Goal: Task Accomplishment & Management: Manage account settings

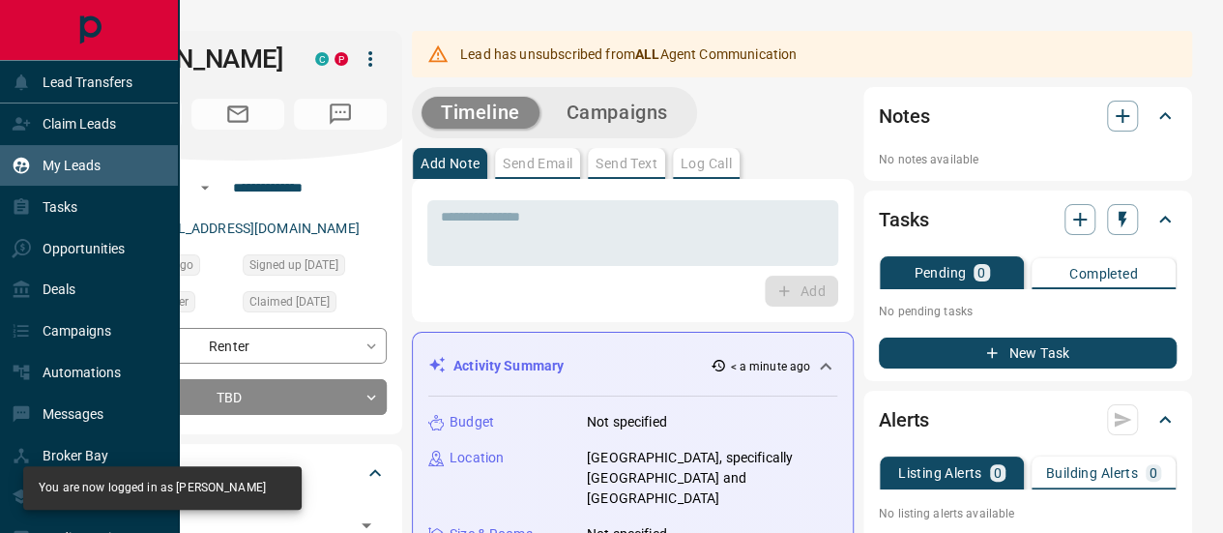
click at [82, 166] on p "My Leads" at bounding box center [72, 165] width 58 height 15
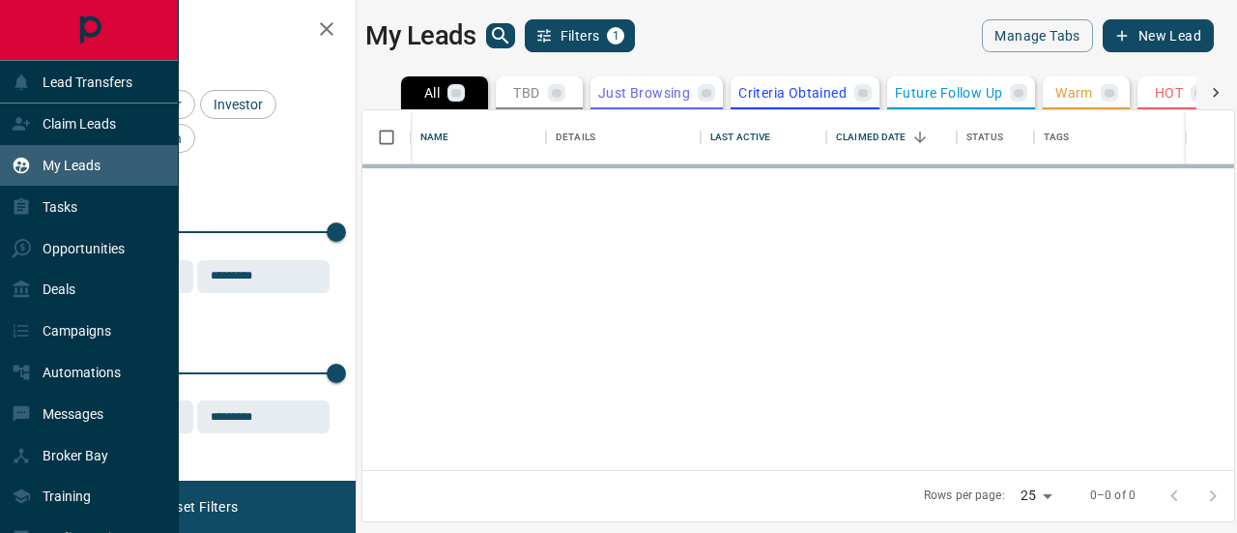
scroll to position [346, 857]
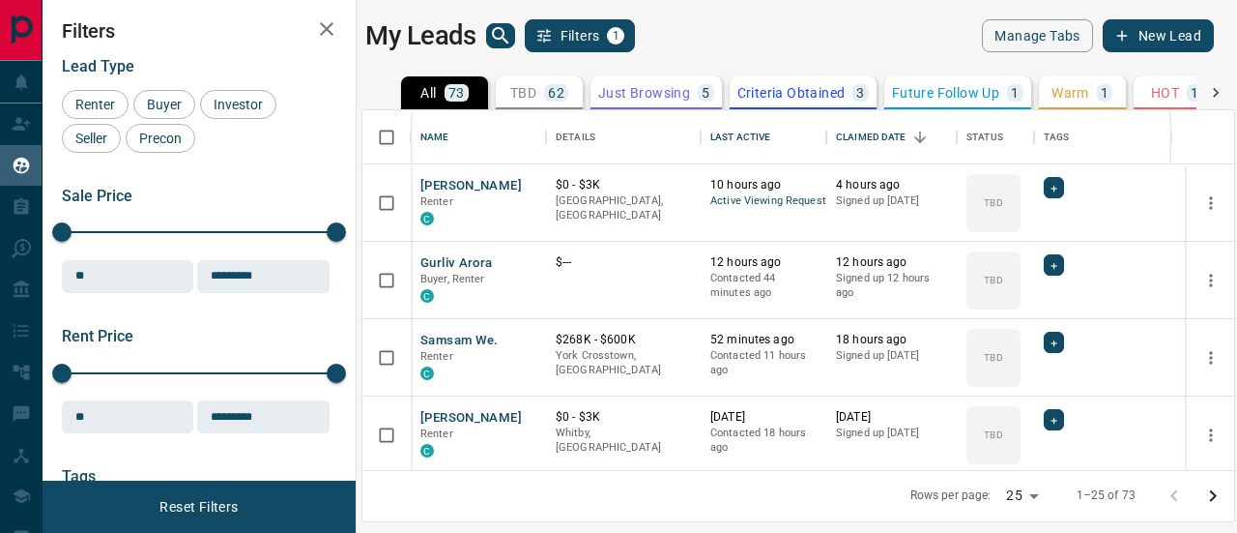
click at [327, 25] on icon "button" at bounding box center [326, 28] width 23 height 23
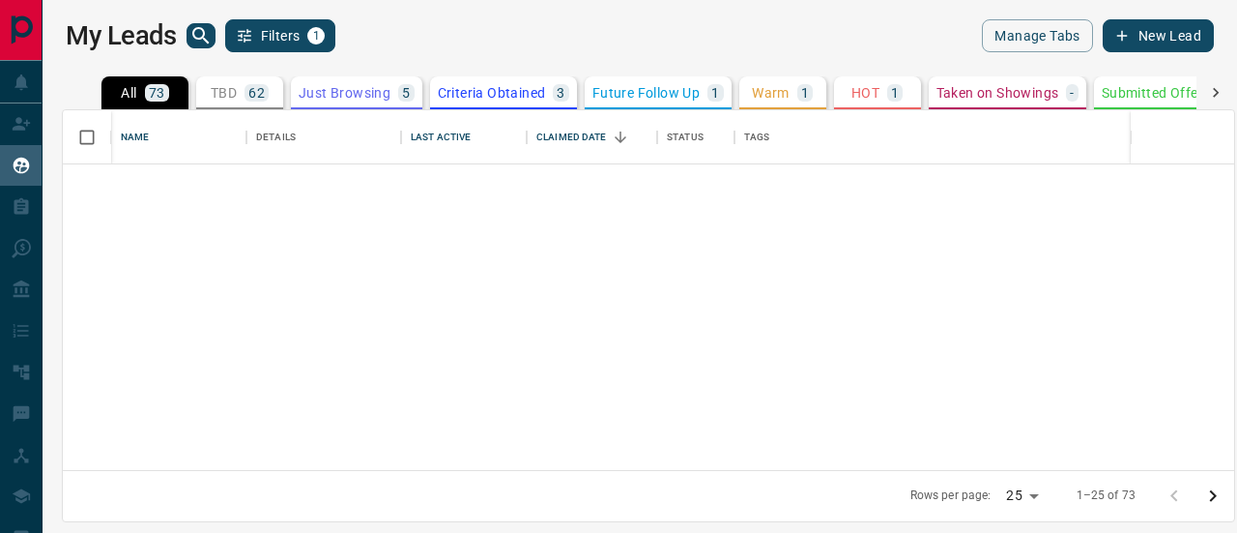
scroll to position [0, 0]
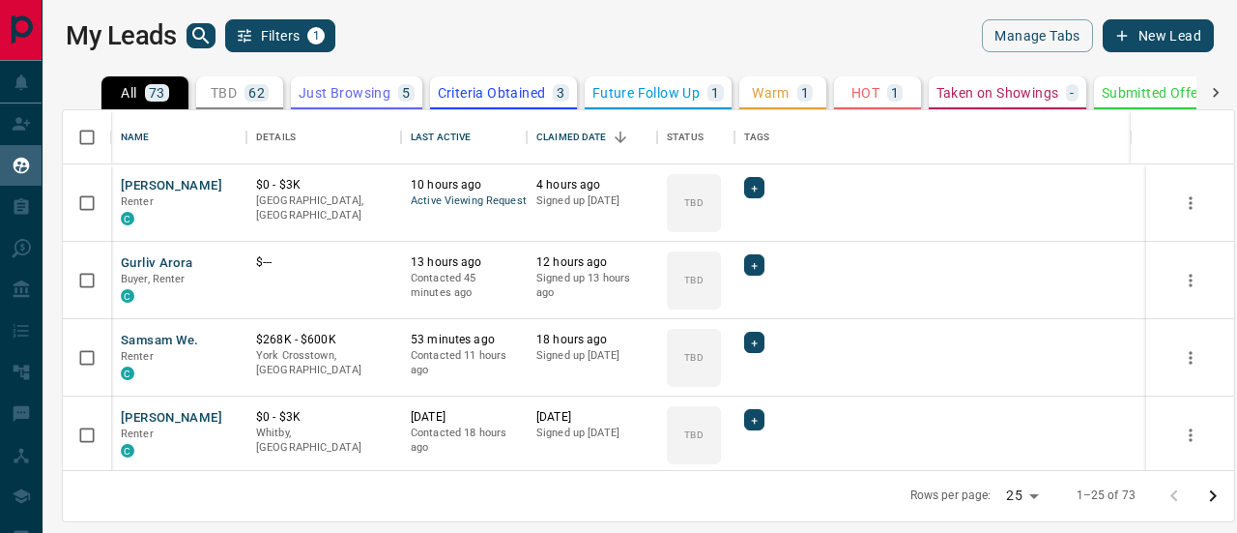
click at [222, 92] on p "TBD" at bounding box center [224, 93] width 26 height 14
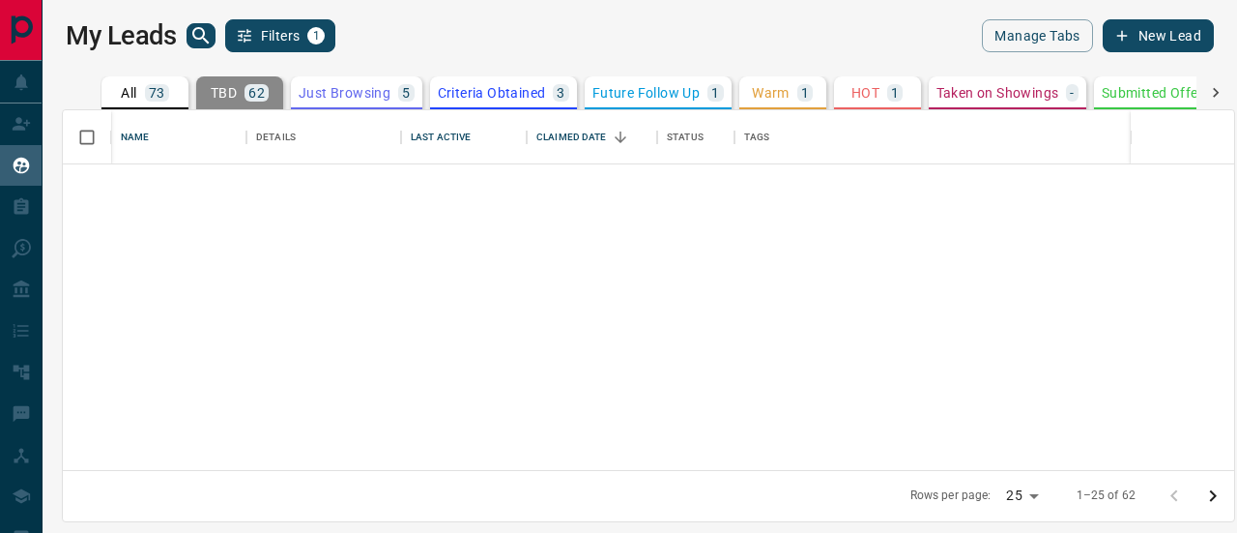
scroll to position [1626, 0]
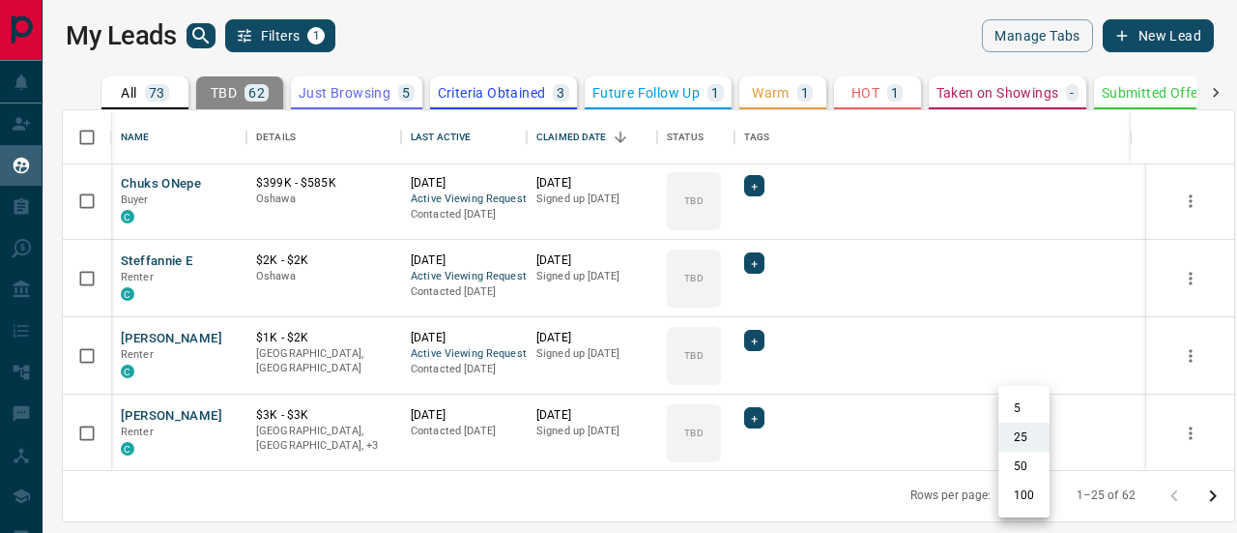
click at [1027, 498] on body "Lead Transfers Claim Leads My Leads Tasks Opportunities Deals Campaigns Automat…" at bounding box center [618, 254] width 1237 height 508
click at [1020, 496] on li "100" at bounding box center [1024, 494] width 51 height 29
type input "***"
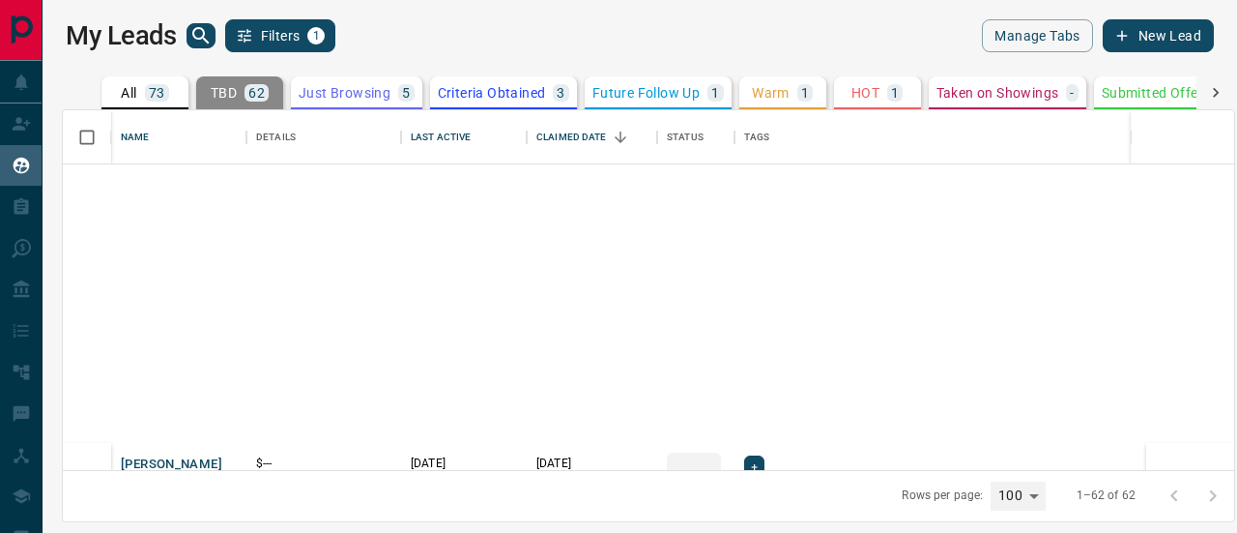
scroll to position [4487, 0]
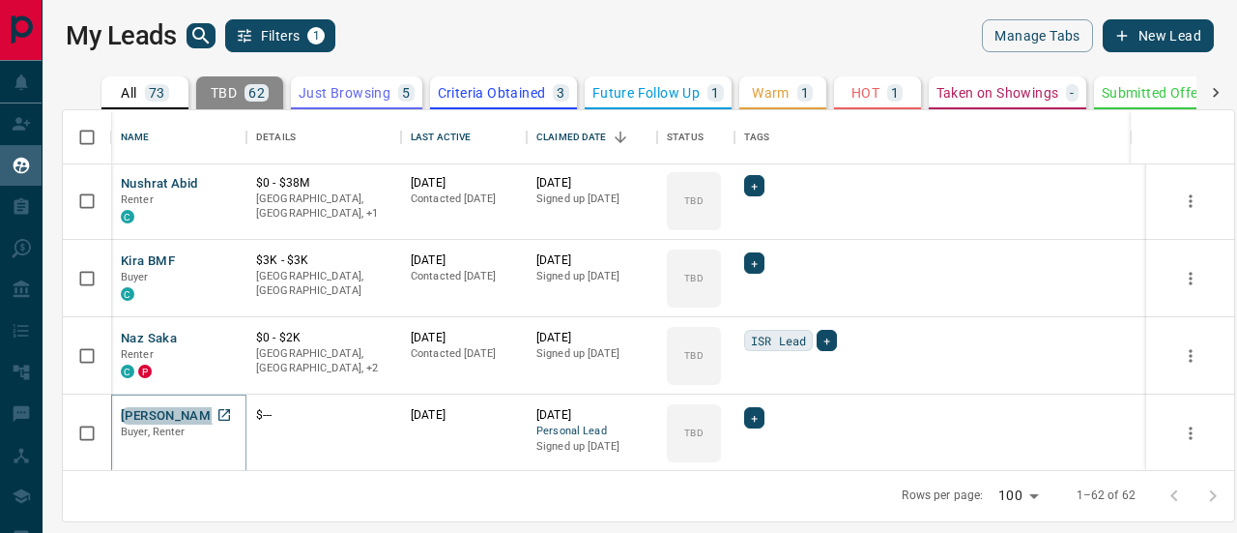
click at [174, 407] on button "[PERSON_NAME]" at bounding box center [171, 416] width 101 height 18
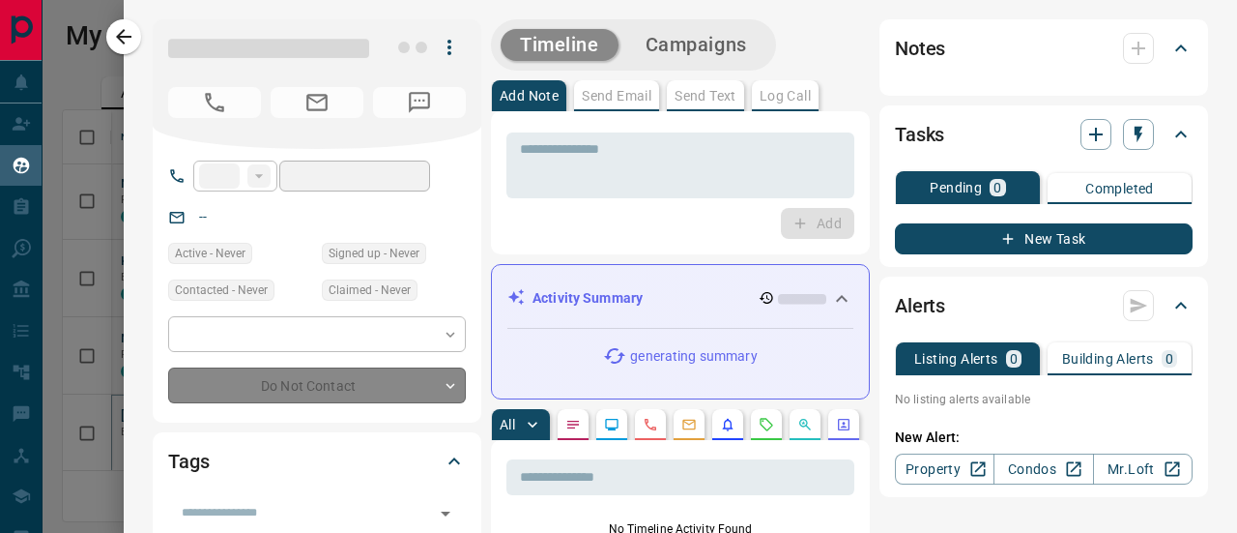
type input "**"
type input "**********"
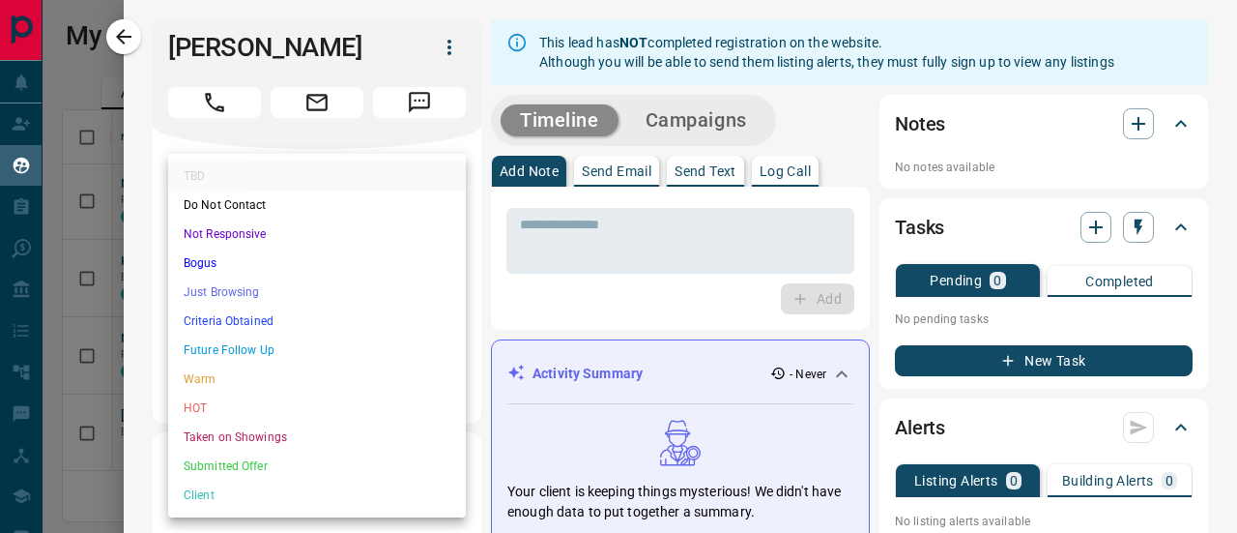
click at [335, 378] on body "Lead Transfers Claim Leads My Leads Tasks Opportunities Deals Campaigns Automat…" at bounding box center [618, 254] width 1237 height 508
click at [221, 503] on li "Client" at bounding box center [317, 494] width 298 height 29
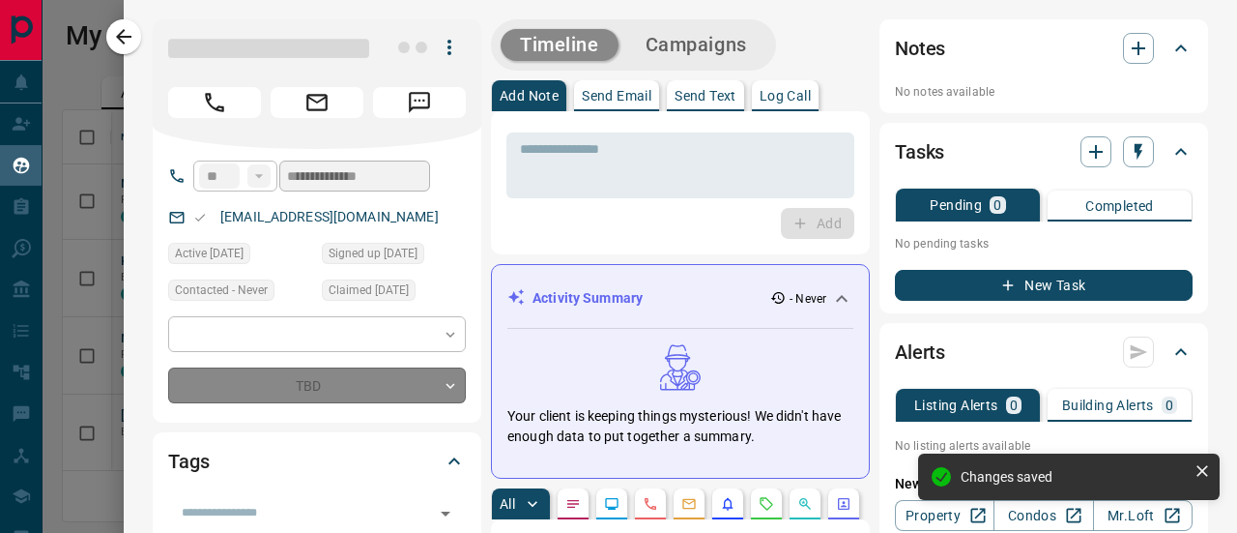
type input "**"
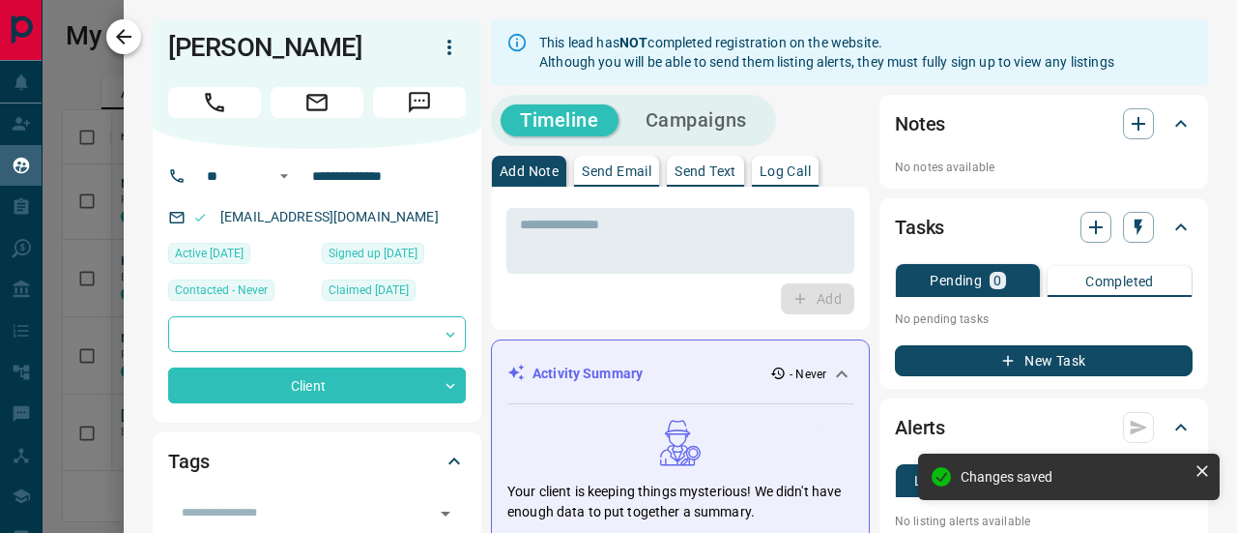
click at [130, 36] on icon "button" at bounding box center [123, 36] width 15 height 15
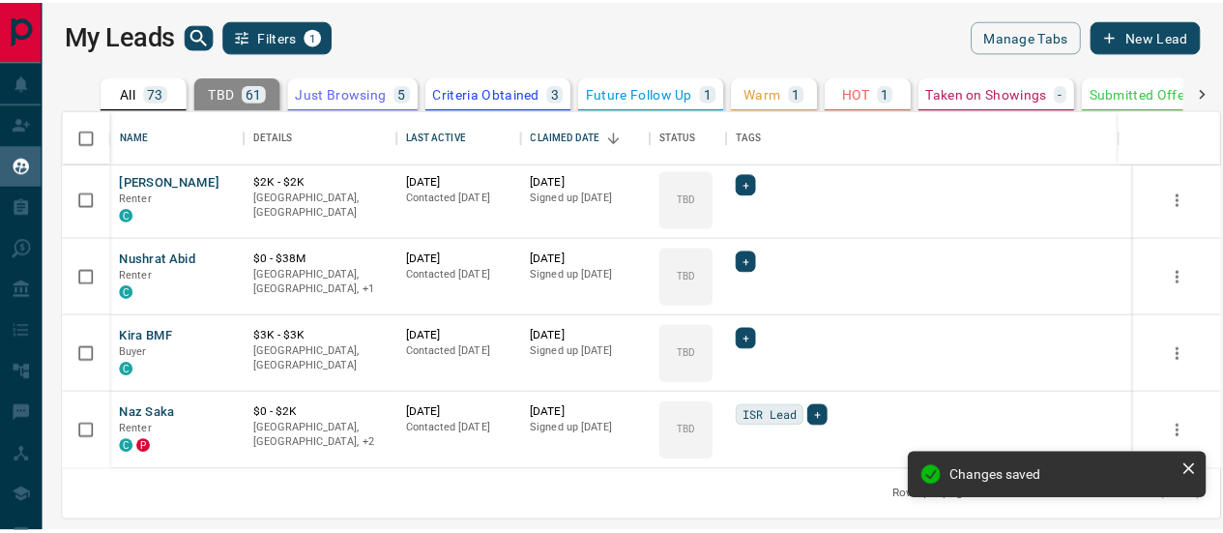
scroll to position [4410, 0]
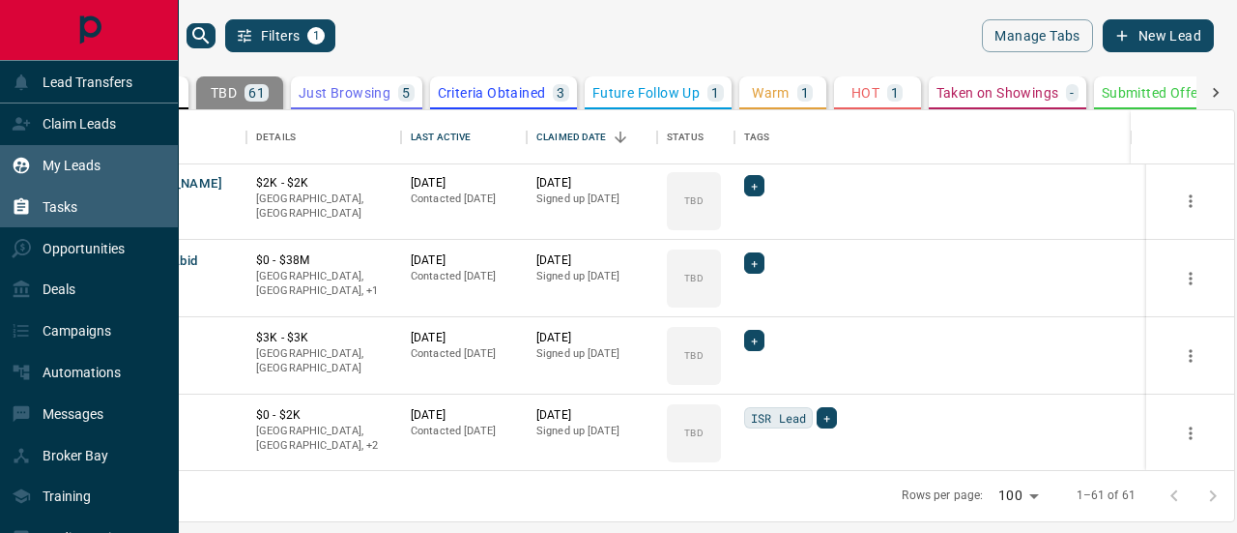
click at [69, 208] on p "Tasks" at bounding box center [60, 206] width 35 height 15
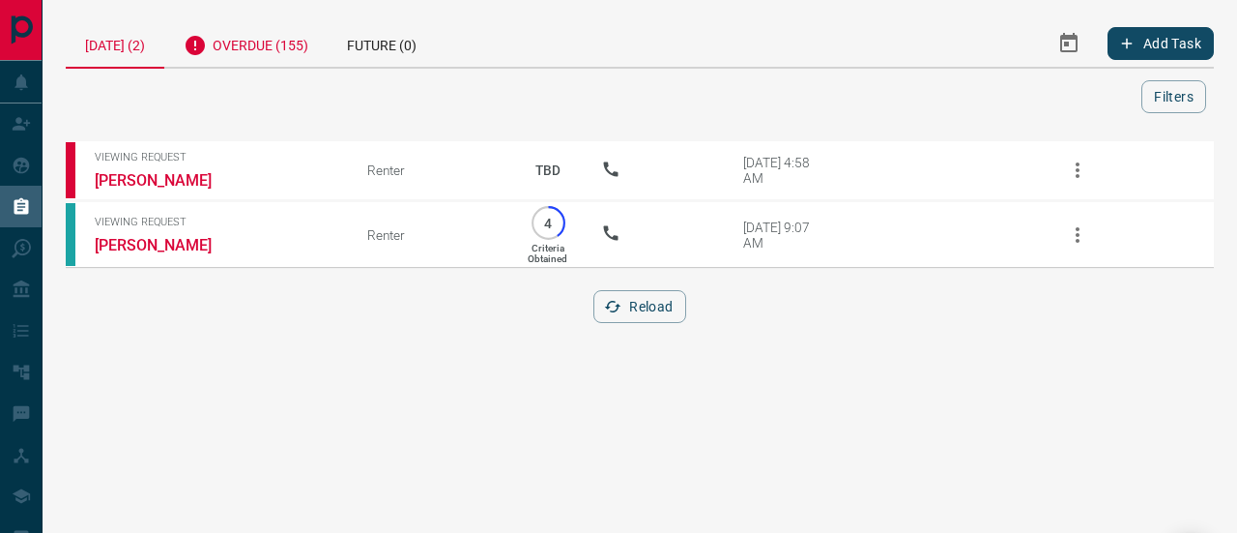
click at [237, 43] on div "Overdue (155)" at bounding box center [245, 42] width 163 height 47
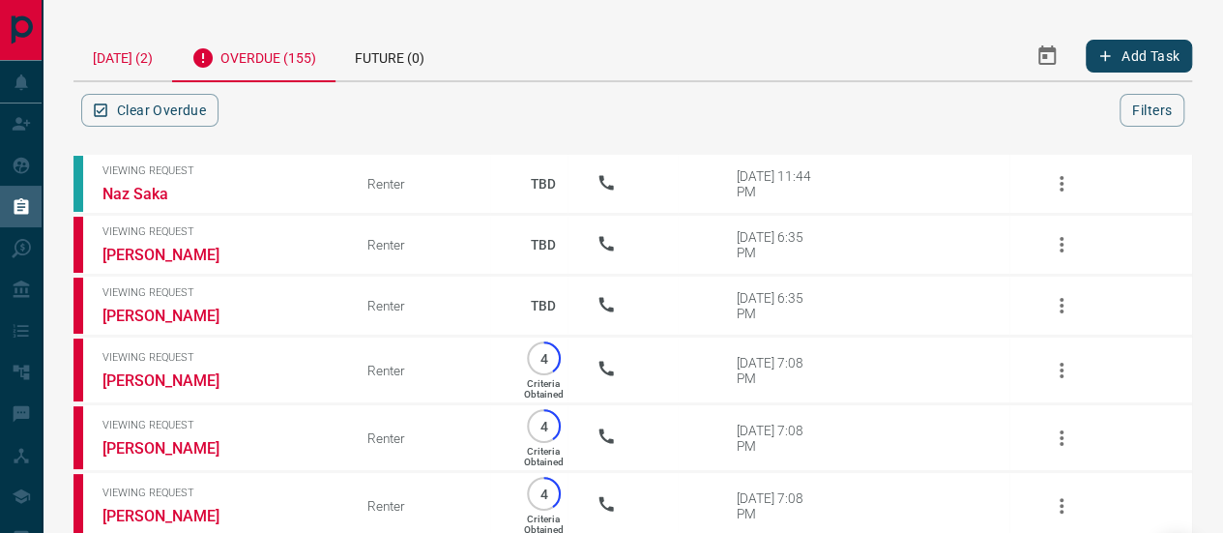
click at [122, 36] on div "[DATE] (2)" at bounding box center [122, 55] width 99 height 49
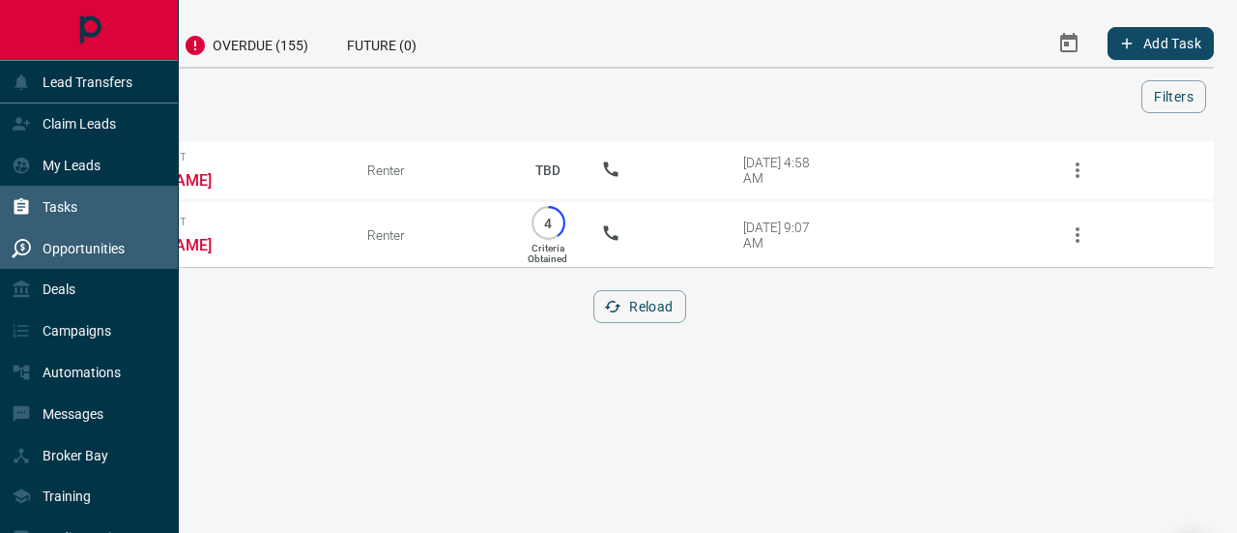
click at [79, 252] on p "Opportunities" at bounding box center [84, 248] width 82 height 15
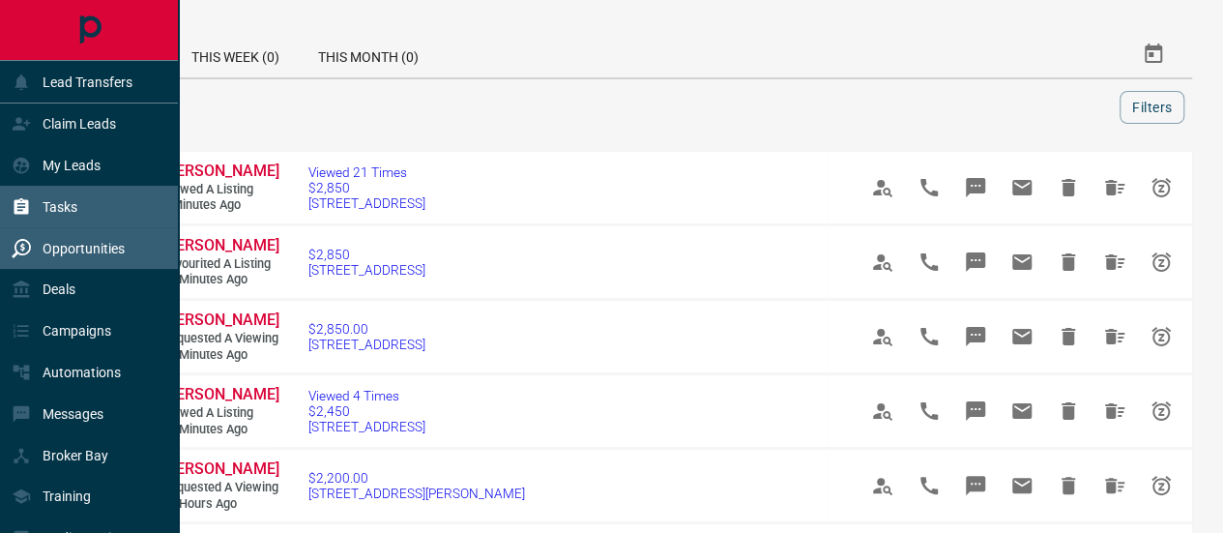
click at [52, 217] on div "Tasks" at bounding box center [45, 206] width 66 height 32
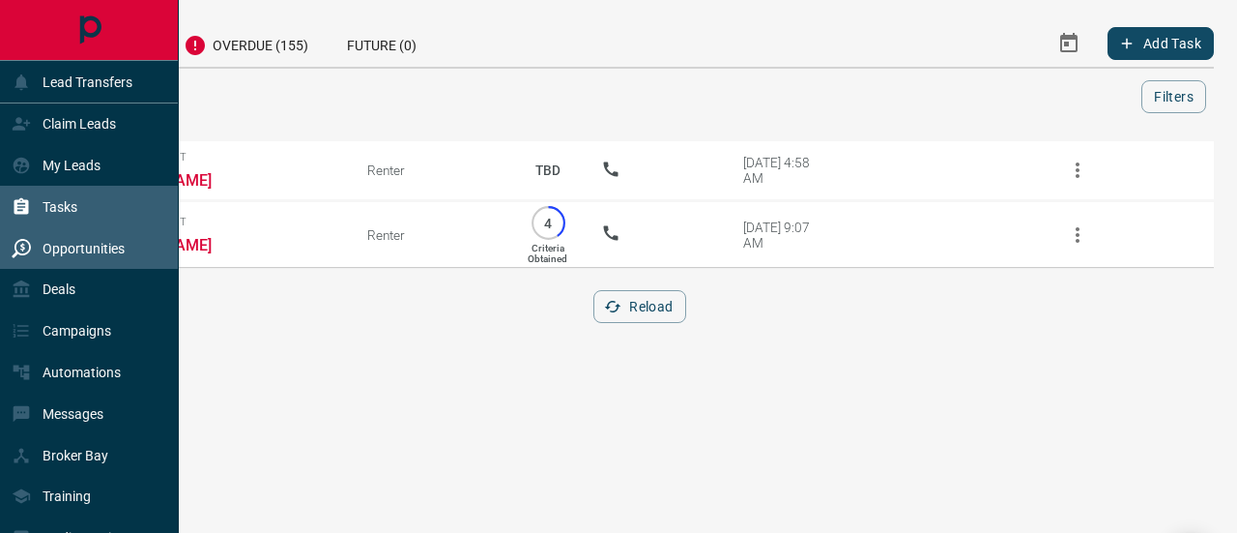
click at [80, 246] on p "Opportunities" at bounding box center [84, 248] width 82 height 15
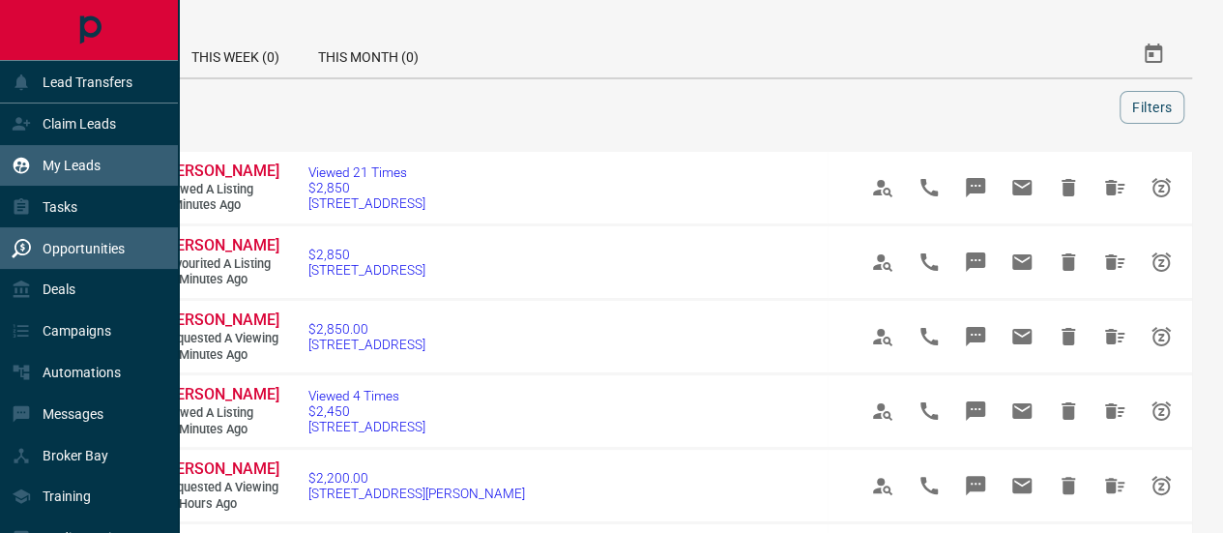
click at [66, 156] on div "My Leads" at bounding box center [56, 166] width 89 height 32
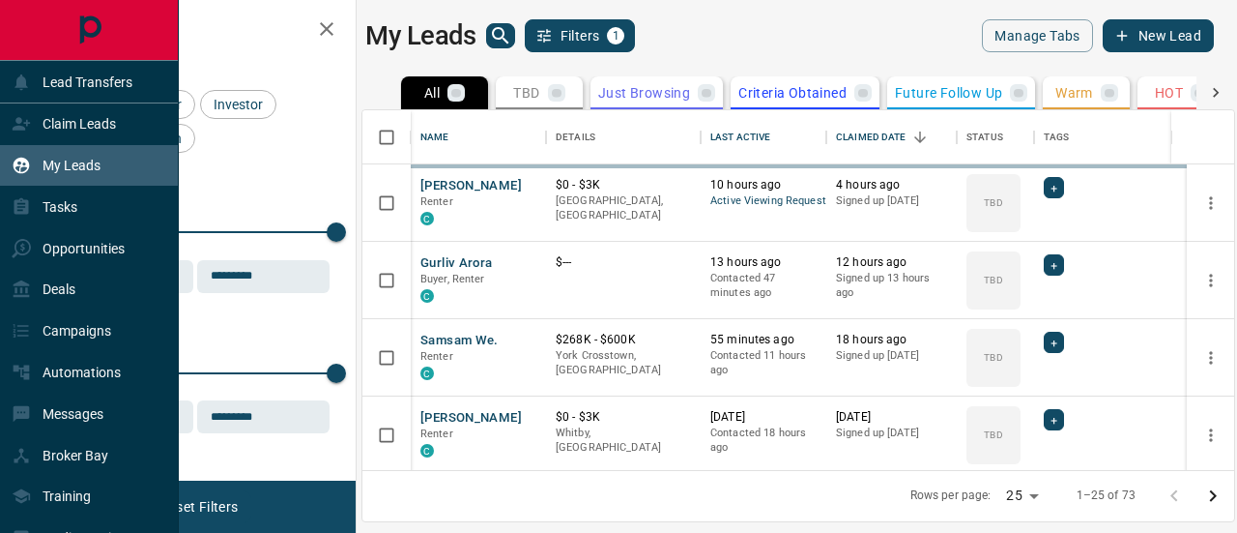
scroll to position [346, 857]
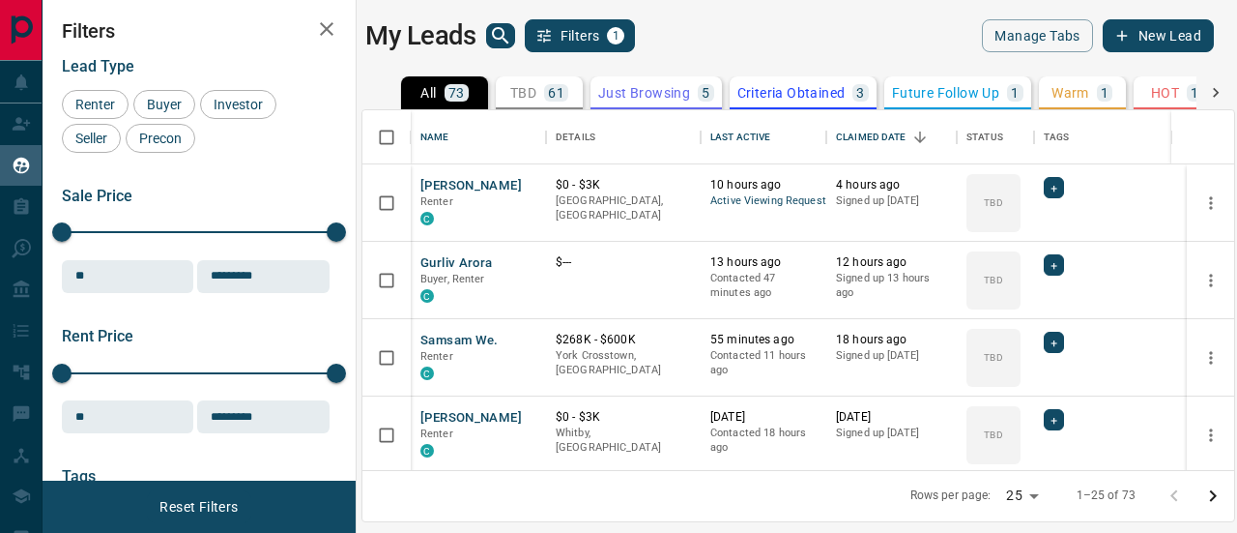
click at [524, 97] on p "TBD" at bounding box center [523, 93] width 26 height 14
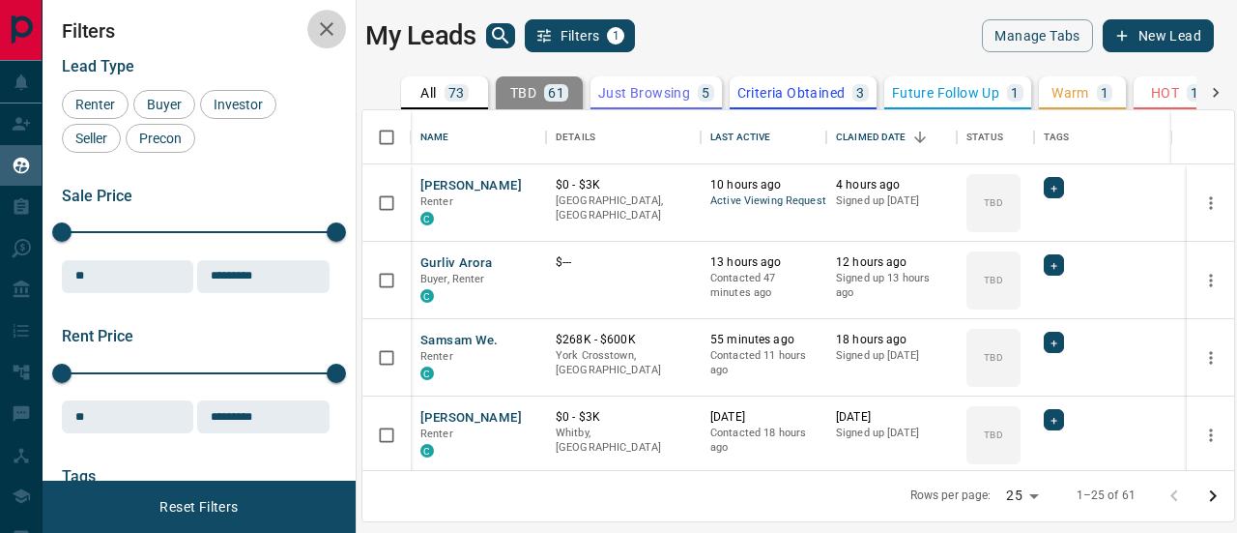
click at [321, 28] on icon "button" at bounding box center [326, 28] width 23 height 23
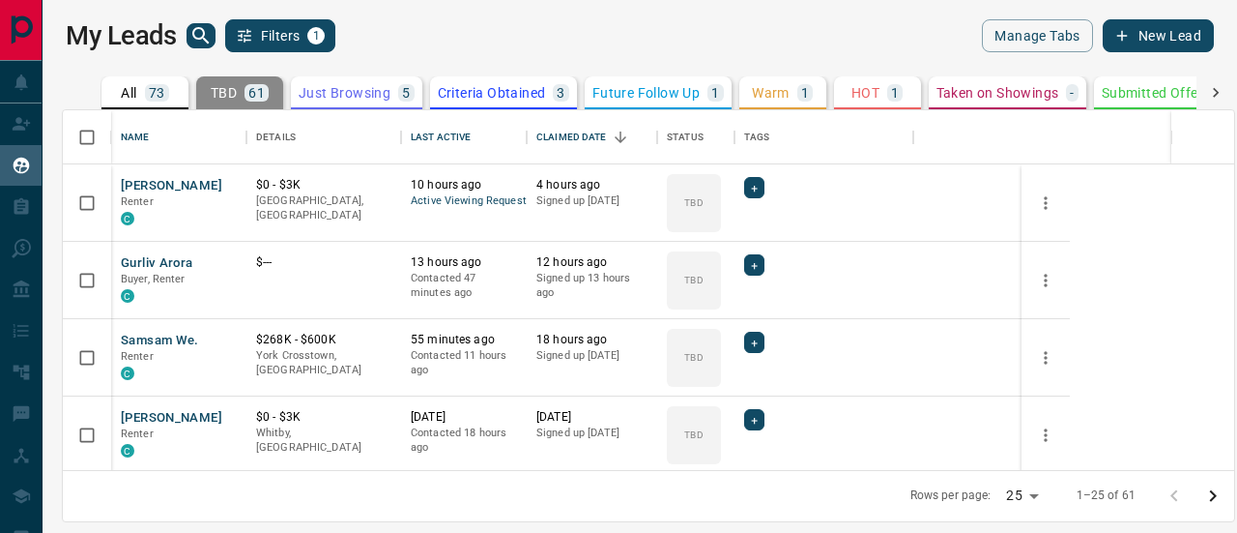
scroll to position [346, 1157]
click at [166, 338] on button "Samsam We." at bounding box center [160, 341] width 78 height 18
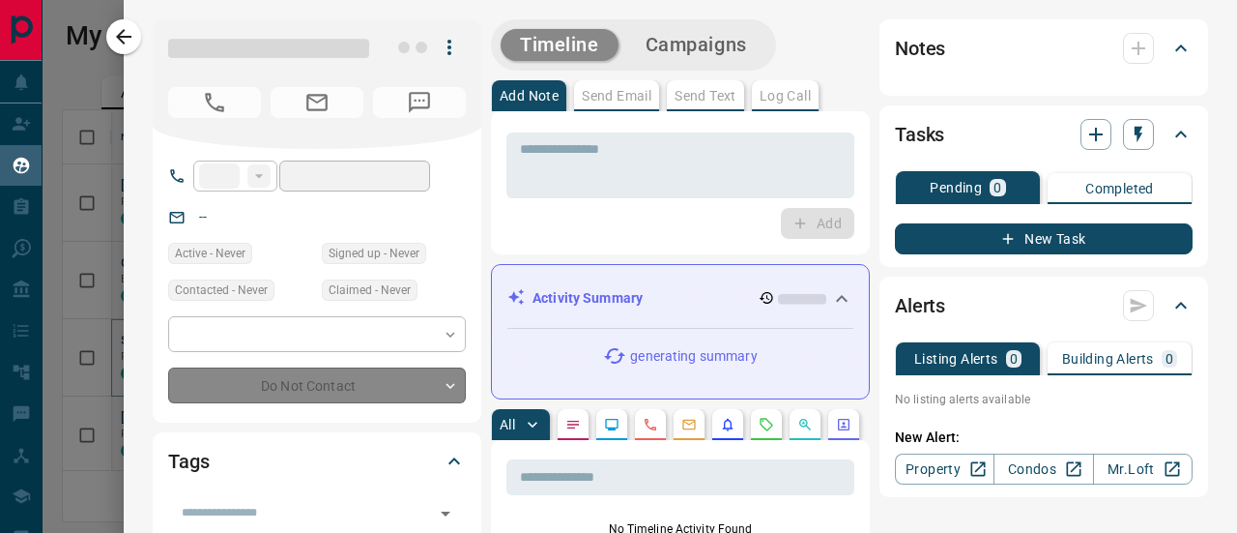
type input "**"
type input "**********"
type input "**"
type input "*"
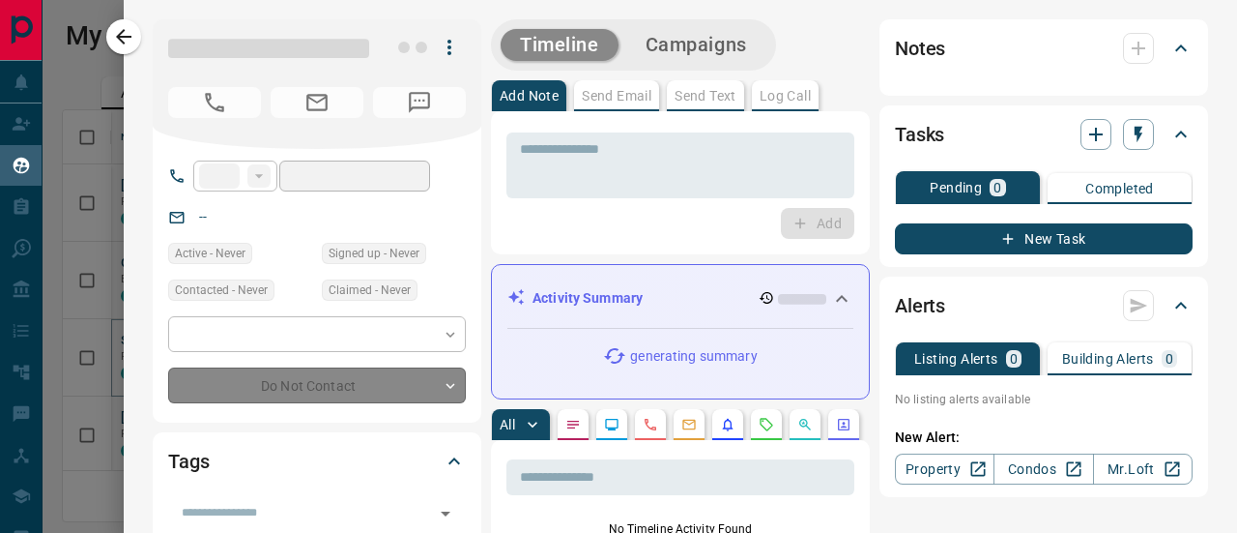
type input "**********"
type input "*******"
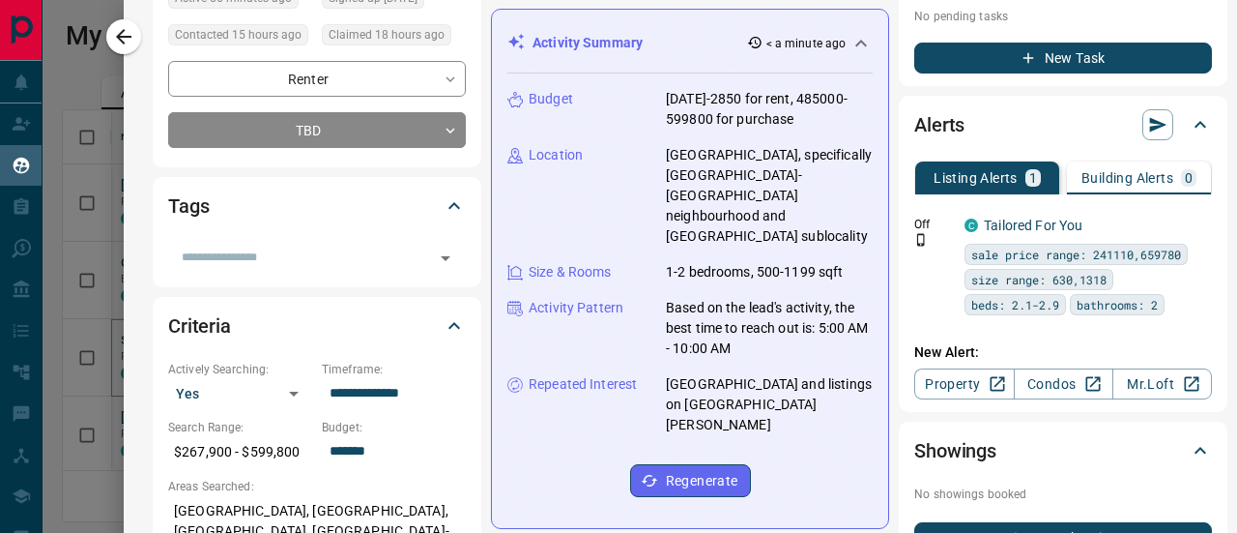
scroll to position [322, 0]
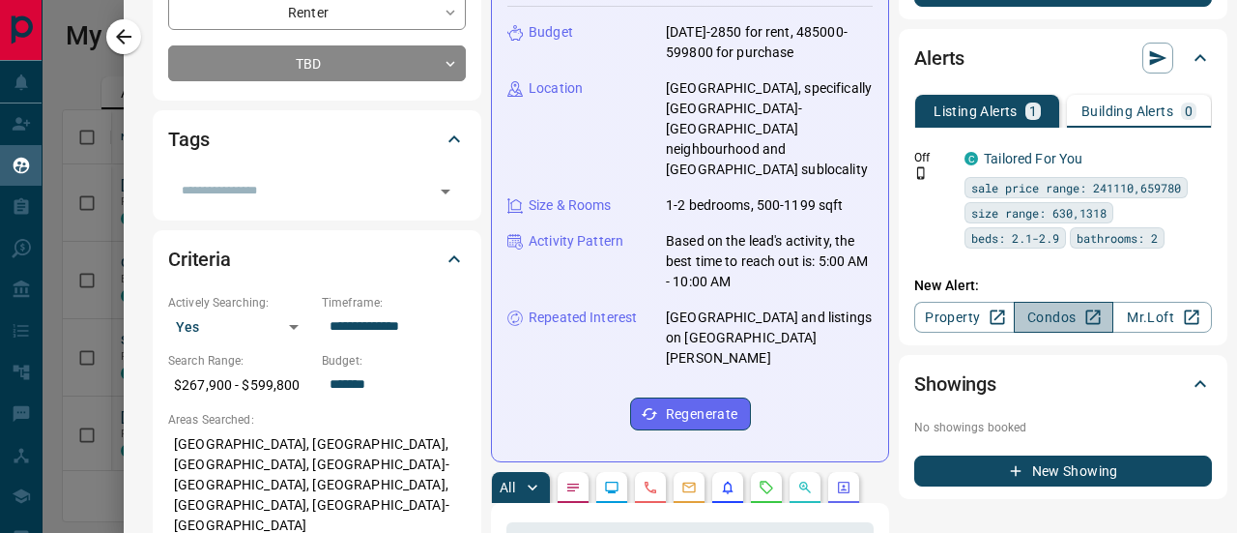
click at [1038, 319] on link "Condos" at bounding box center [1064, 317] width 100 height 31
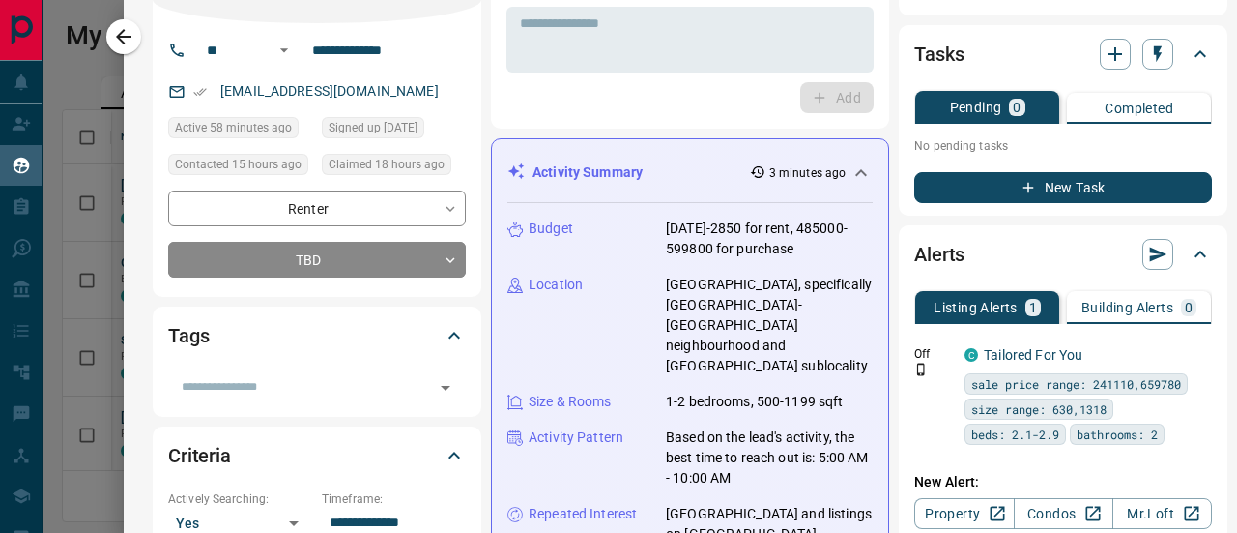
scroll to position [160, 0]
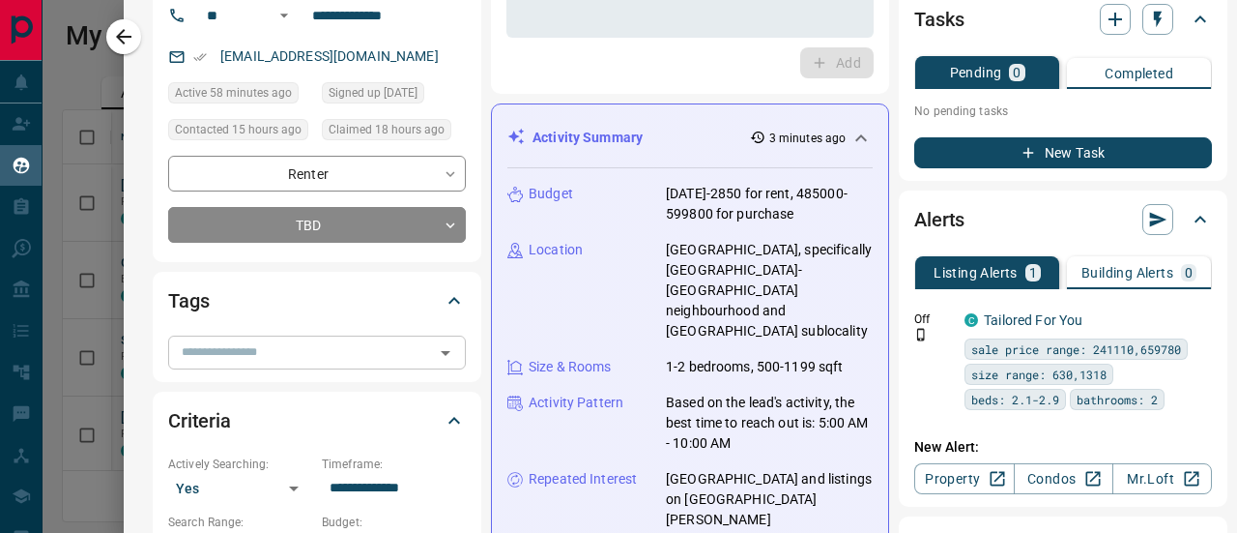
click at [232, 355] on input "text" at bounding box center [301, 351] width 254 height 21
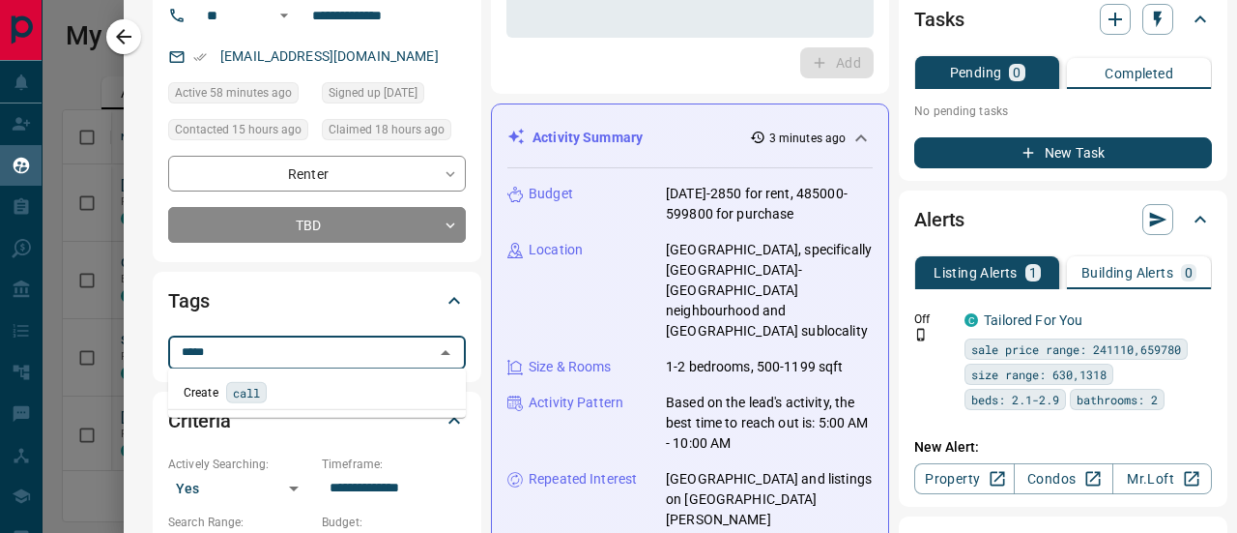
type input "******"
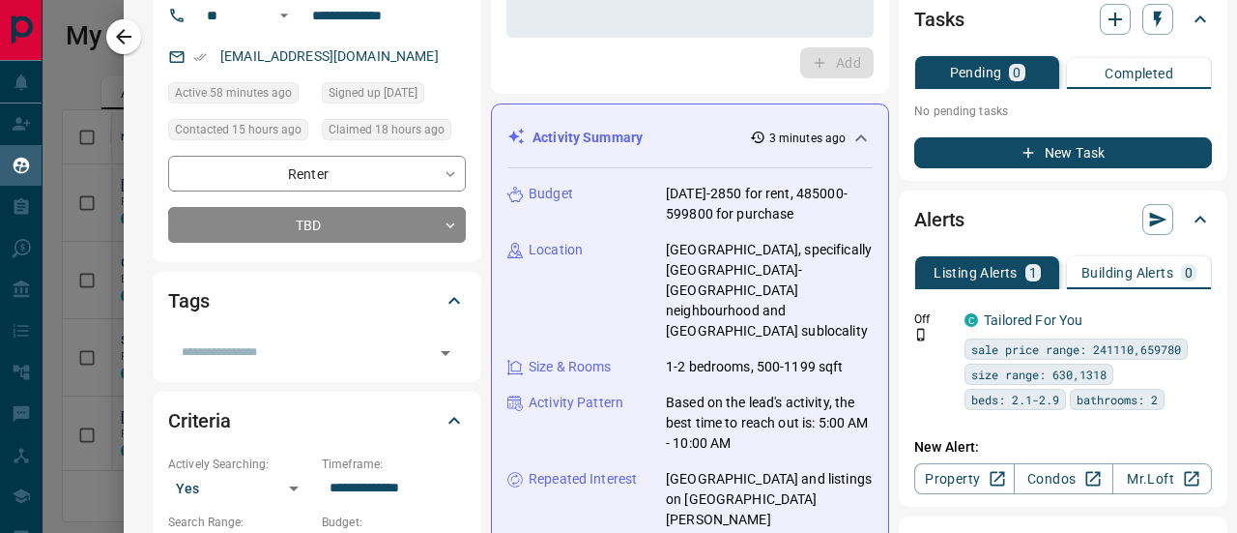
click at [493, 351] on div "Activity Summary 3 minutes ago Budget [DATE]-2850 for rent, 485000-599800 for p…" at bounding box center [690, 363] width 398 height 520
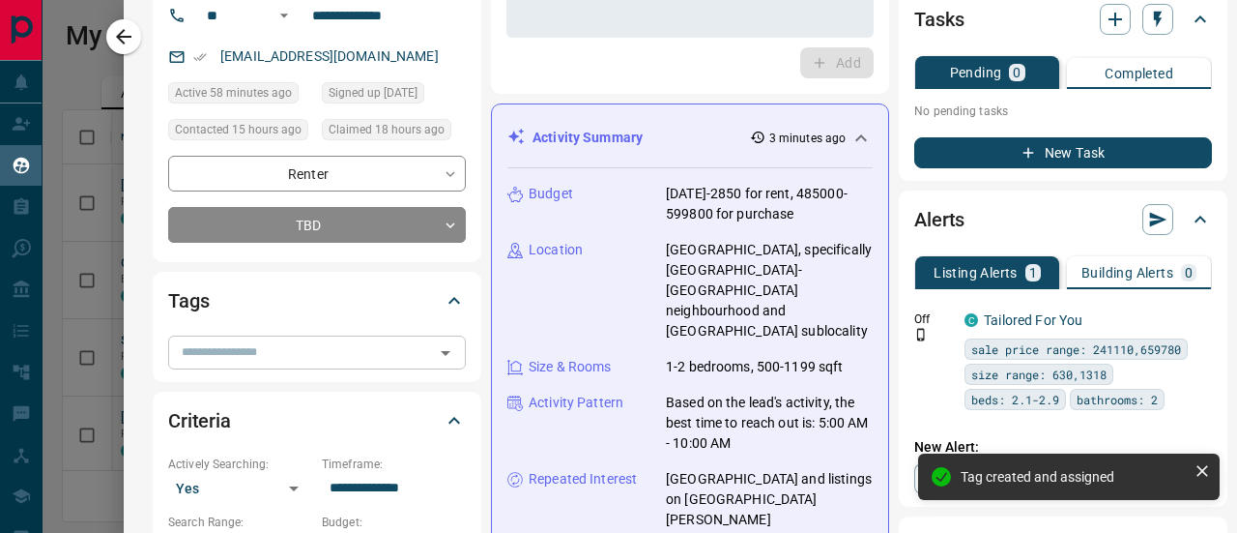
click at [182, 353] on input "text" at bounding box center [301, 351] width 254 height 21
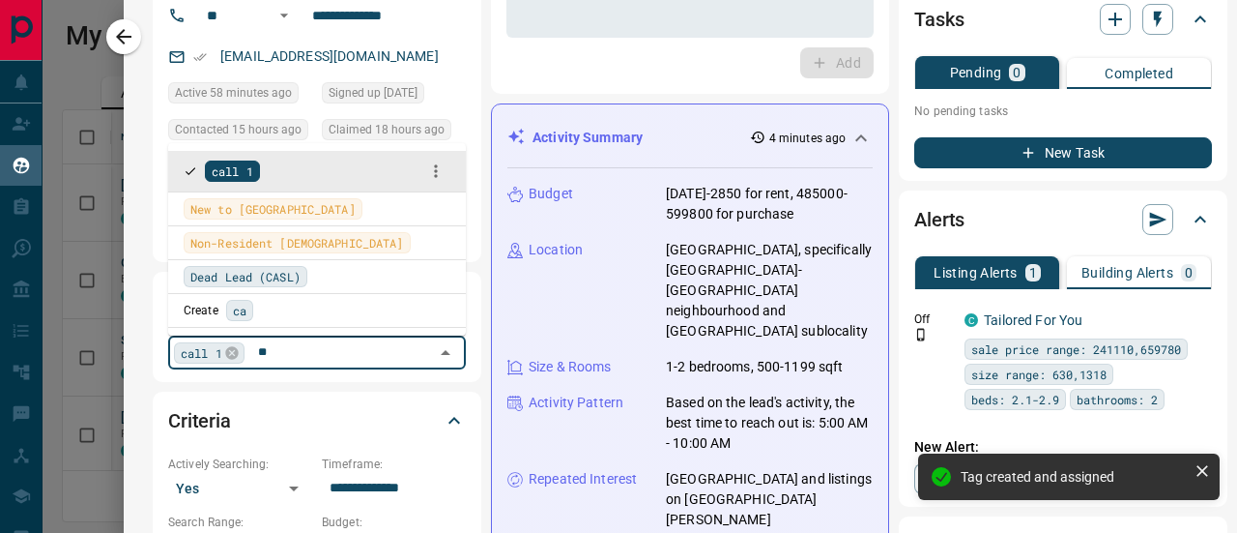
type input "*"
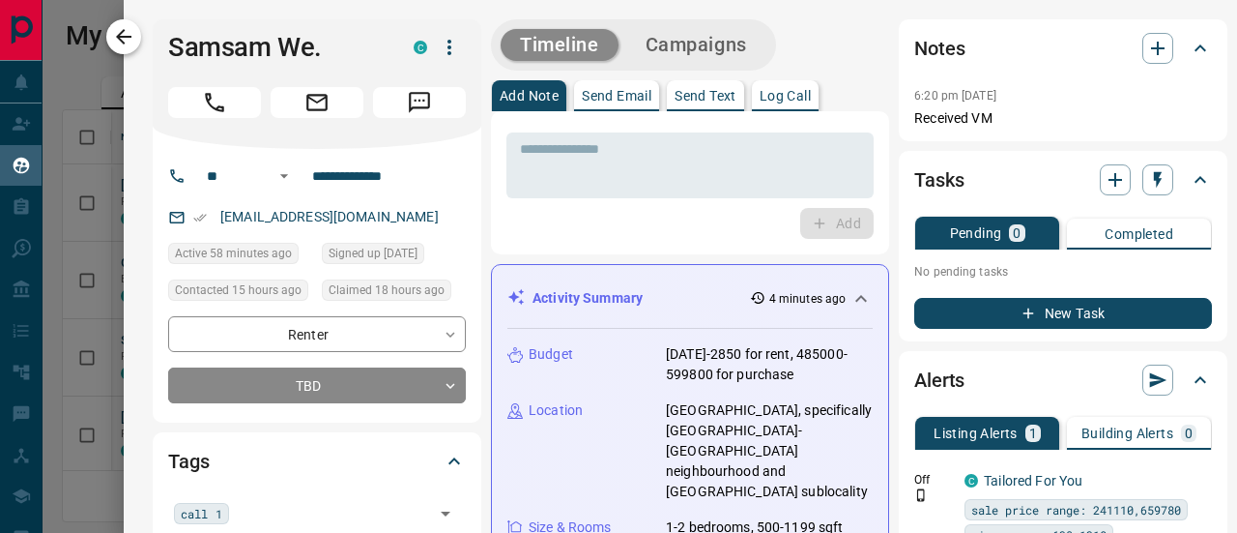
click at [122, 32] on icon "button" at bounding box center [123, 36] width 15 height 15
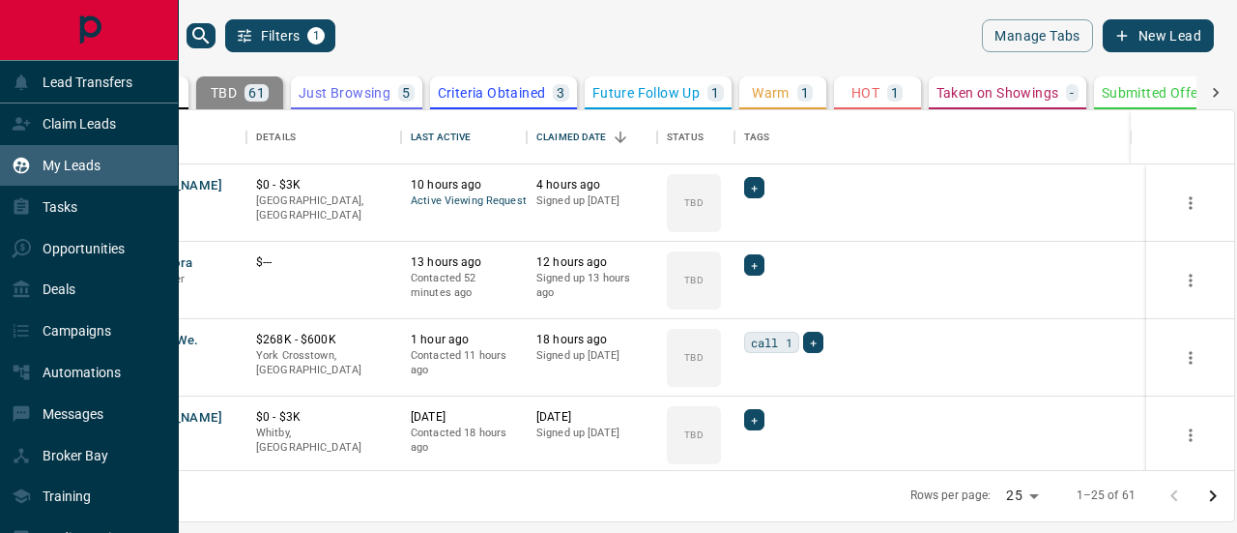
click at [79, 159] on p "My Leads" at bounding box center [72, 165] width 58 height 15
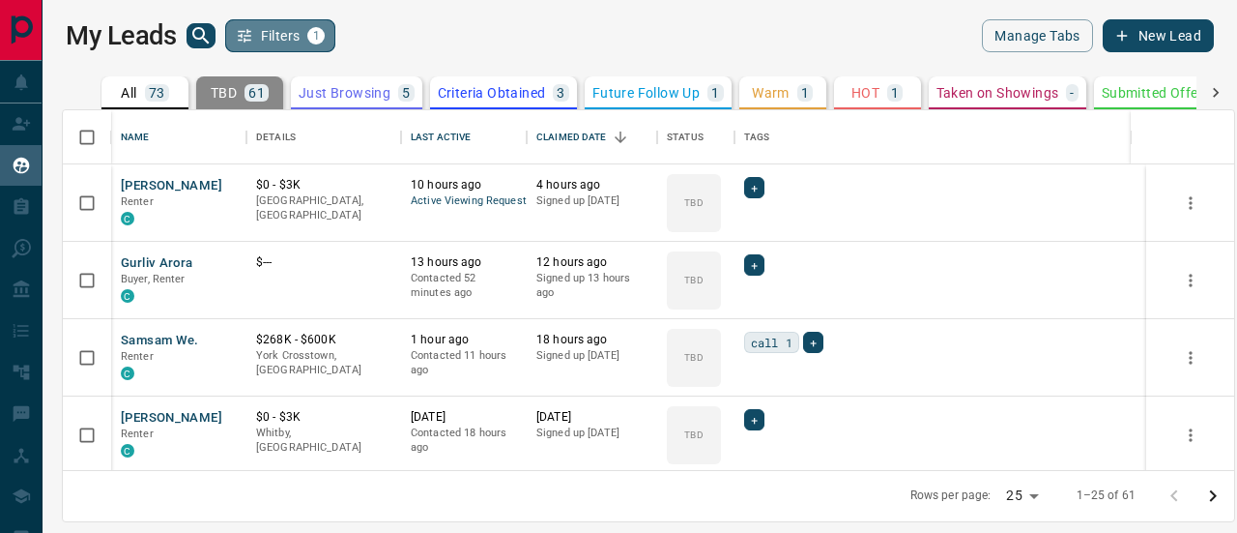
click at [270, 19] on button "Filters 1" at bounding box center [280, 35] width 111 height 33
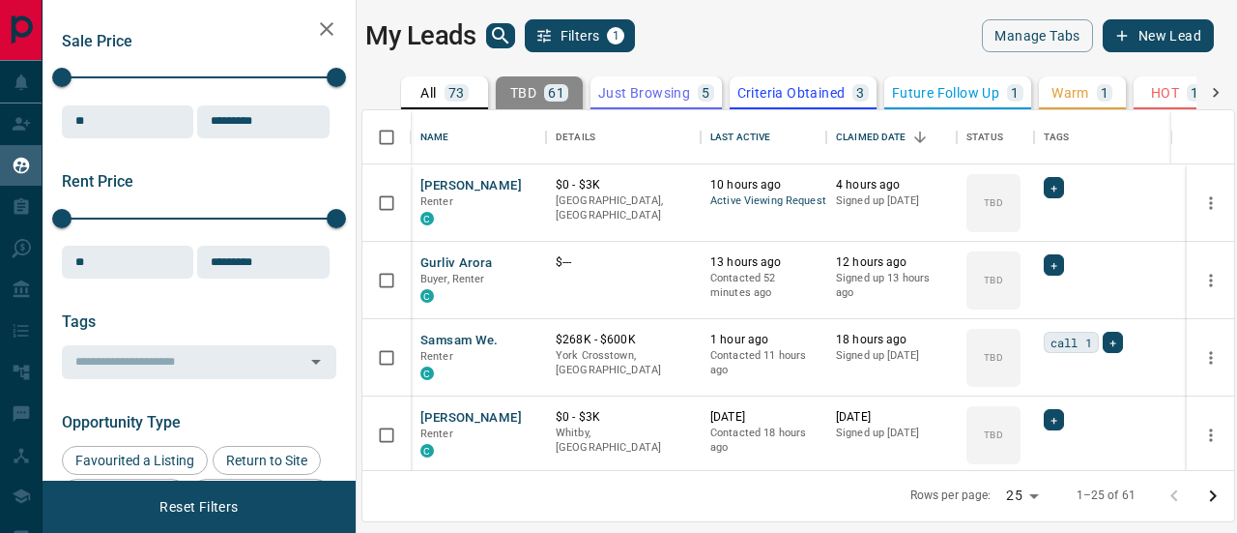
scroll to position [322, 0]
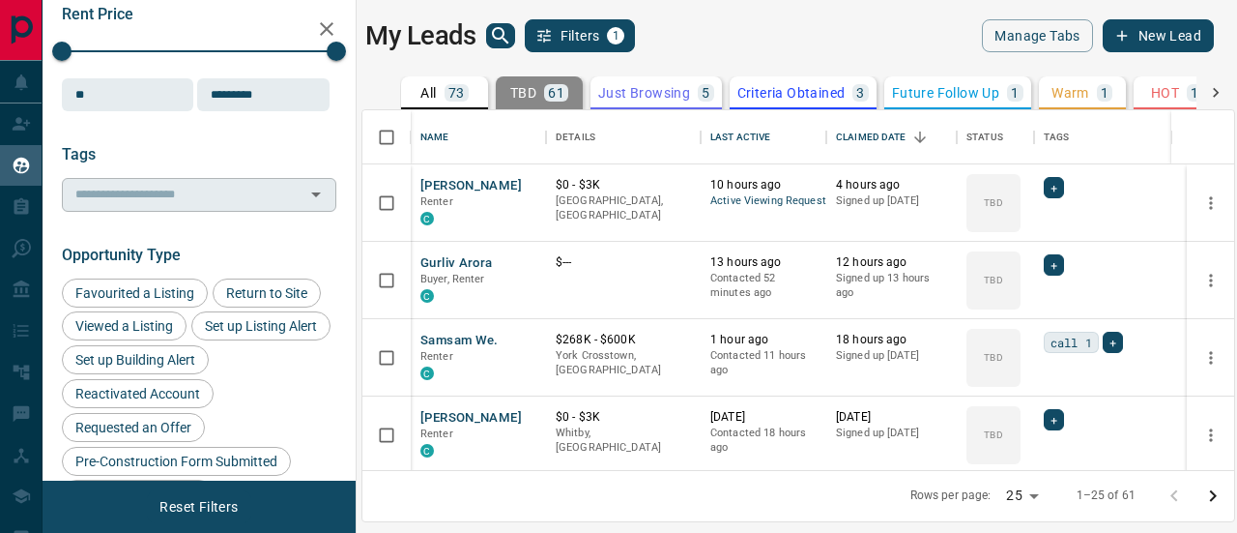
click at [122, 190] on input "text" at bounding box center [183, 194] width 231 height 21
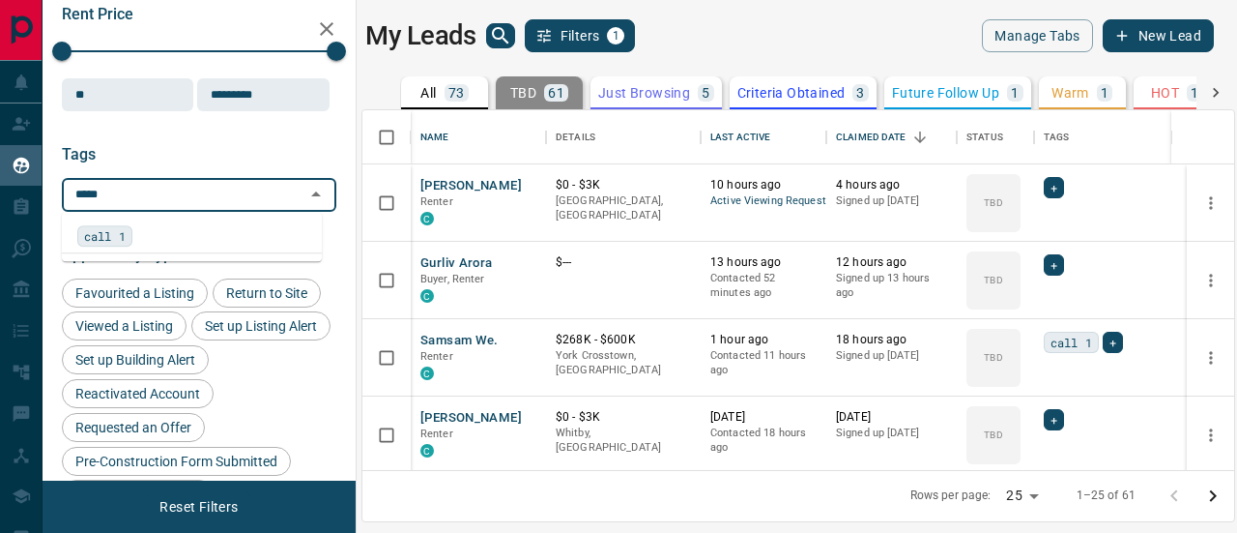
type input "******"
click at [107, 231] on span "call 1" at bounding box center [105, 235] width 42 height 19
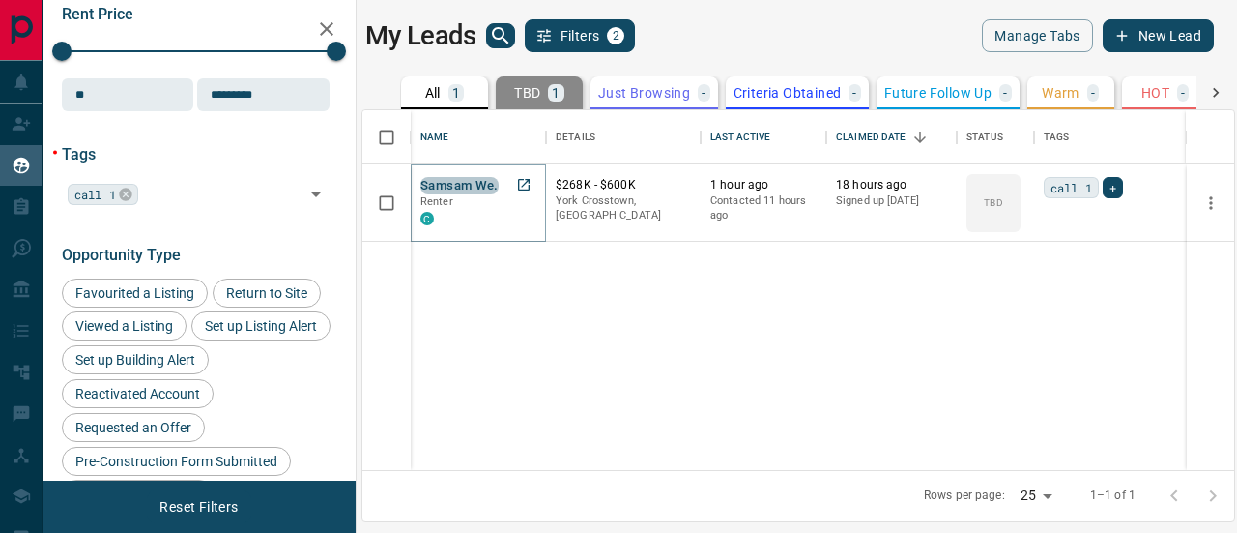
click at [451, 187] on button "Samsam We." at bounding box center [459, 186] width 78 height 18
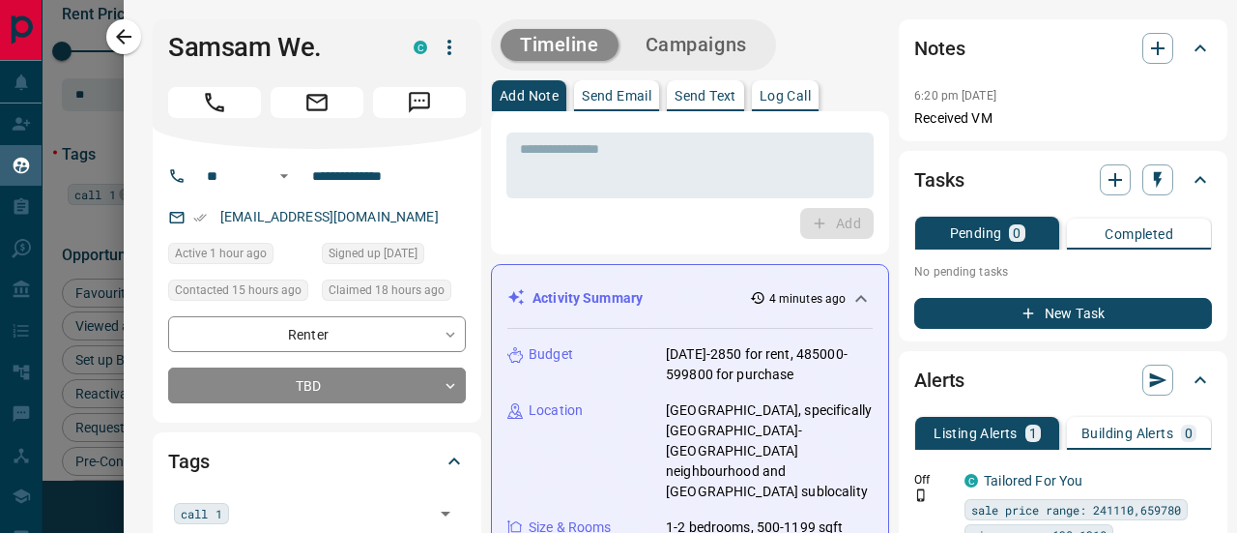
click at [800, 103] on button "Log Call" at bounding box center [785, 95] width 67 height 31
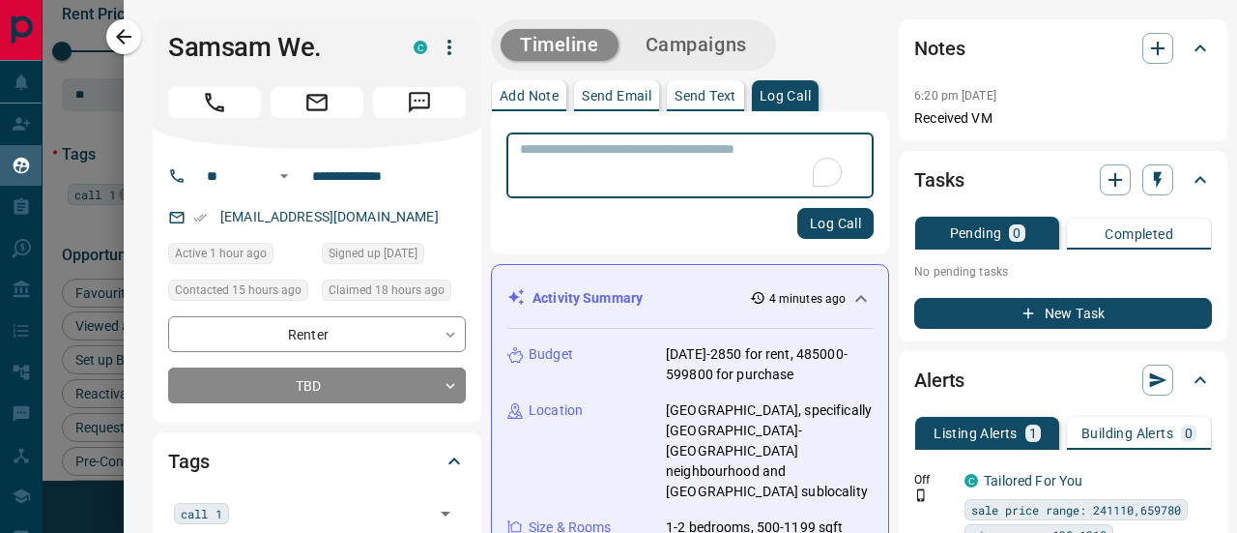
click at [692, 158] on textarea "To enrich screen reader interactions, please activate Accessibility in Grammarl…" at bounding box center [690, 165] width 340 height 49
type textarea "*"
click at [259, 509] on input "text" at bounding box center [331, 512] width 193 height 21
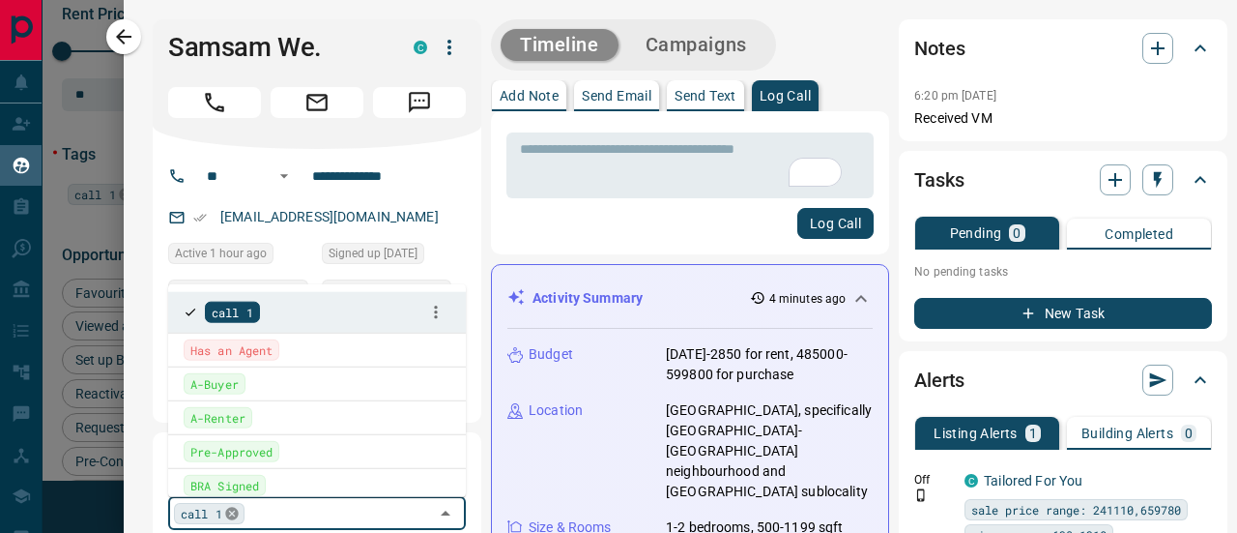
click at [236, 511] on icon at bounding box center [231, 513] width 13 height 13
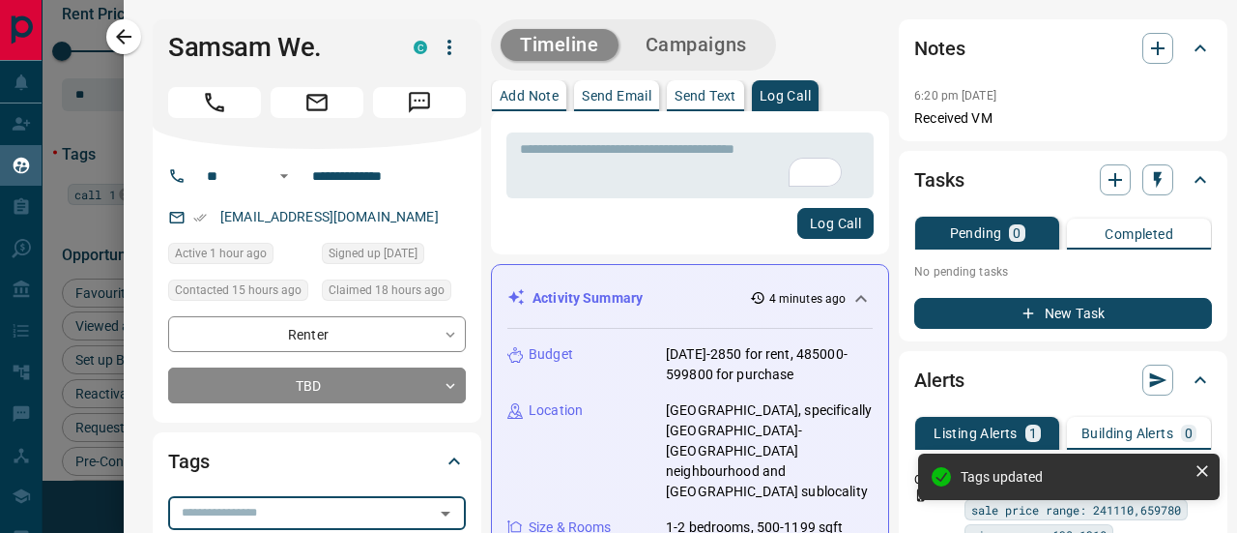
click at [299, 517] on input "text" at bounding box center [301, 512] width 254 height 21
type input "******"
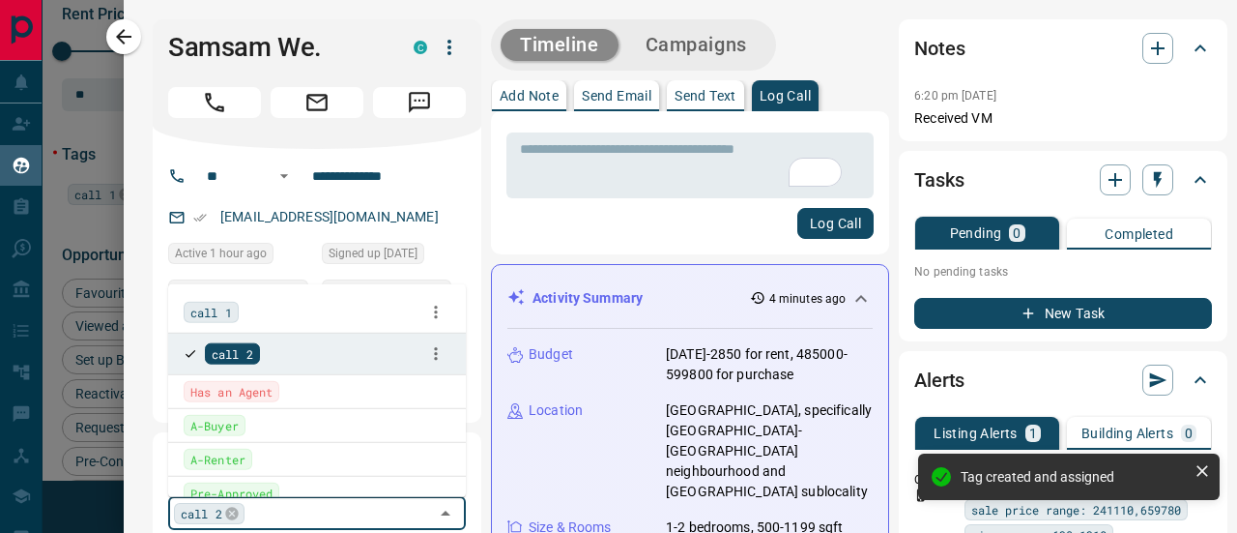
click at [478, 448] on div "Tags call 2 ​" at bounding box center [317, 486] width 329 height 109
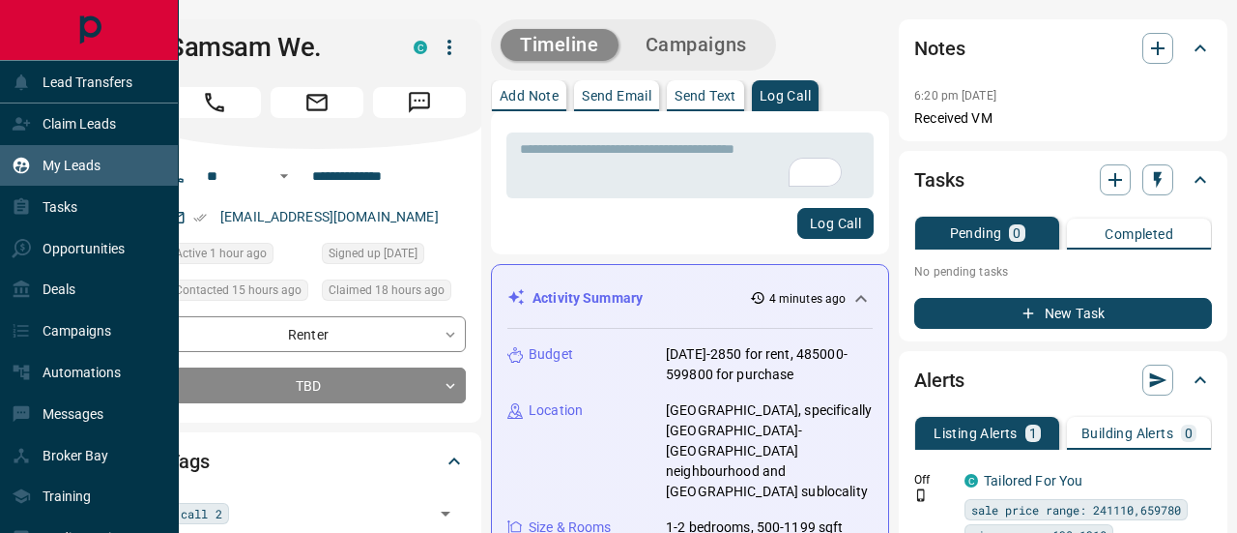
click at [80, 165] on p "My Leads" at bounding box center [72, 165] width 58 height 15
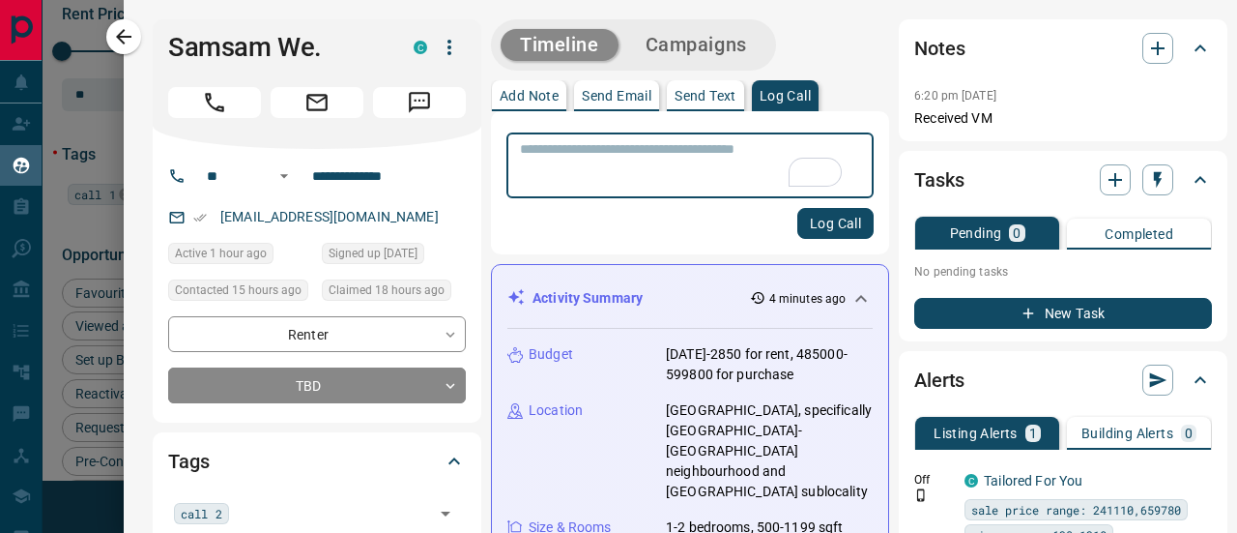
click at [125, 27] on icon "button" at bounding box center [123, 36] width 23 height 23
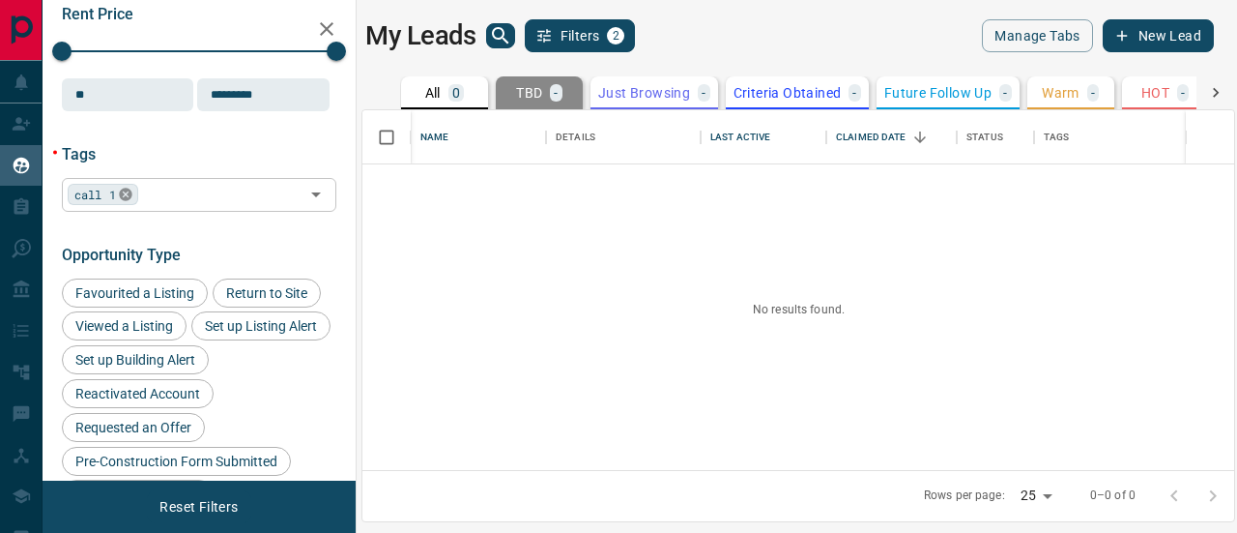
click at [130, 196] on icon at bounding box center [125, 194] width 13 height 13
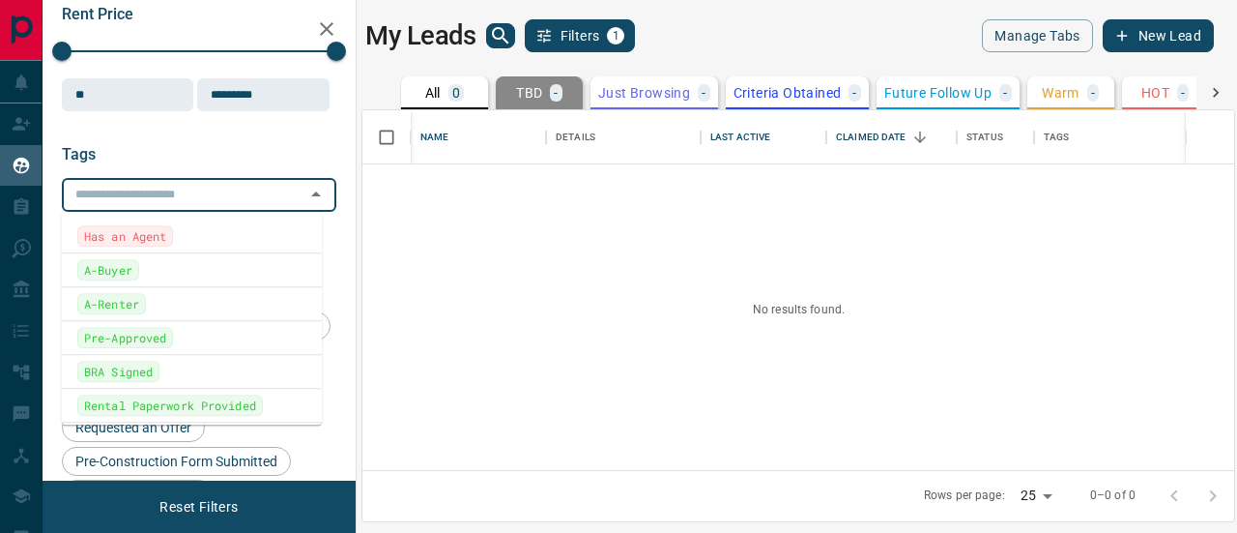
click at [130, 196] on input "text" at bounding box center [183, 194] width 231 height 21
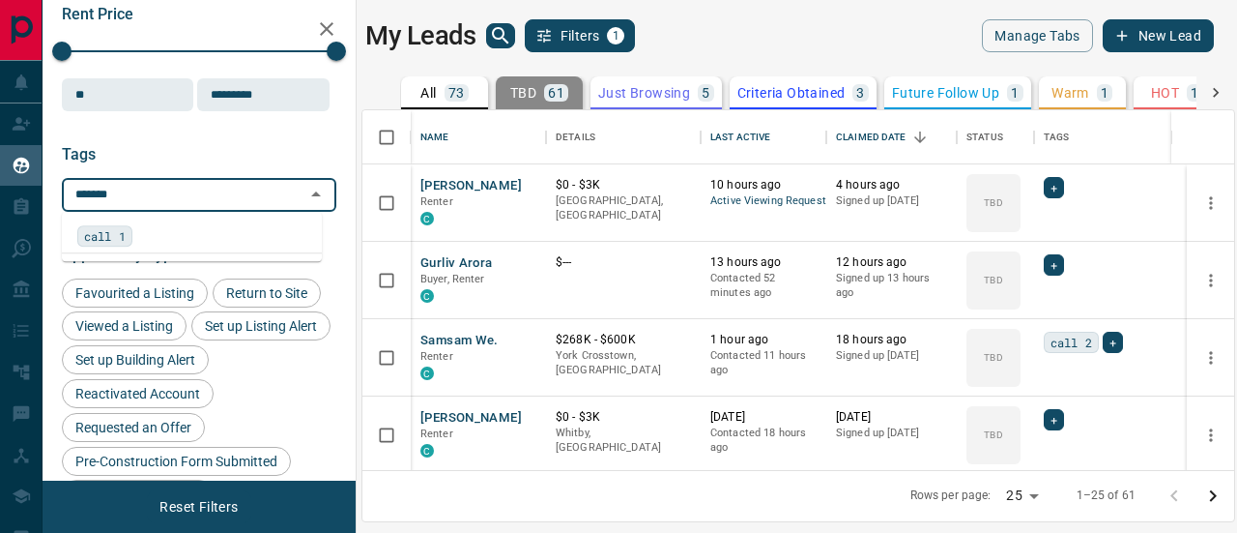
type input "******"
click at [186, 198] on input "text" at bounding box center [221, 194] width 155 height 21
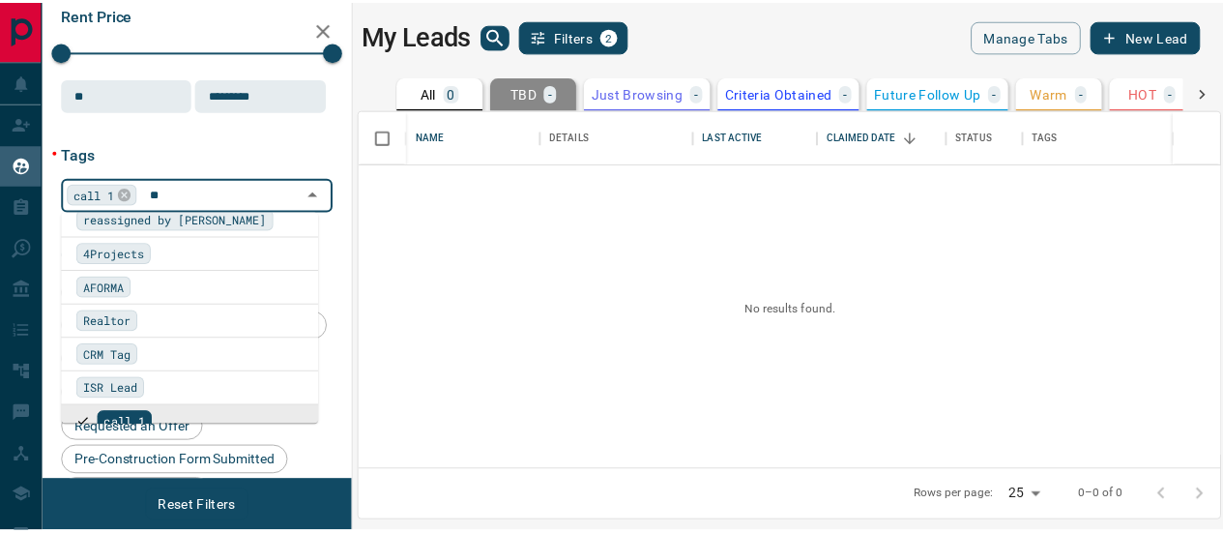
scroll to position [0, 0]
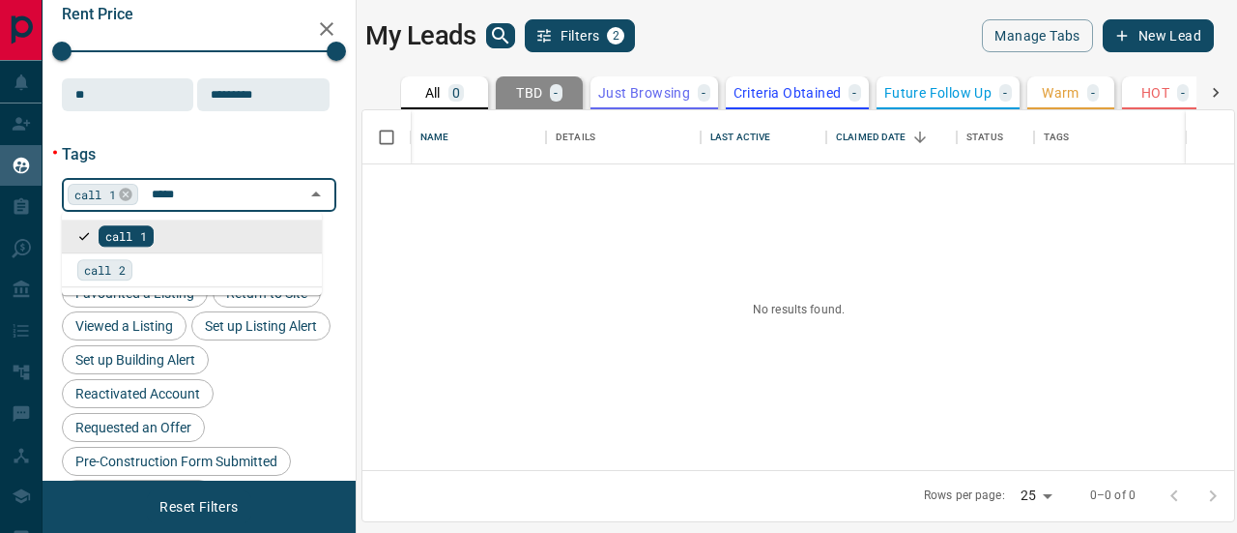
type input "******"
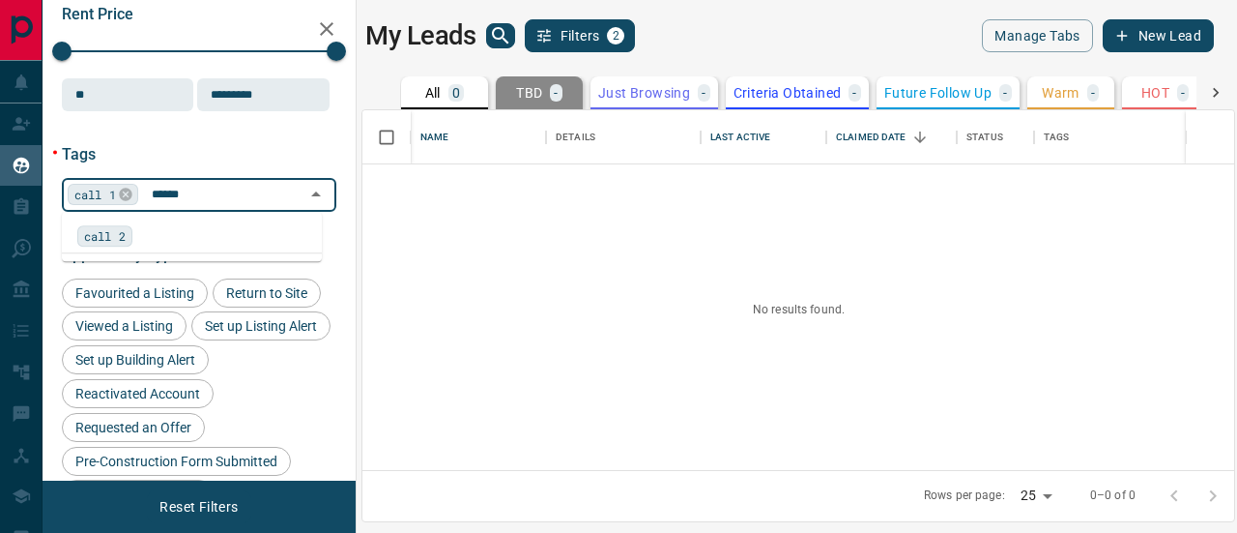
click at [96, 231] on span "call 2" at bounding box center [105, 235] width 42 height 19
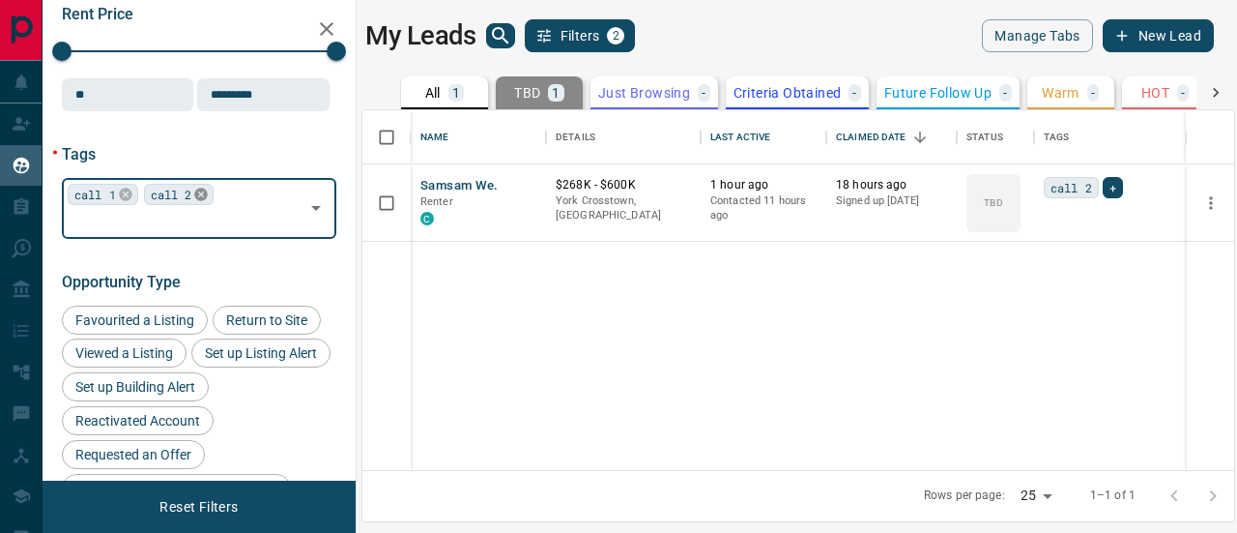
click at [206, 196] on icon at bounding box center [201, 194] width 13 height 13
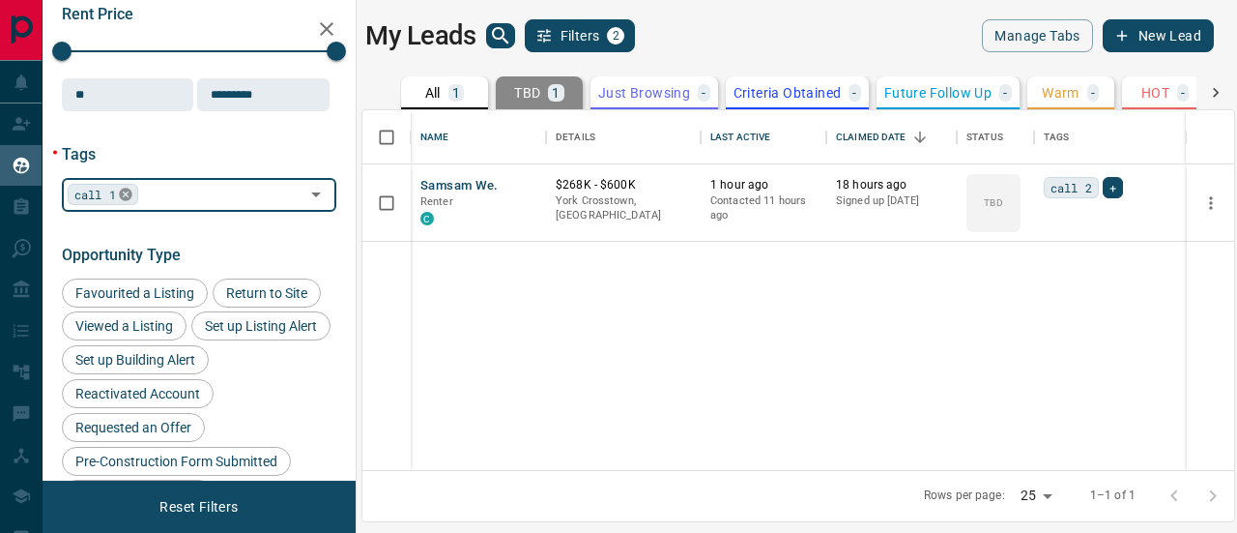
click at [123, 198] on icon at bounding box center [125, 194] width 13 height 13
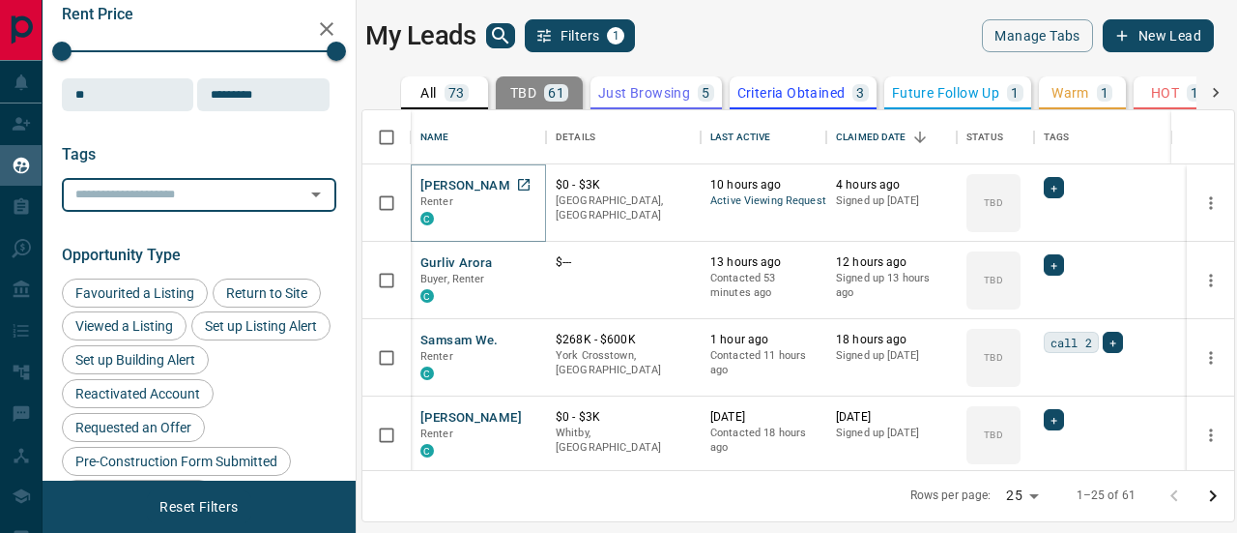
click at [460, 183] on button "[PERSON_NAME]" at bounding box center [470, 186] width 101 height 18
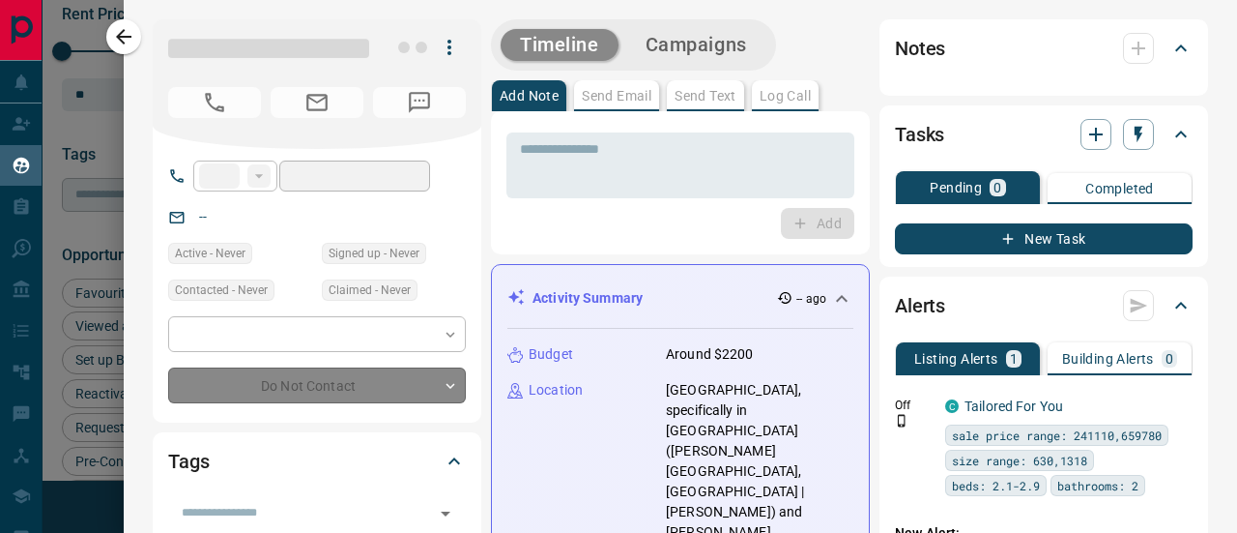
type input "**"
type input "**********"
type input "**"
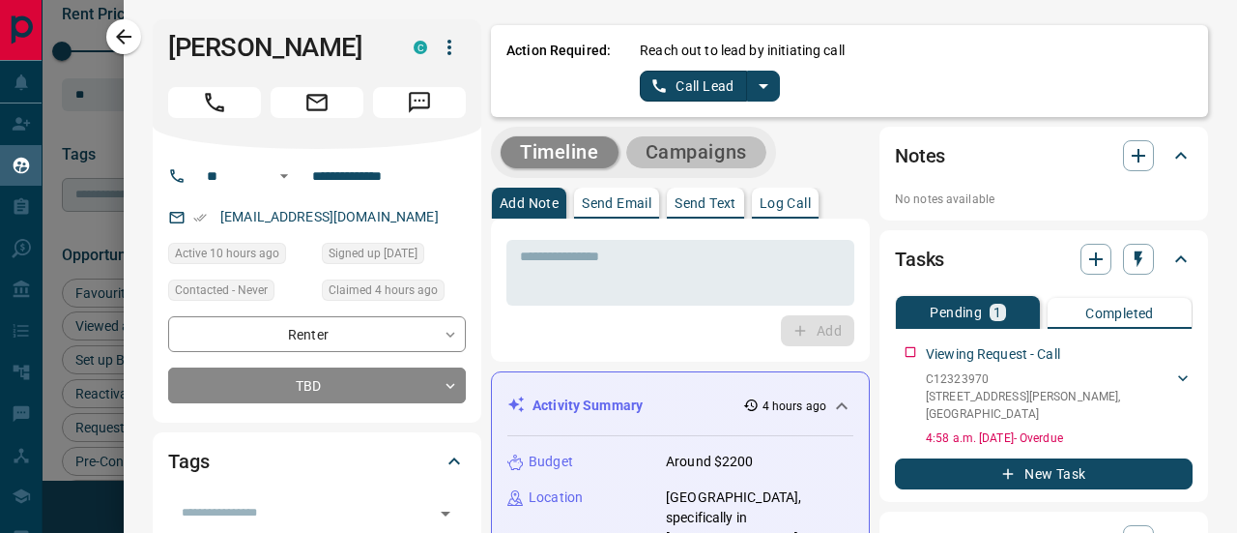
click at [719, 148] on button "Campaigns" at bounding box center [696, 152] width 140 height 32
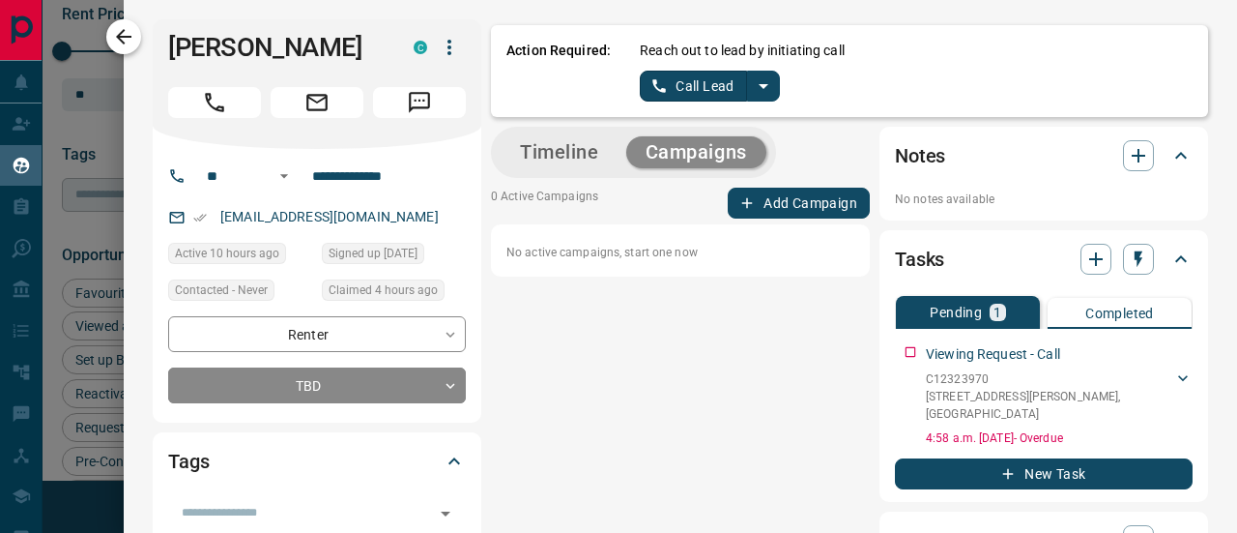
click at [126, 40] on icon "button" at bounding box center [123, 36] width 23 height 23
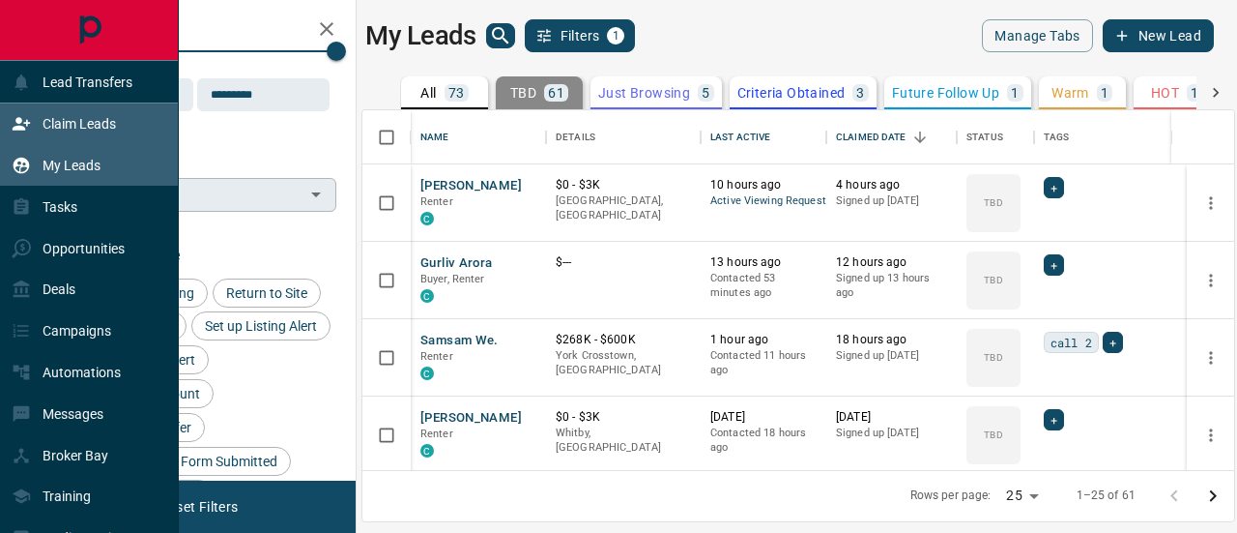
click at [19, 120] on icon at bounding box center [21, 124] width 17 height 13
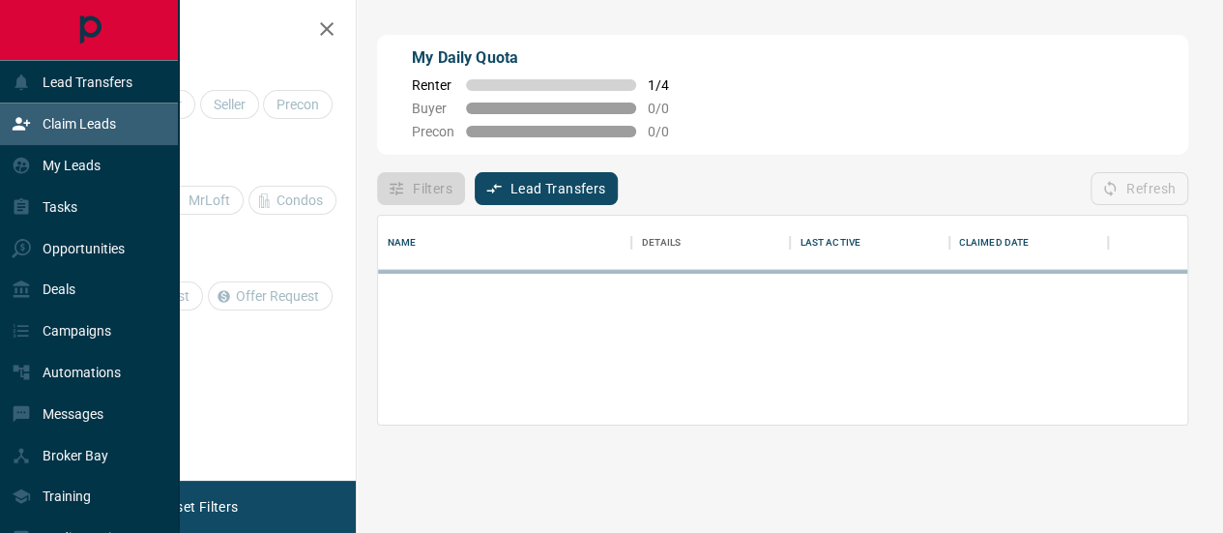
scroll to position [116, 810]
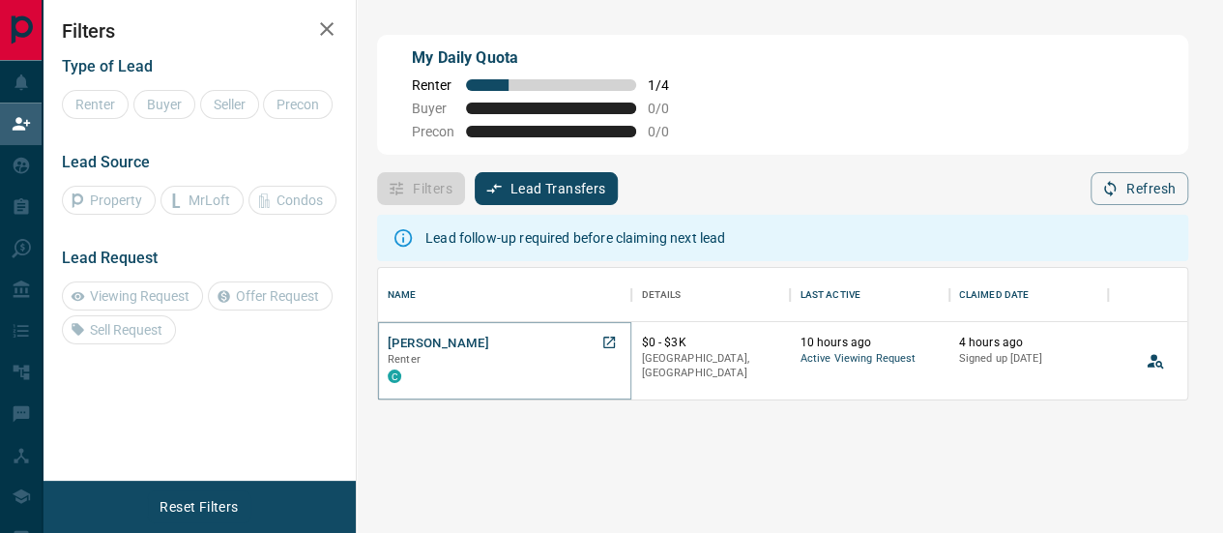
click at [433, 334] on button "[PERSON_NAME]" at bounding box center [438, 343] width 101 height 18
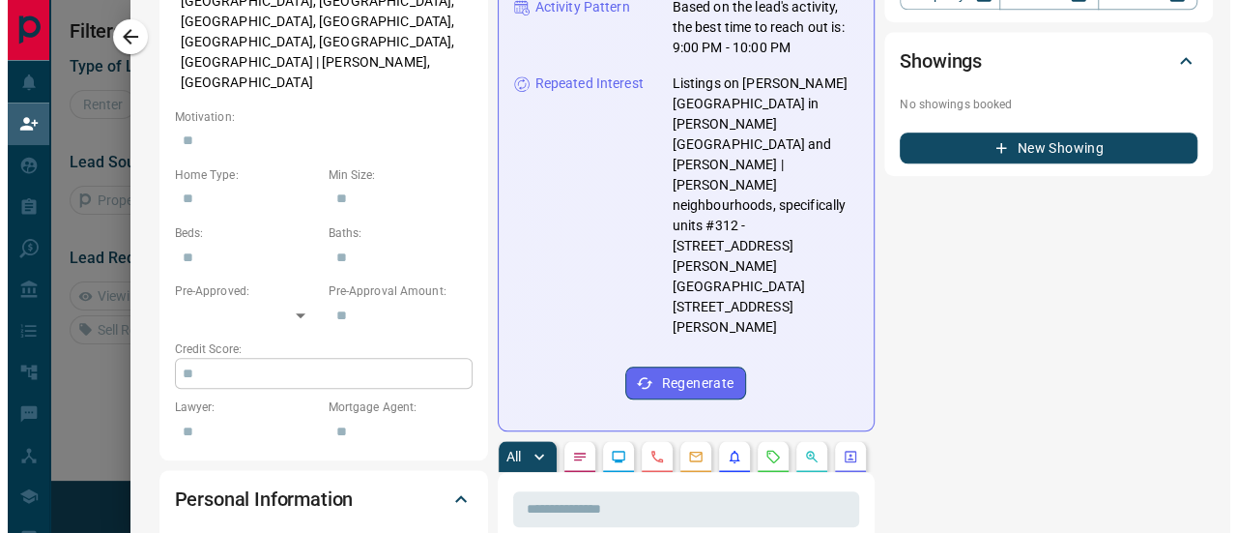
scroll to position [0, 0]
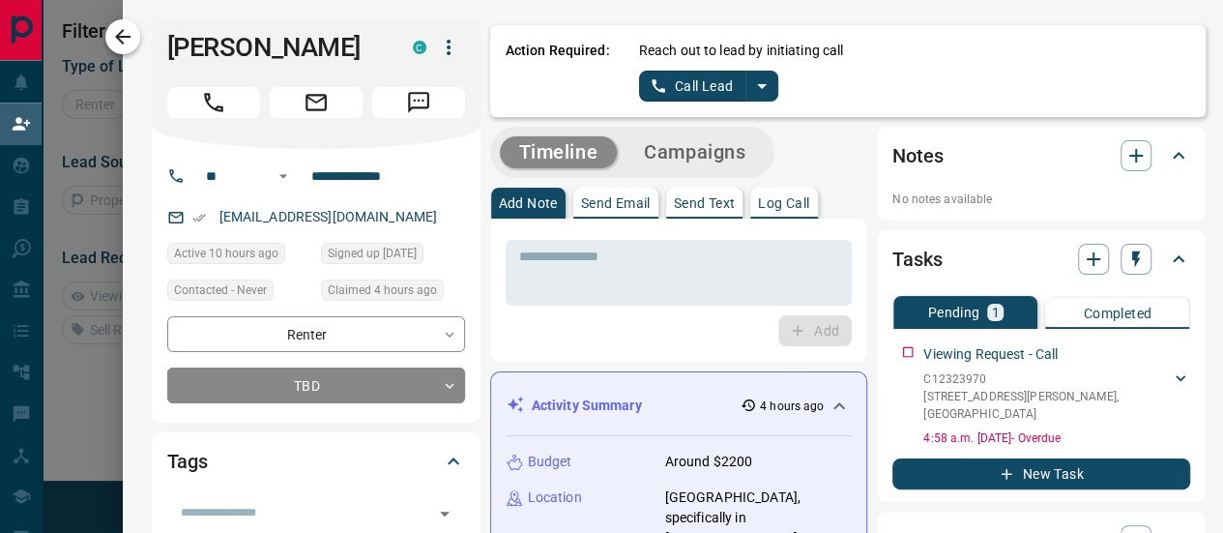
click at [120, 43] on icon "button" at bounding box center [122, 36] width 23 height 23
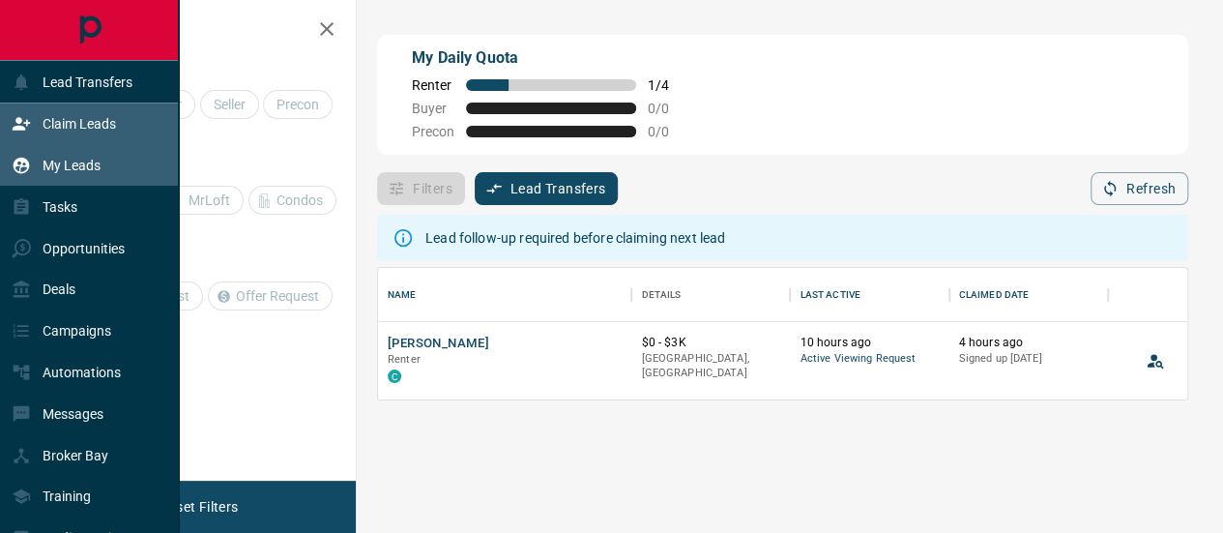
click at [19, 157] on icon at bounding box center [21, 165] width 19 height 19
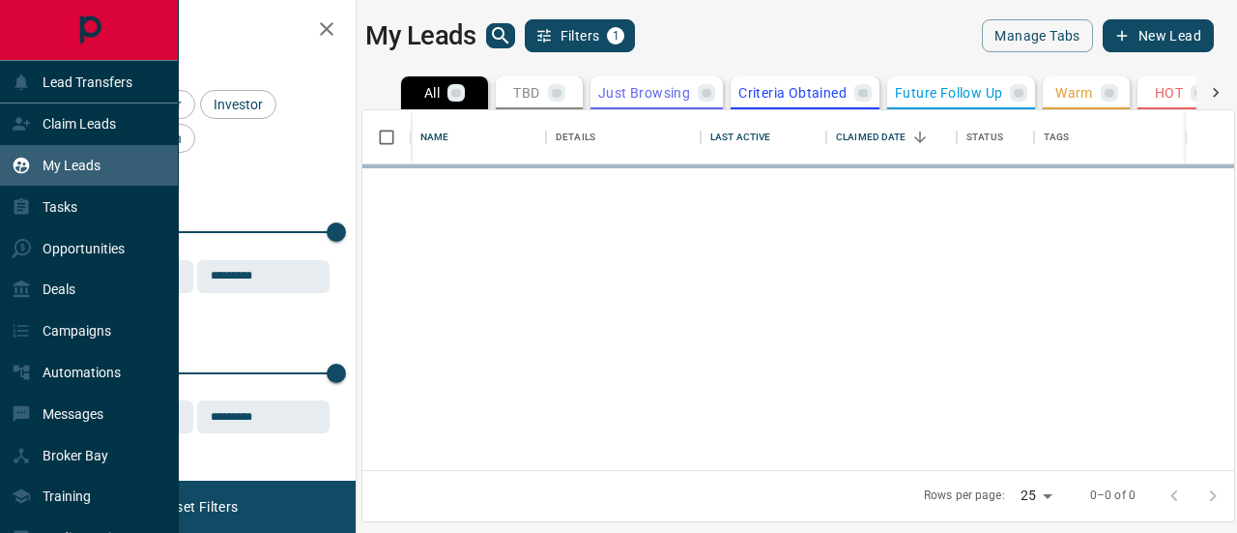
scroll to position [346, 857]
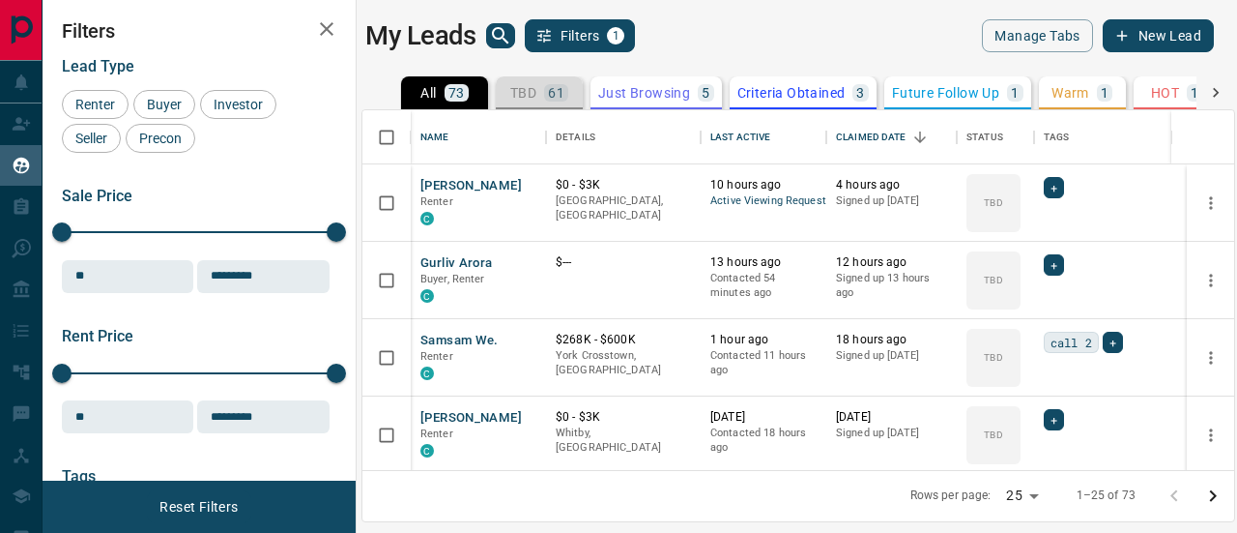
click at [524, 86] on p "TBD" at bounding box center [523, 93] width 26 height 14
click at [658, 94] on p "Just Browsing" at bounding box center [644, 93] width 92 height 14
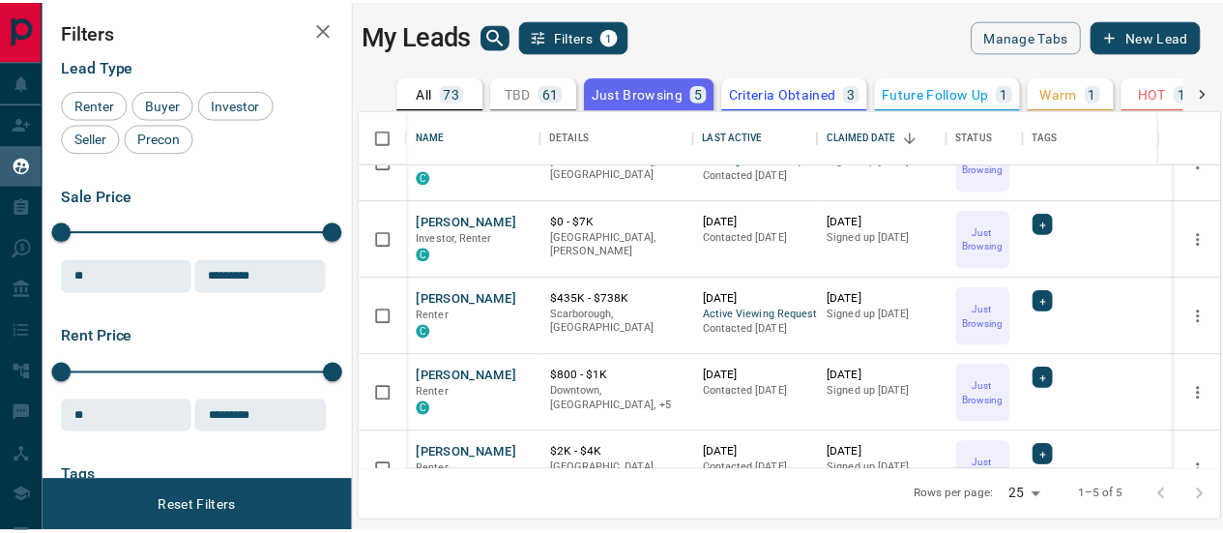
scroll to position [0, 0]
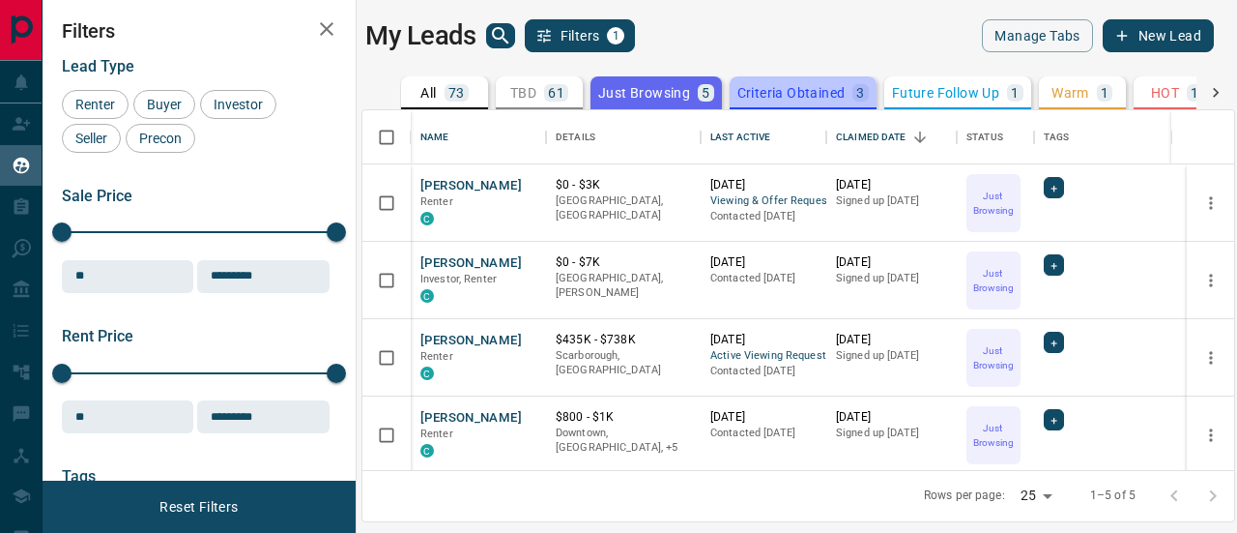
click at [824, 89] on p "Criteria Obtained" at bounding box center [792, 93] width 108 height 14
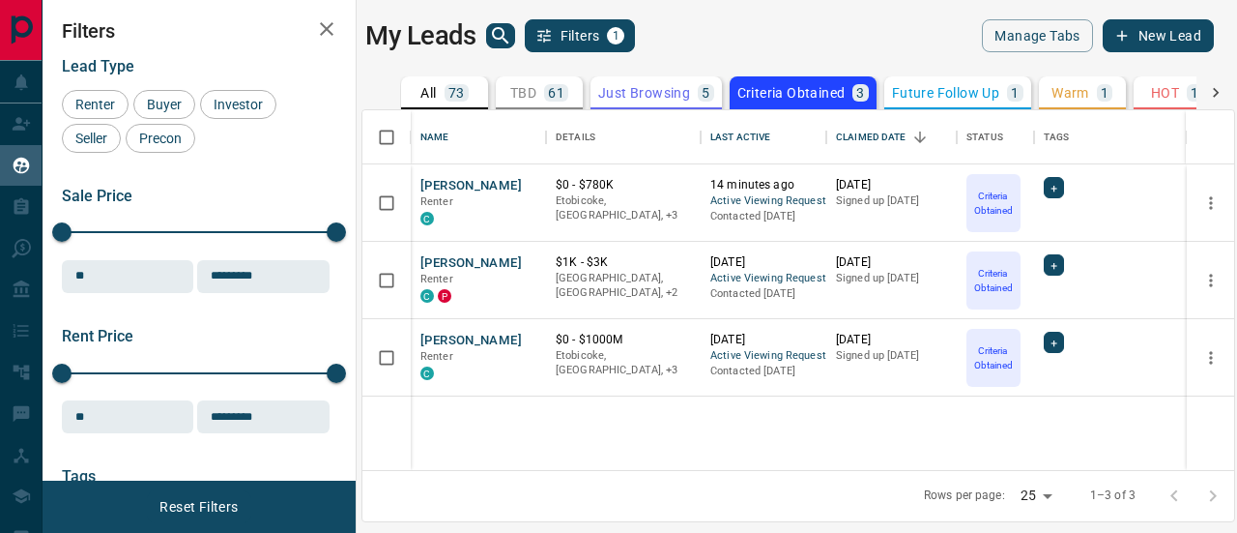
click at [947, 93] on p "Future Follow Up" at bounding box center [945, 93] width 107 height 14
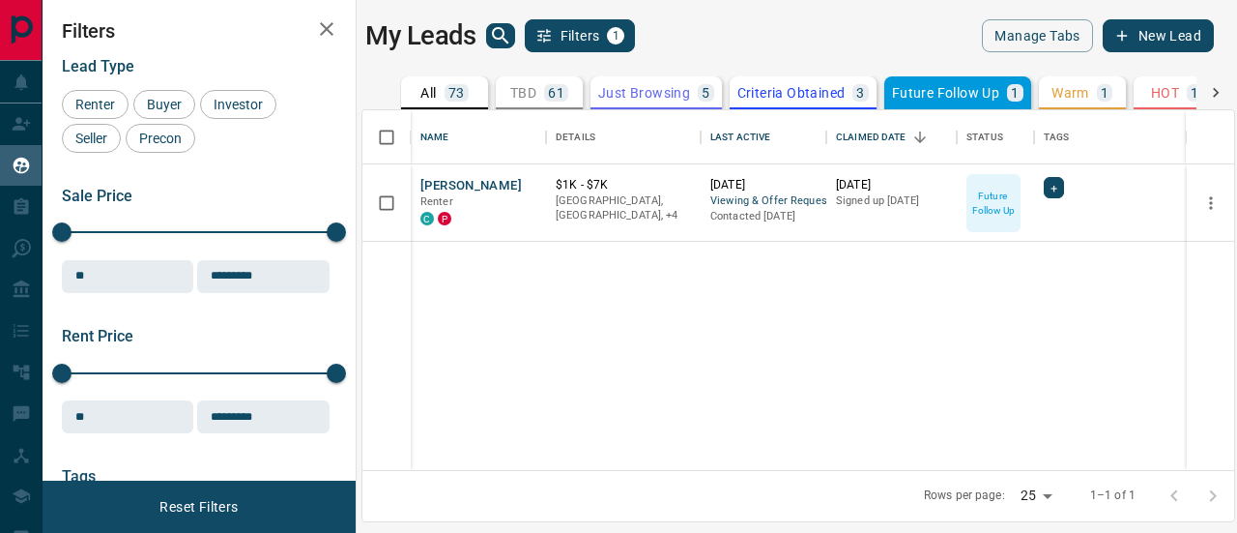
click at [1064, 98] on p "Warm" at bounding box center [1071, 93] width 38 height 14
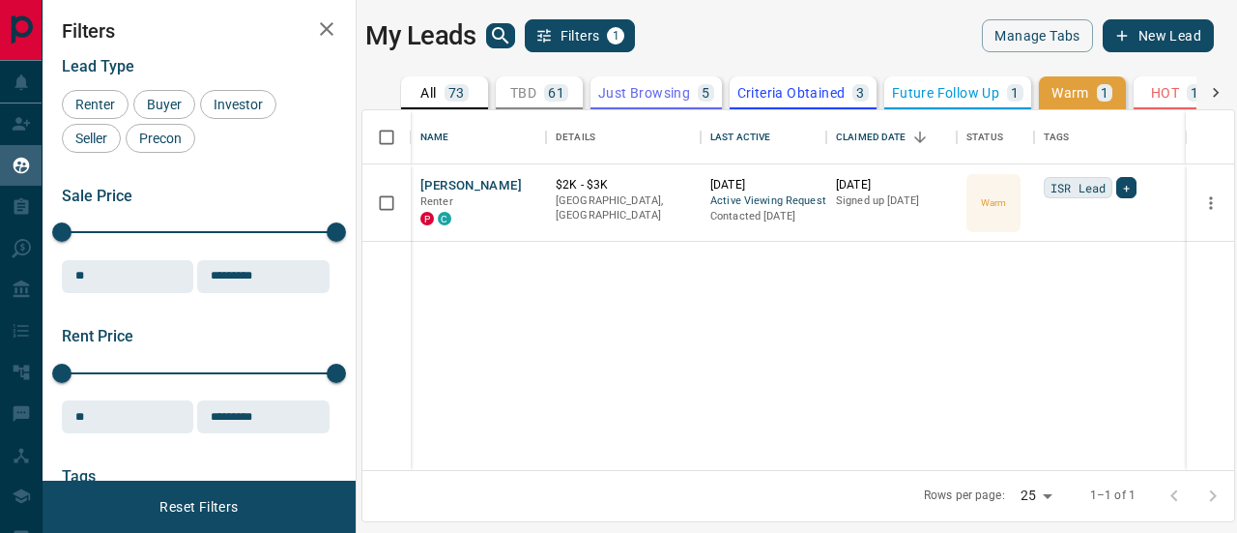
click at [892, 93] on p "Future Follow Up" at bounding box center [945, 93] width 107 height 14
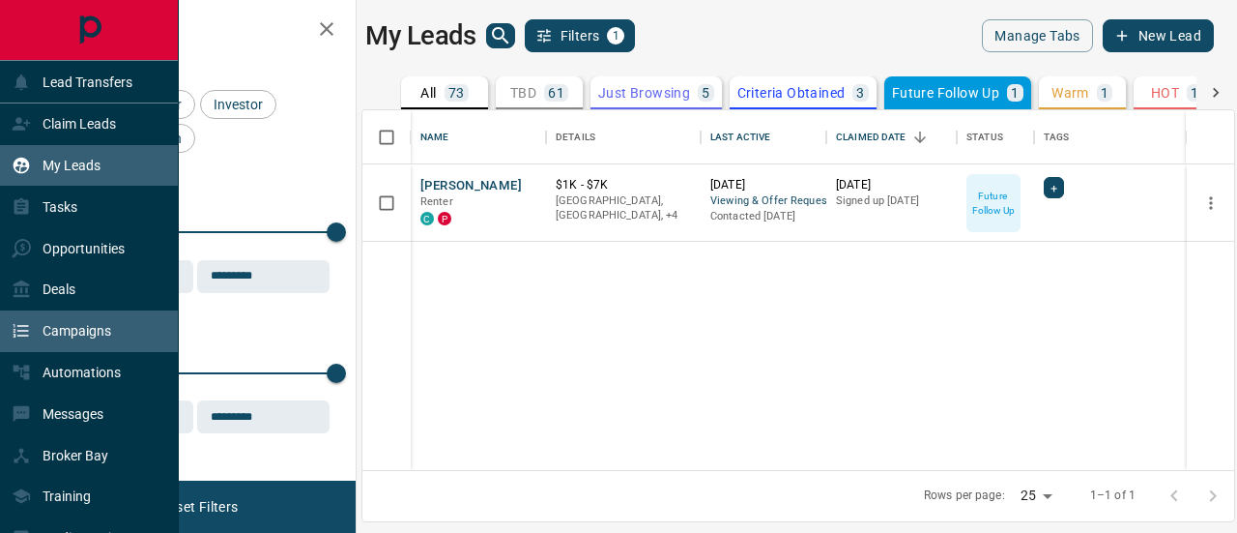
click at [58, 326] on p "Campaigns" at bounding box center [77, 330] width 69 height 15
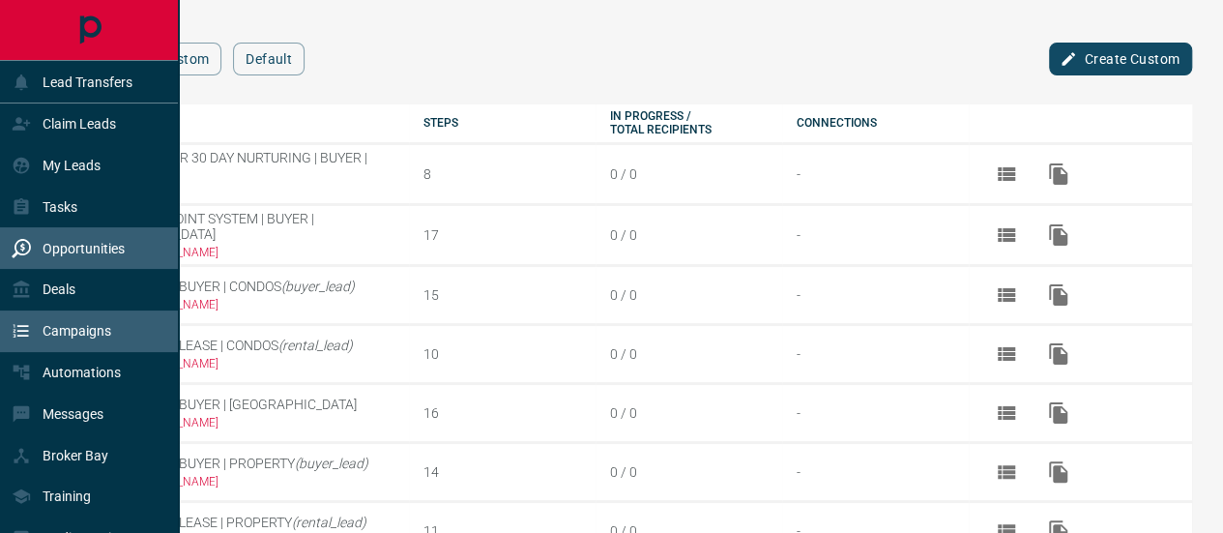
click at [92, 250] on p "Opportunities" at bounding box center [84, 248] width 82 height 15
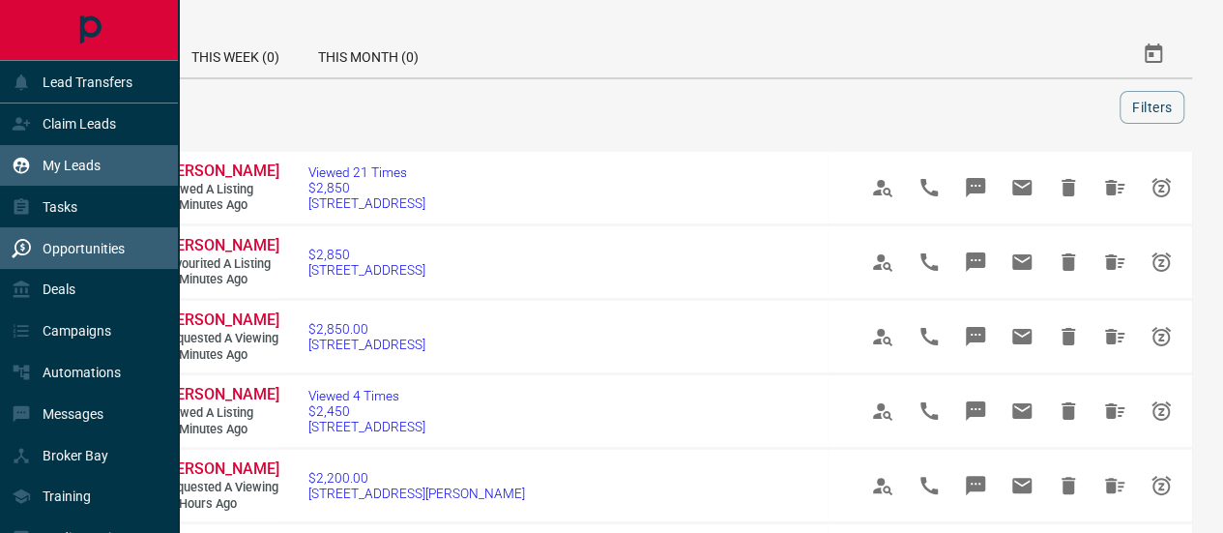
click at [75, 161] on p "My Leads" at bounding box center [72, 165] width 58 height 15
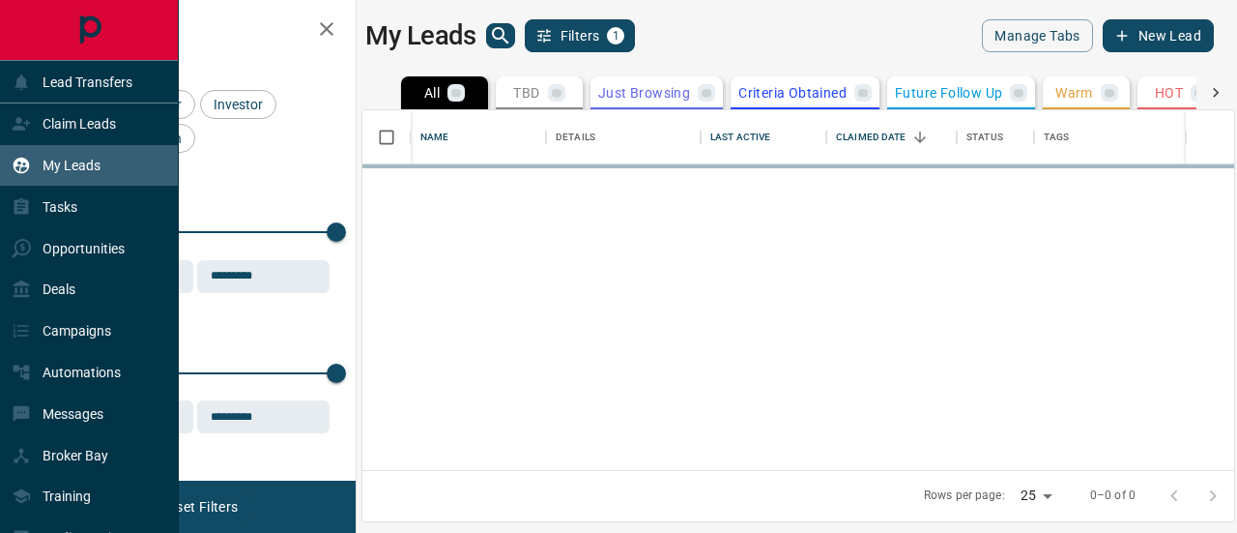
scroll to position [346, 857]
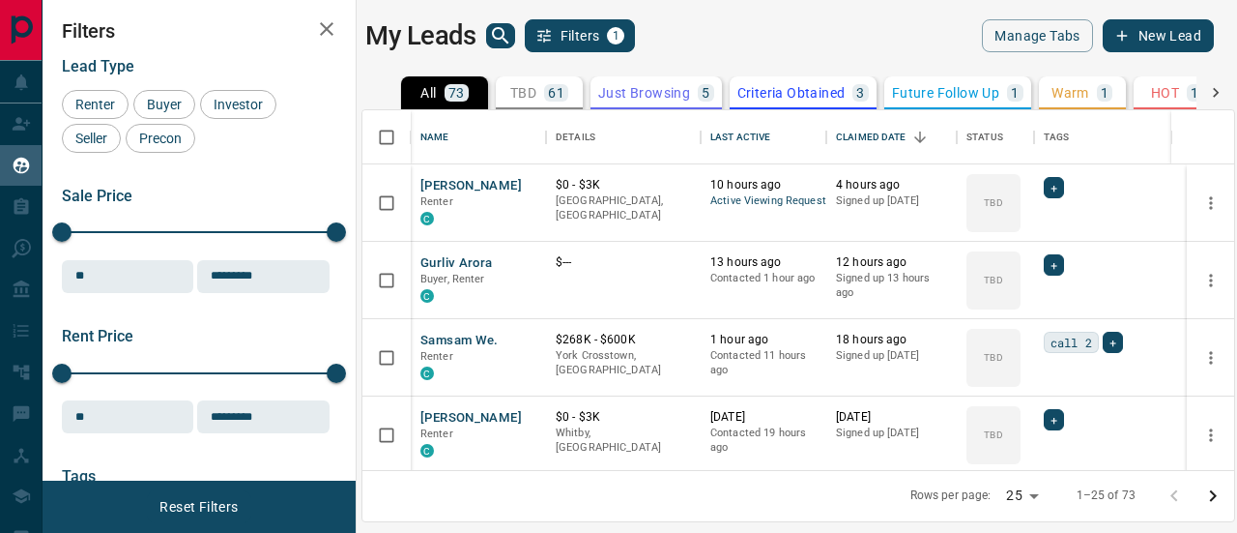
click at [325, 28] on icon "button" at bounding box center [327, 29] width 14 height 14
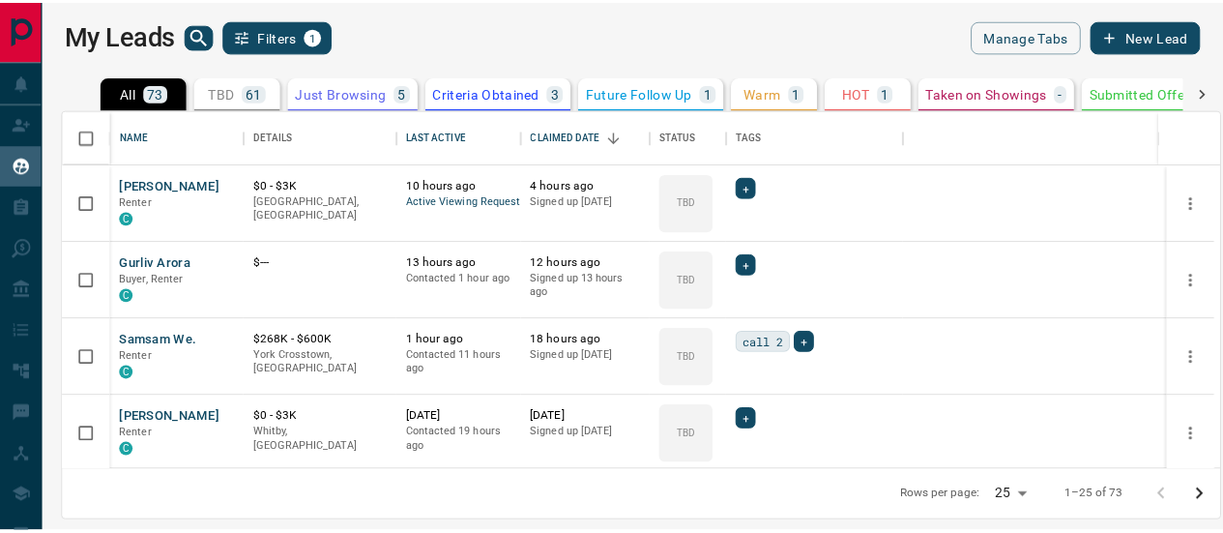
scroll to position [346, 1157]
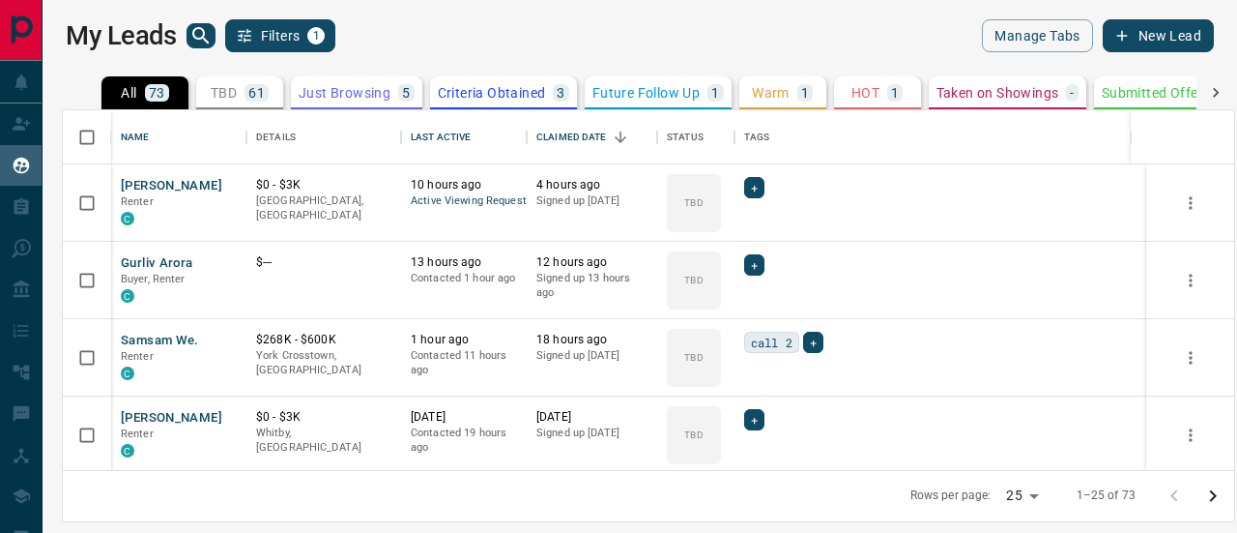
click at [949, 32] on div "My Leads Filters 1 Manage Tabs New Lead" at bounding box center [640, 35] width 1148 height 33
click at [1014, 32] on button "Manage Tabs" at bounding box center [1037, 35] width 110 height 33
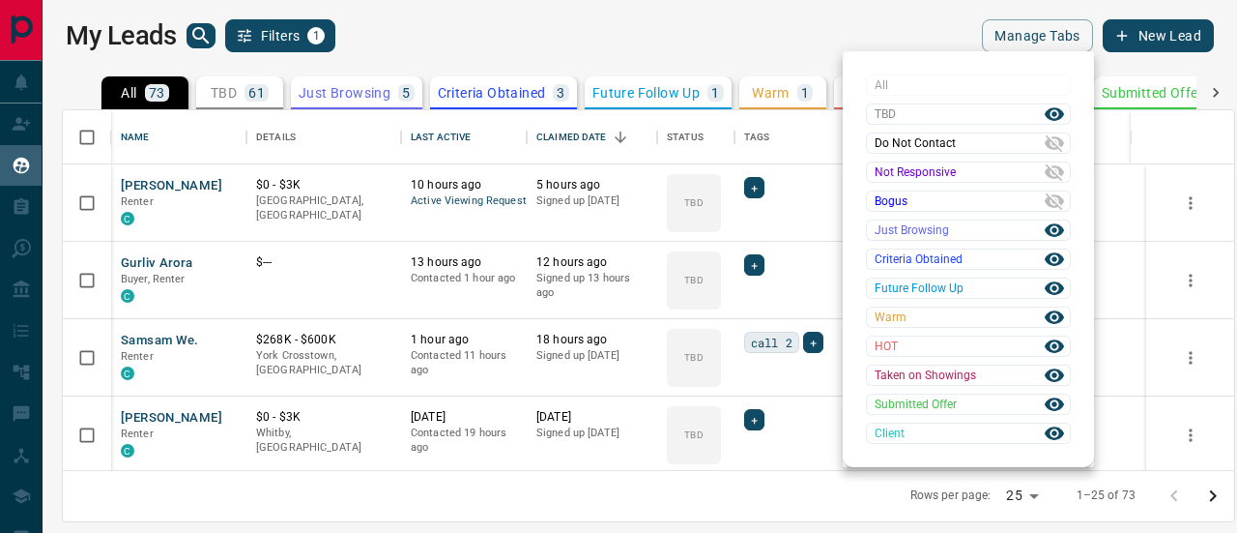
click at [505, 28] on div at bounding box center [618, 266] width 1237 height 533
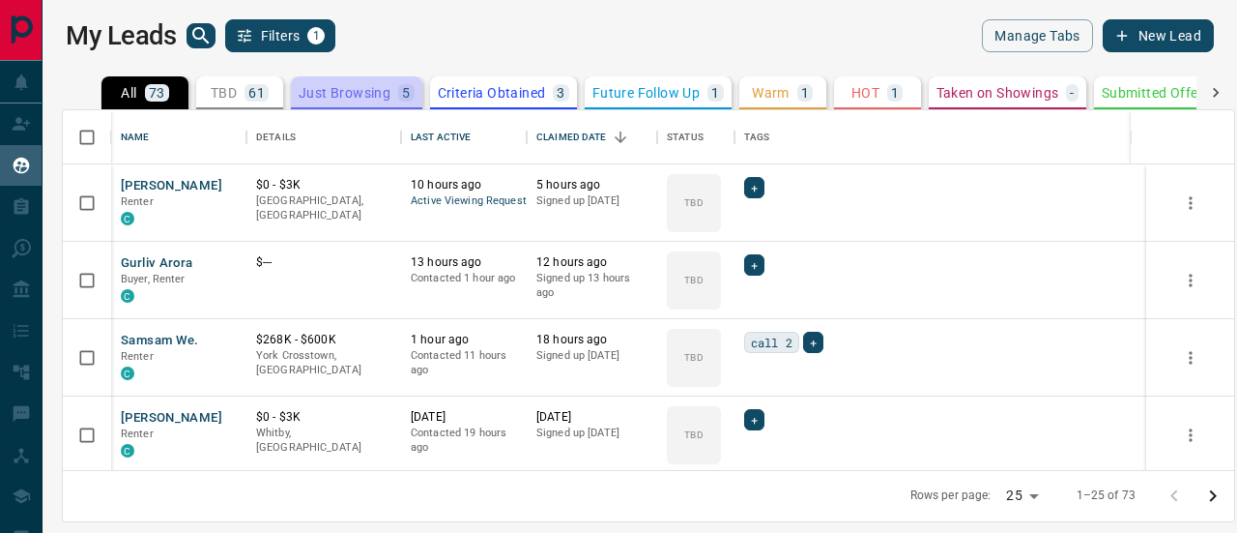
click at [377, 89] on p "Just Browsing" at bounding box center [345, 93] width 92 height 14
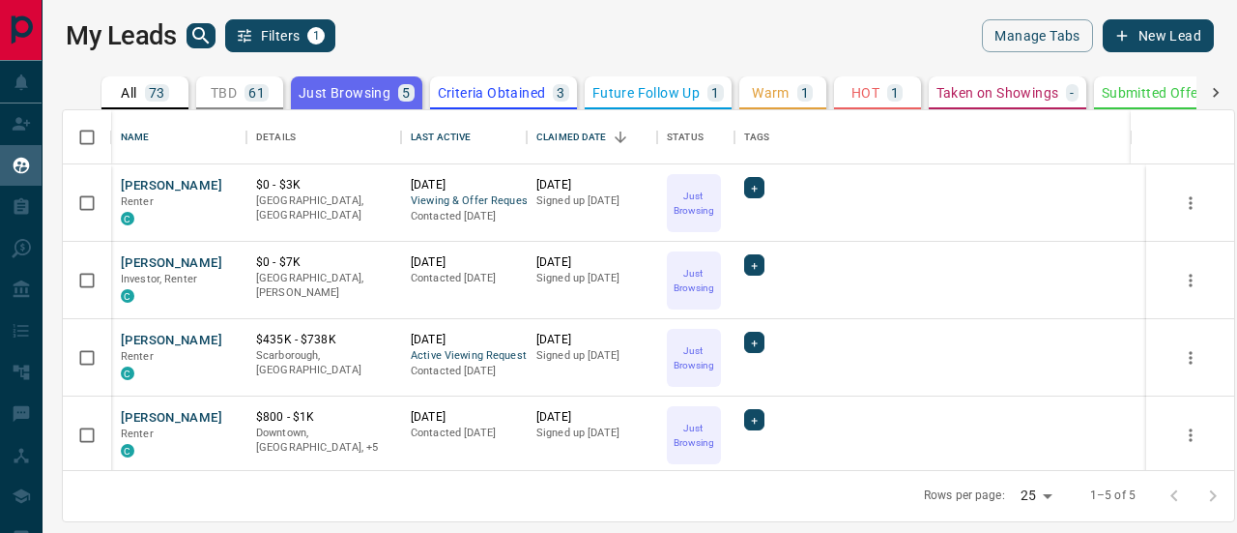
click at [229, 101] on button "TBD 61" at bounding box center [239, 92] width 87 height 33
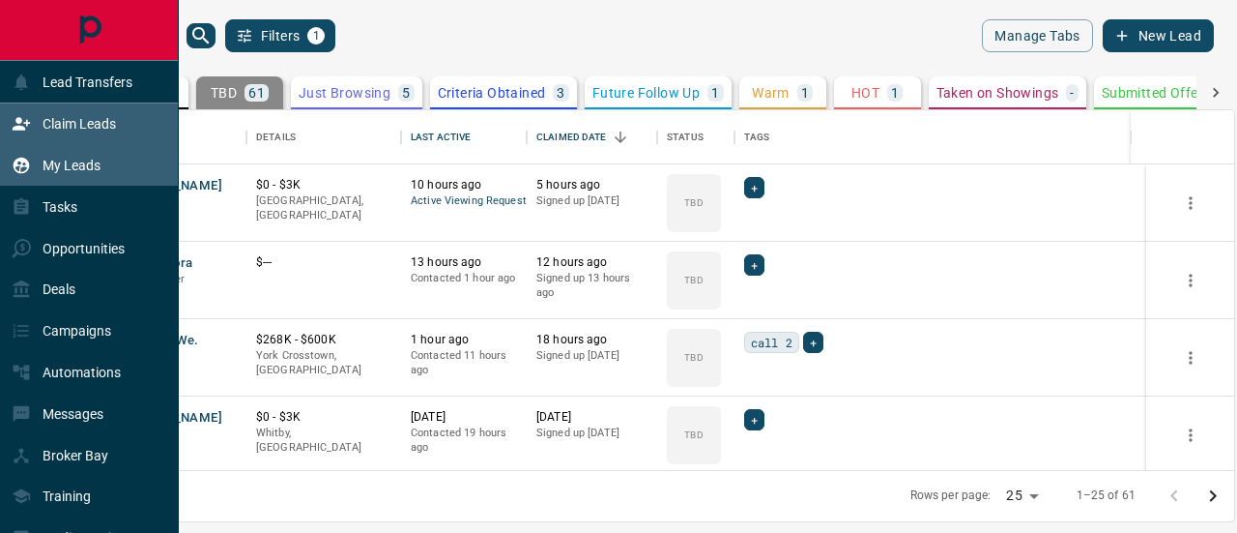
click at [25, 118] on icon at bounding box center [21, 123] width 19 height 19
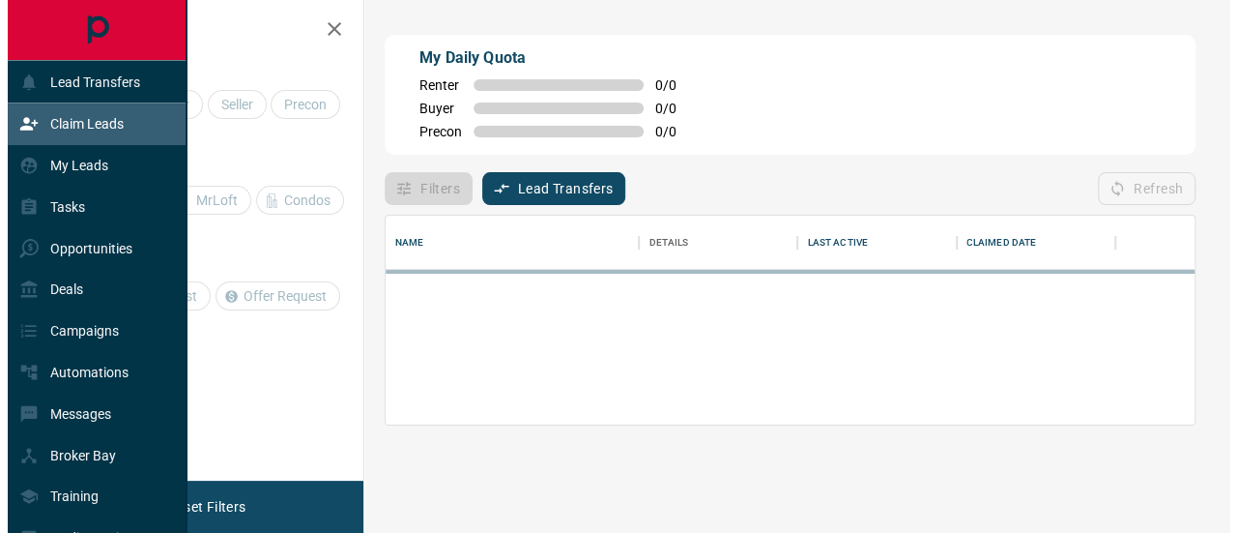
scroll to position [116, 810]
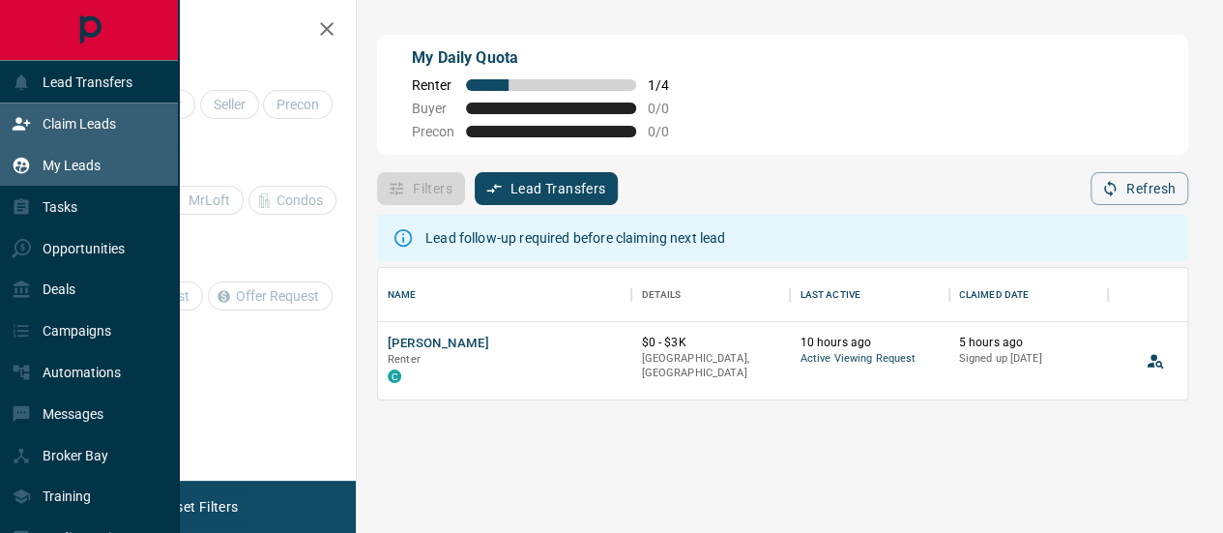
click at [54, 162] on p "My Leads" at bounding box center [72, 165] width 58 height 15
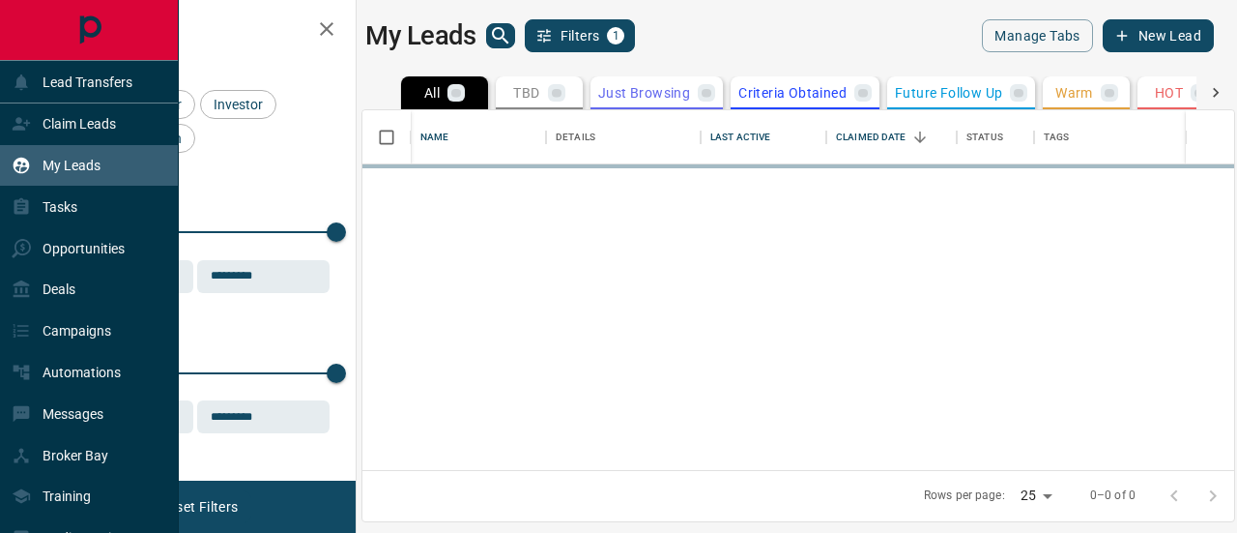
scroll to position [346, 857]
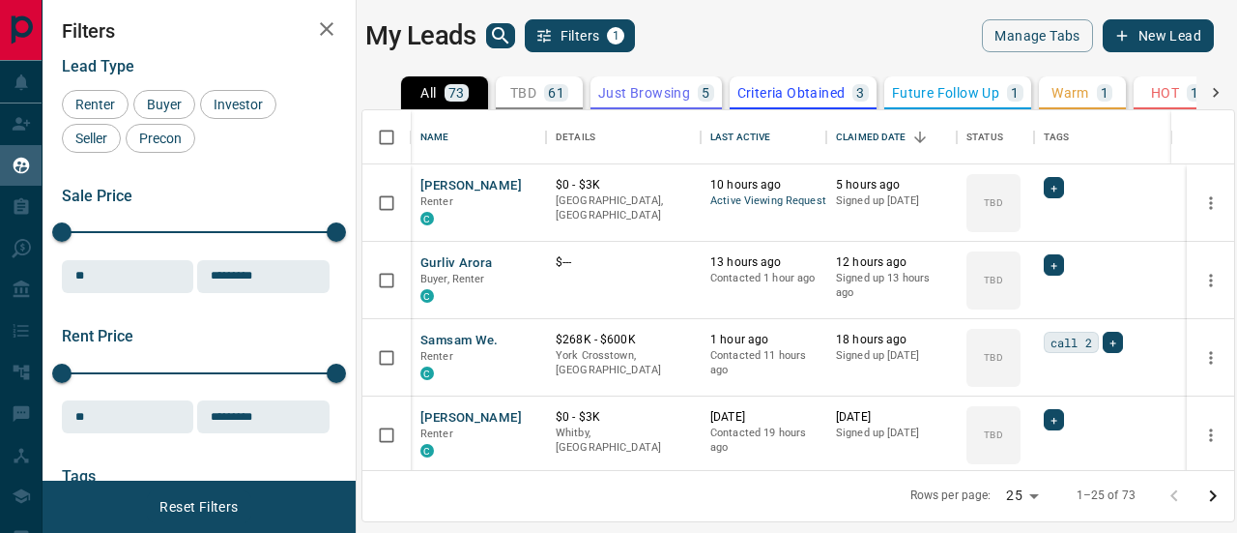
click at [515, 65] on main "My Leads Filters 1 Manage Tabs New Lead All 73 TBD 61 Do Not Contact - Not Resp…" at bounding box center [789, 254] width 849 height 470
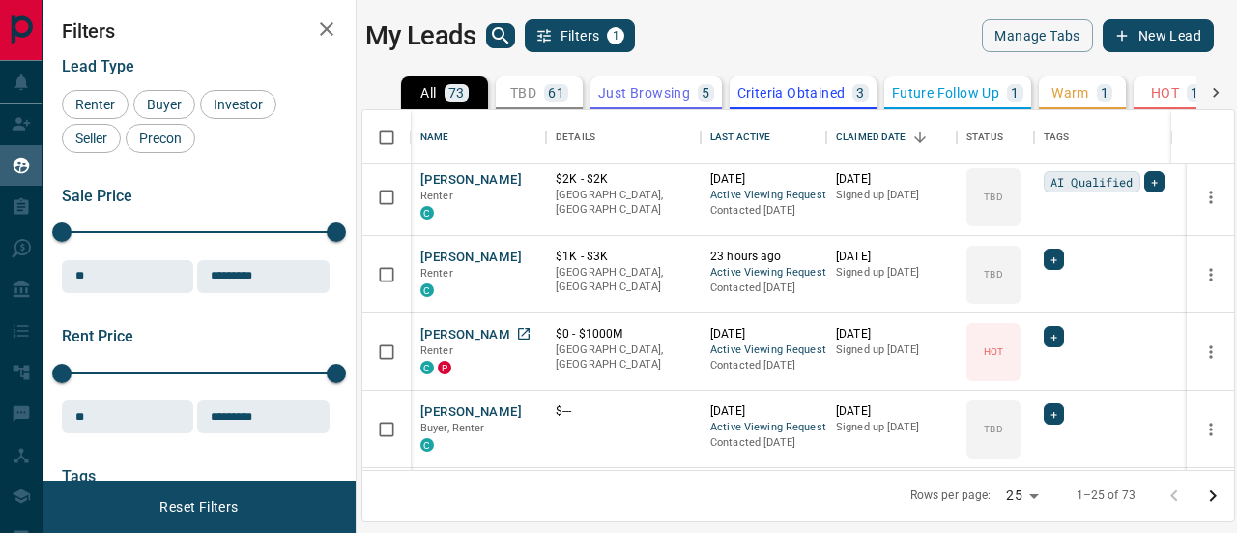
scroll to position [1641, 0]
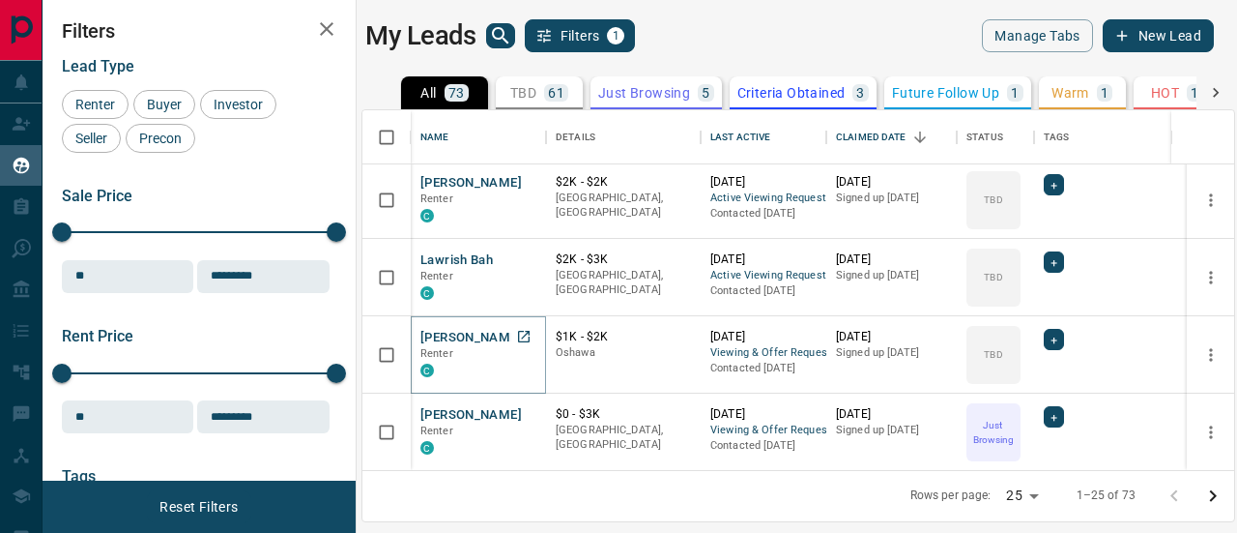
click at [483, 329] on button "[PERSON_NAME]" at bounding box center [470, 338] width 101 height 18
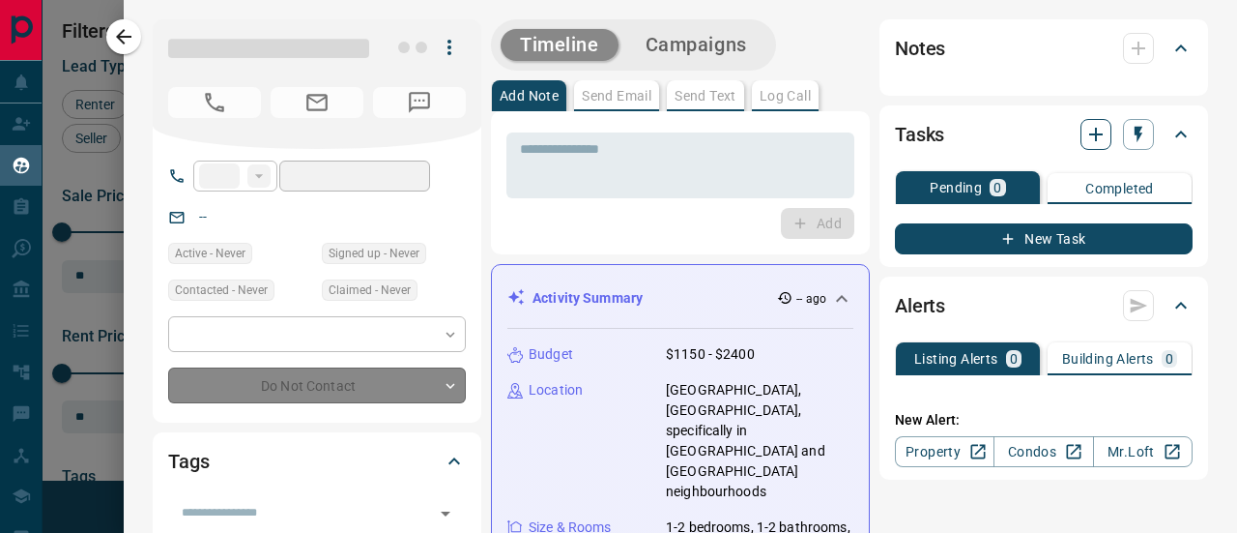
type input "**"
type input "**********"
type input "**"
type input "*"
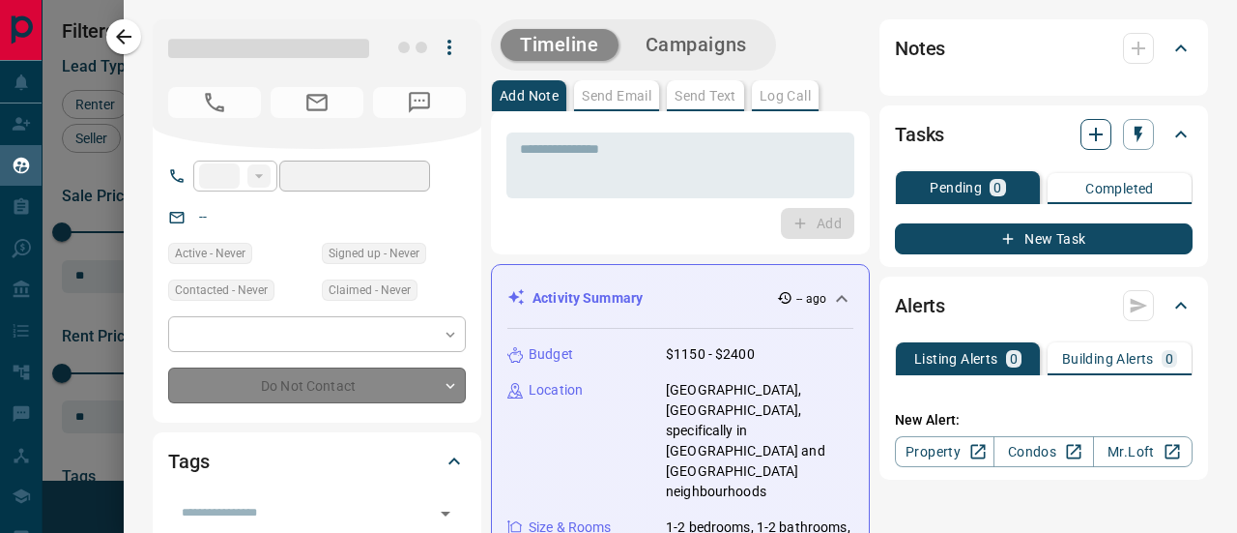
type input "**********"
type input "*******"
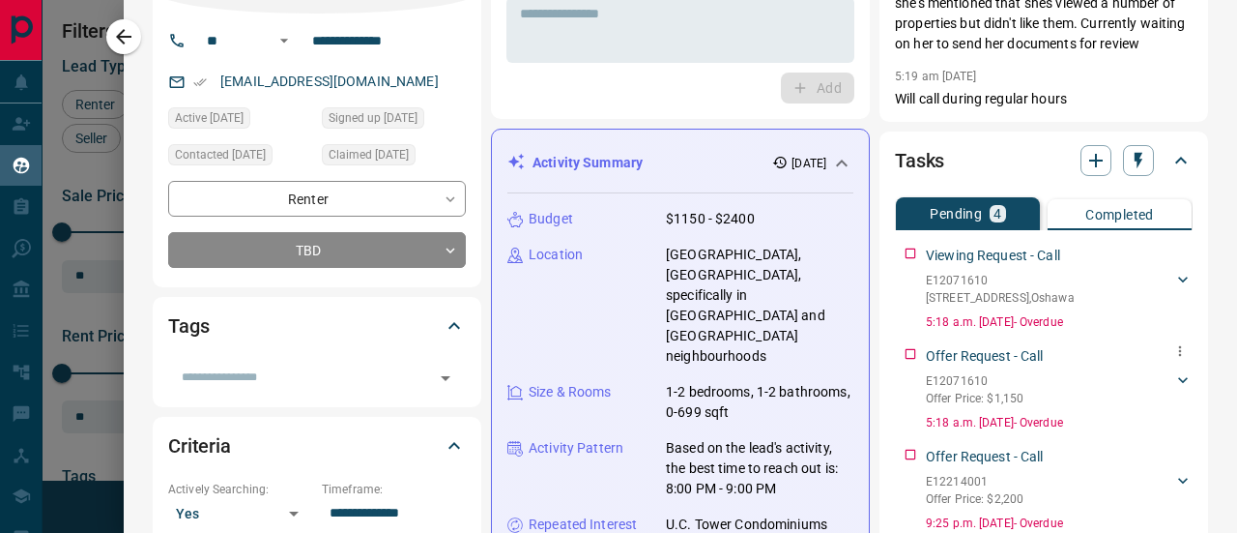
scroll to position [160, 0]
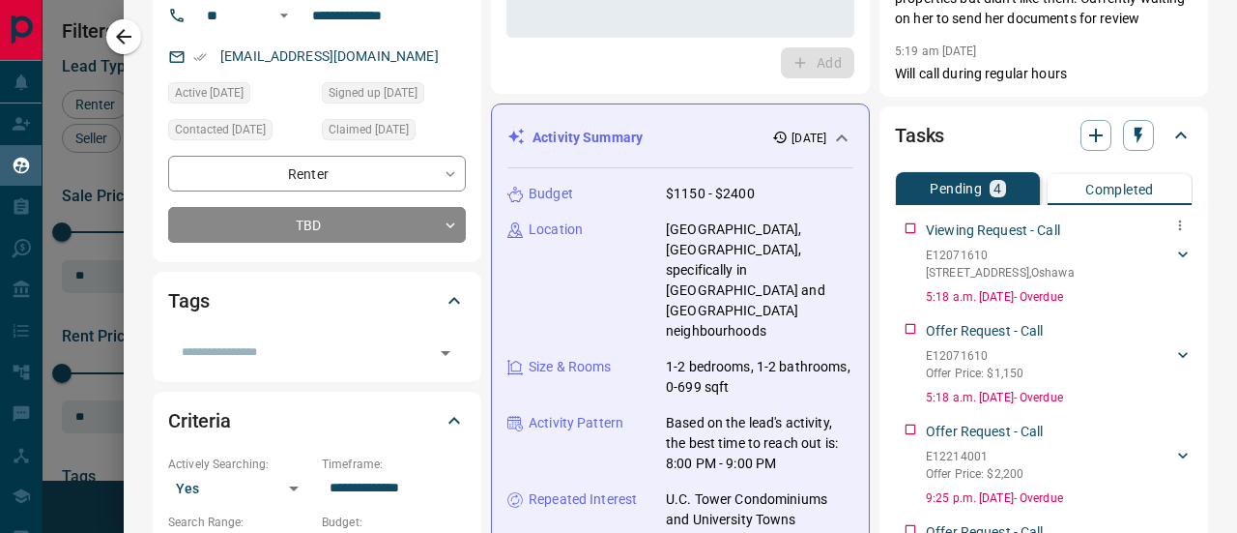
click at [903, 227] on div "Viewing Request - Call E12071610 [STREET_ADDRESS][PERSON_NAME] [PERSON_NAME] 41…" at bounding box center [1044, 259] width 298 height 93
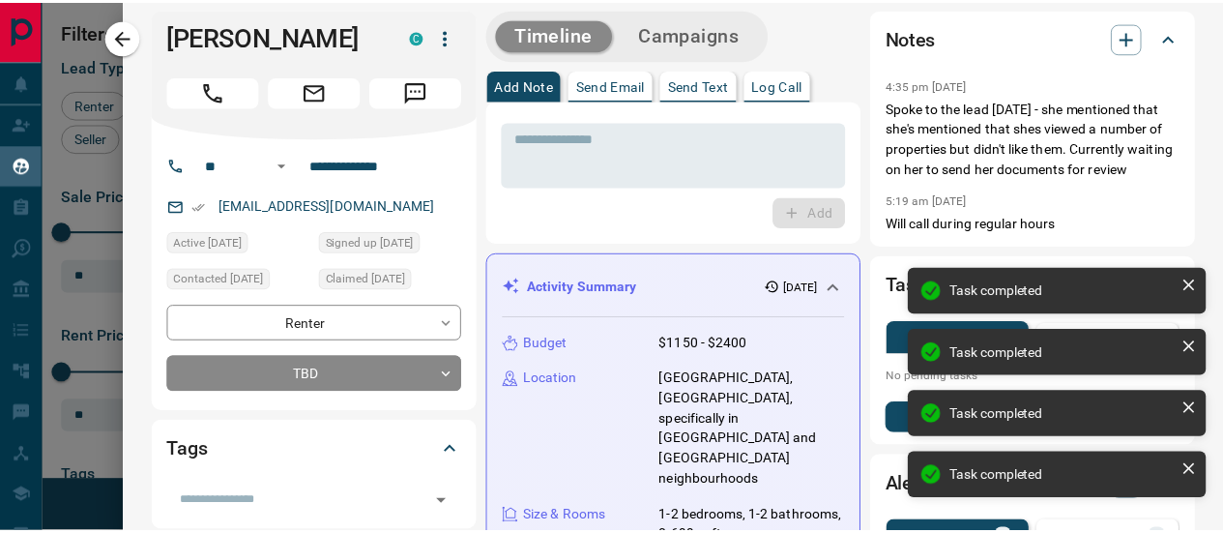
scroll to position [0, 0]
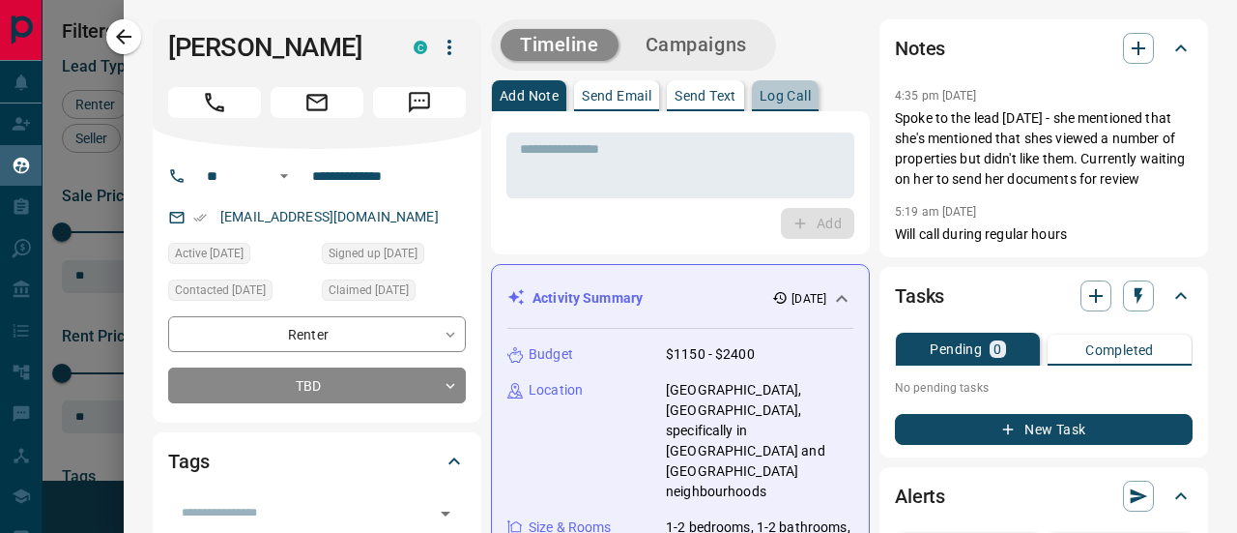
click at [781, 90] on p "Log Call" at bounding box center [785, 96] width 51 height 14
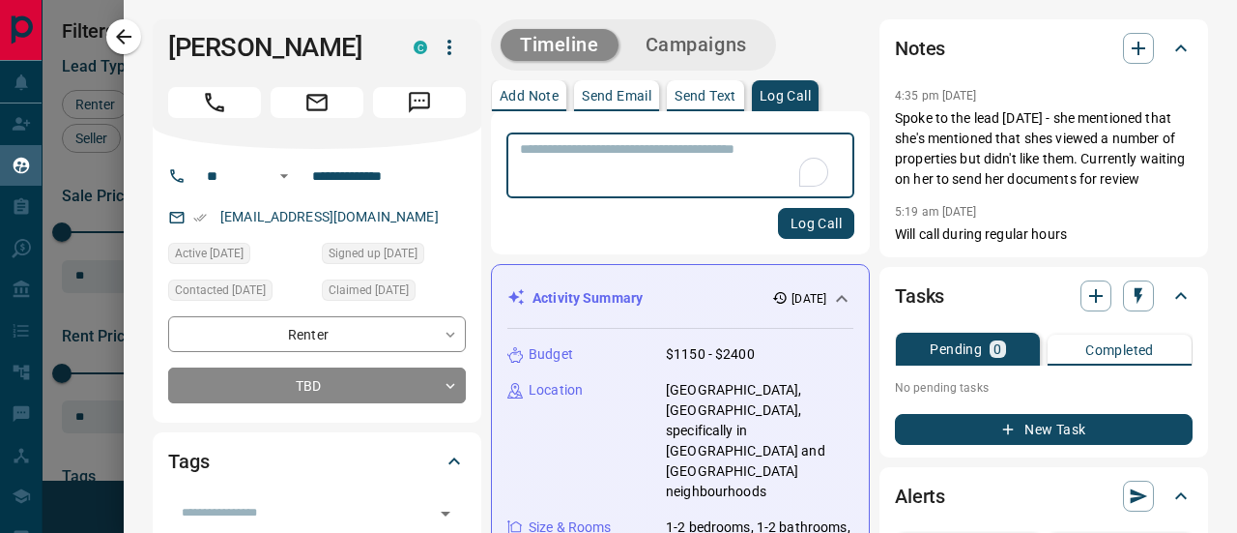
click at [666, 157] on textarea "To enrich screen reader interactions, please activate Accessibility in Grammarl…" at bounding box center [680, 165] width 321 height 49
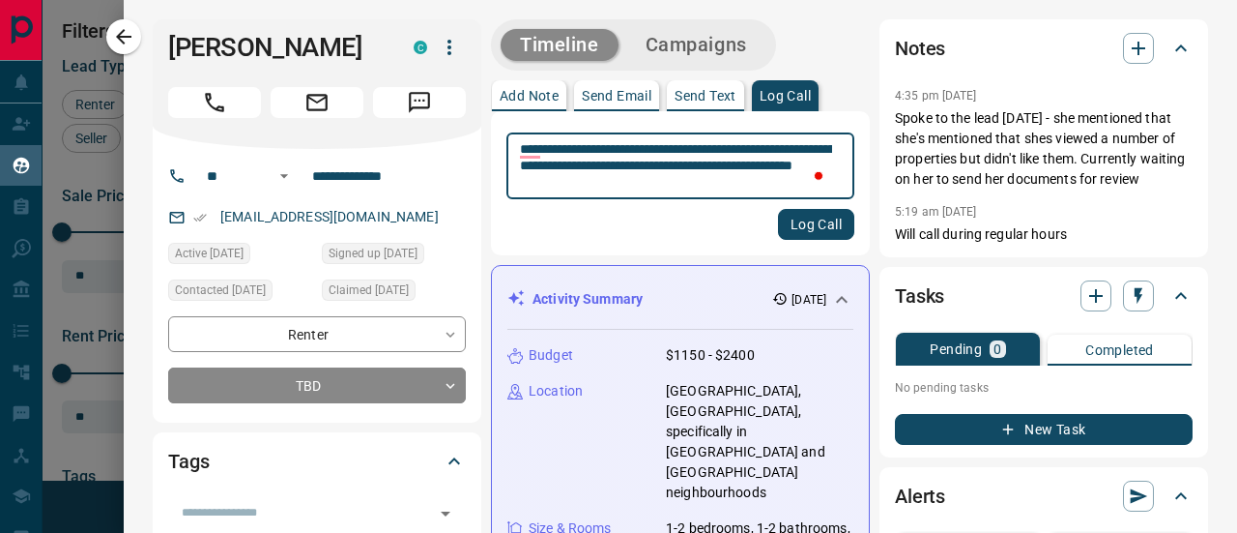
type textarea "**********"
click at [818, 222] on button "Log Call" at bounding box center [816, 224] width 76 height 31
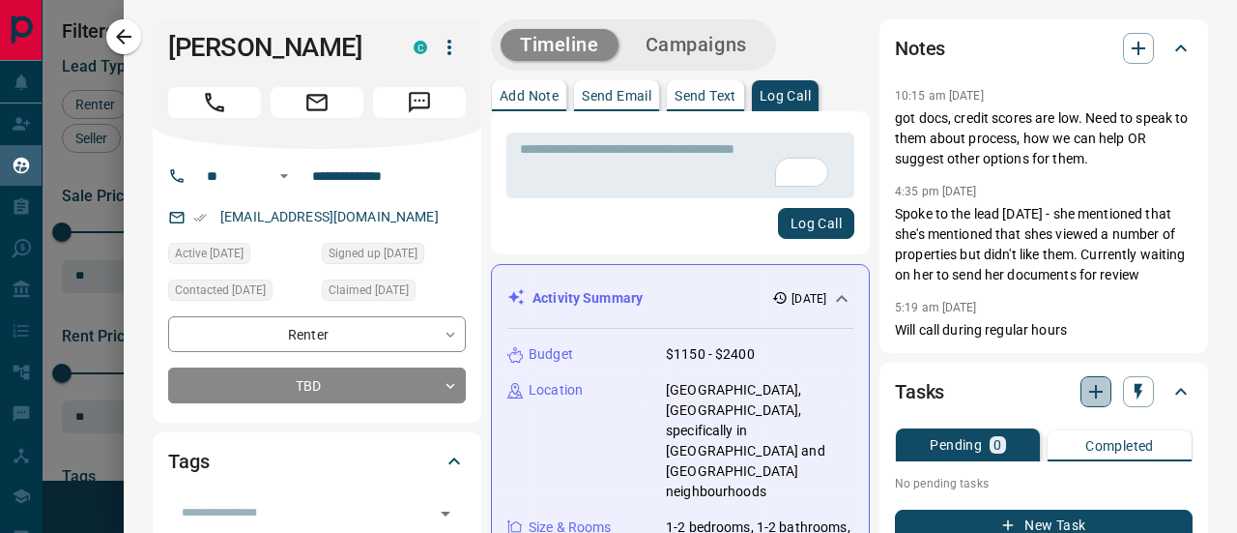
click at [1098, 390] on icon "button" at bounding box center [1096, 391] width 23 height 23
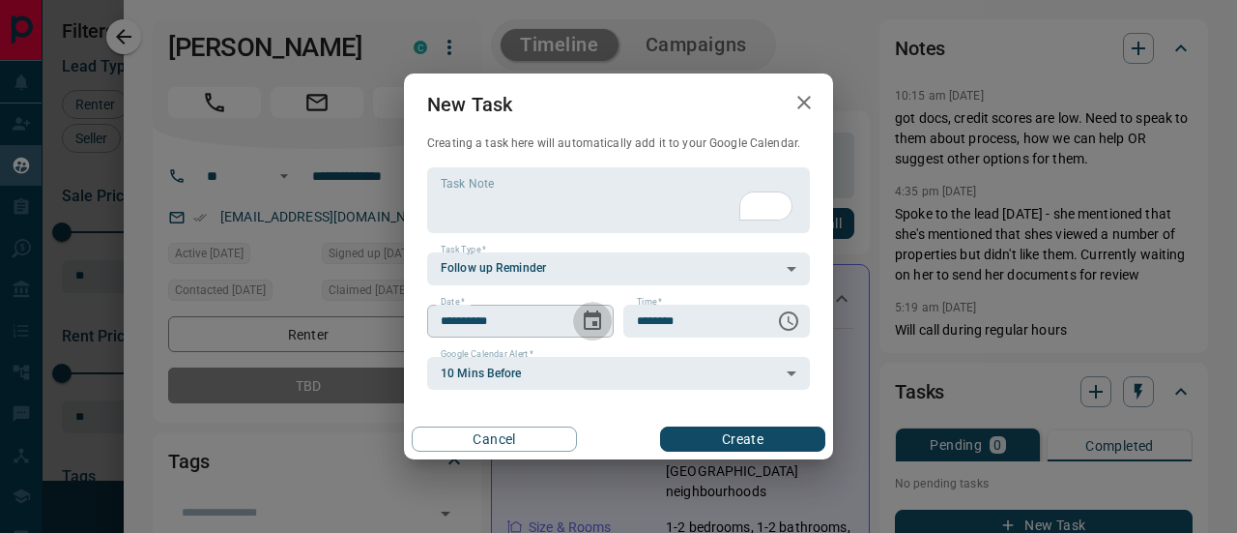
click at [594, 326] on icon "Choose date, selected date is Aug 16, 2025" at bounding box center [592, 319] width 17 height 19
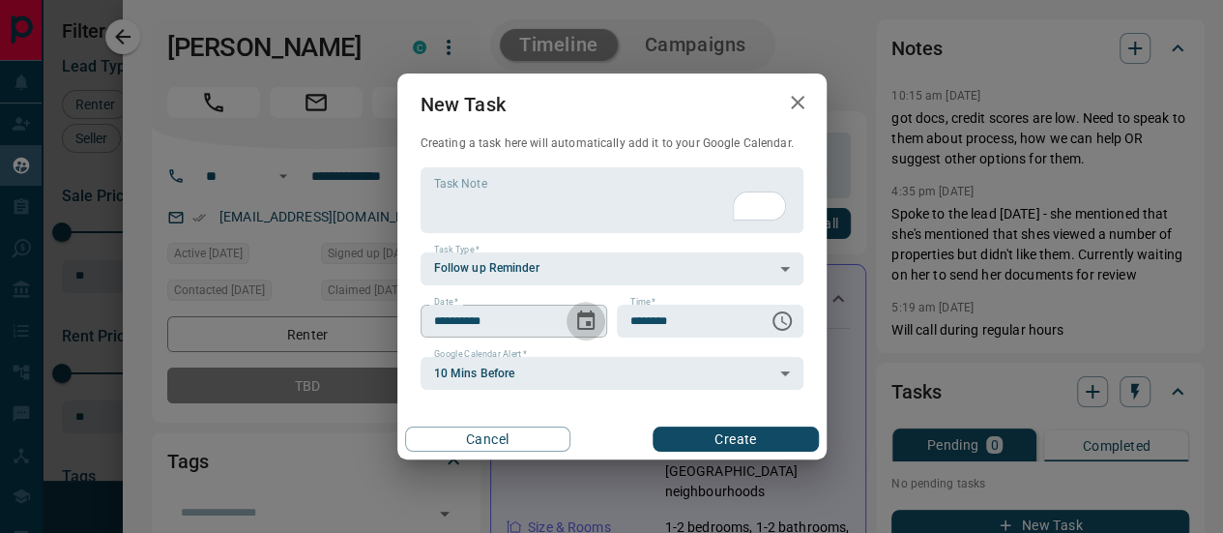
scroll to position [15, 15]
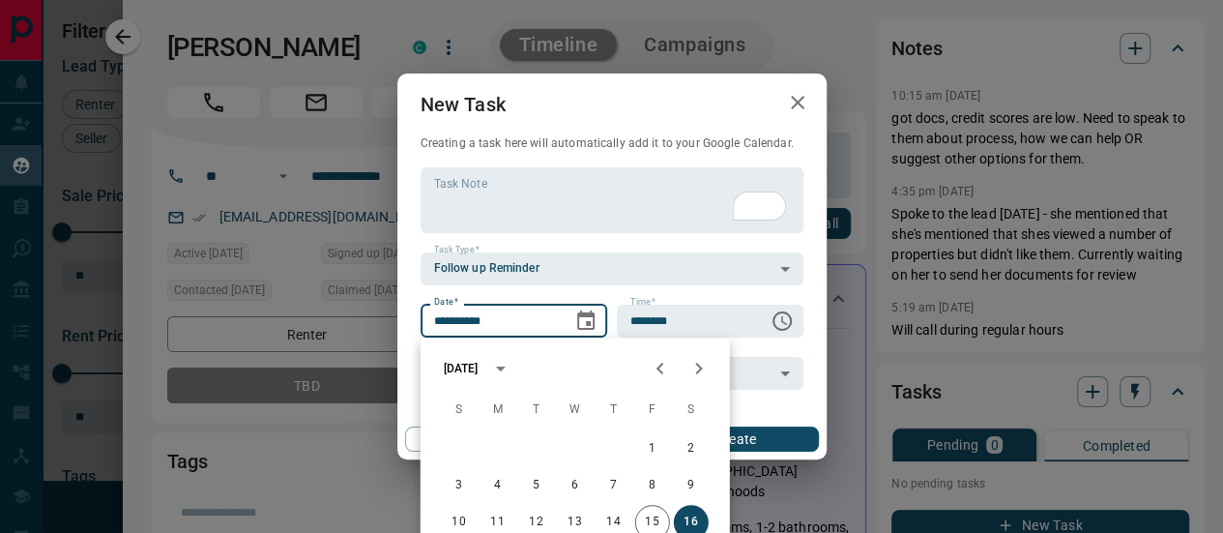
click at [505, 367] on icon "calendar view is open, switch to year view" at bounding box center [500, 368] width 10 height 5
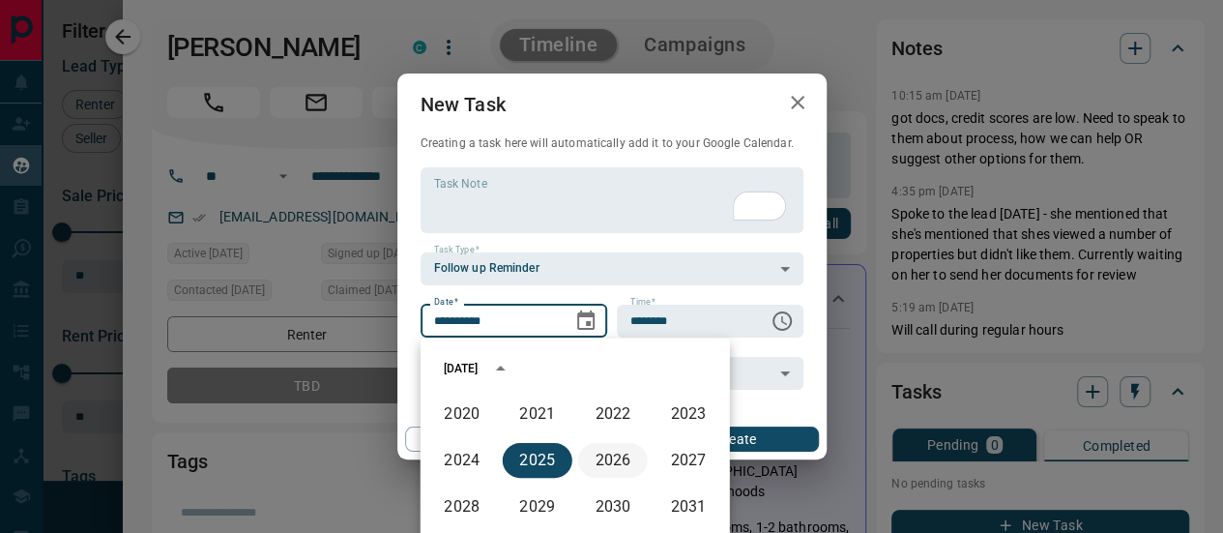
click at [612, 460] on button "2026" at bounding box center [613, 460] width 70 height 35
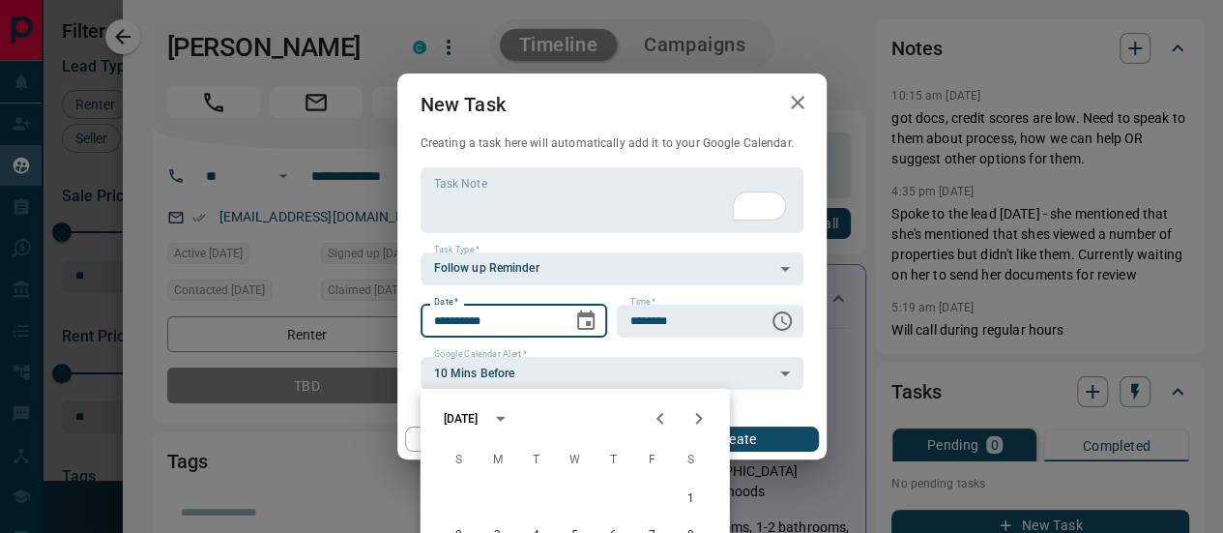
scroll to position [128, 0]
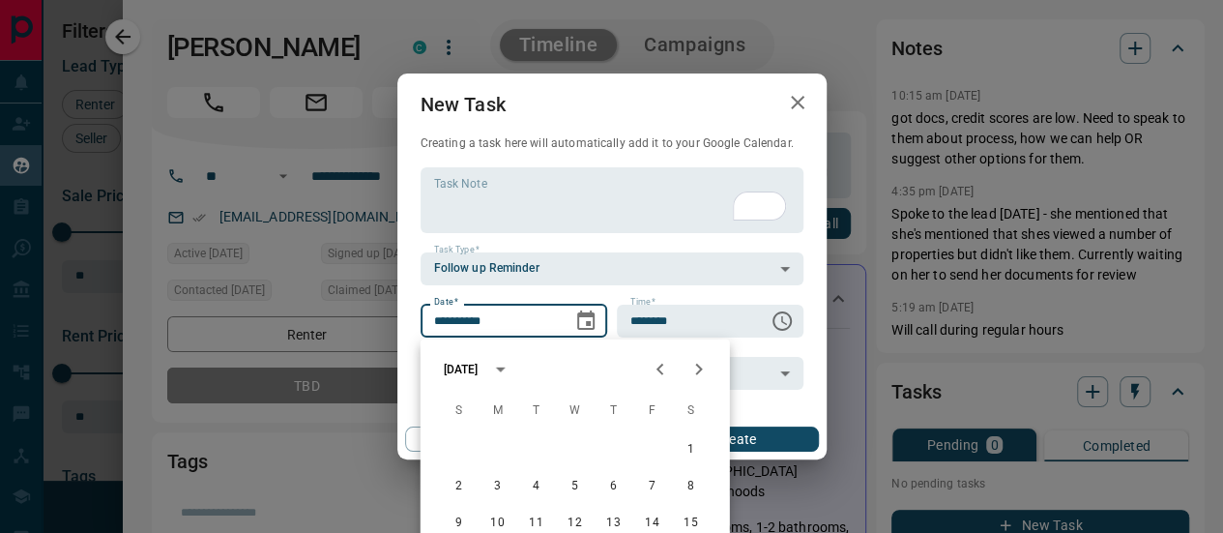
click at [660, 362] on icon "Previous month" at bounding box center [660, 369] width 23 height 23
click at [572, 442] on button "1" at bounding box center [575, 449] width 35 height 35
type input "**********"
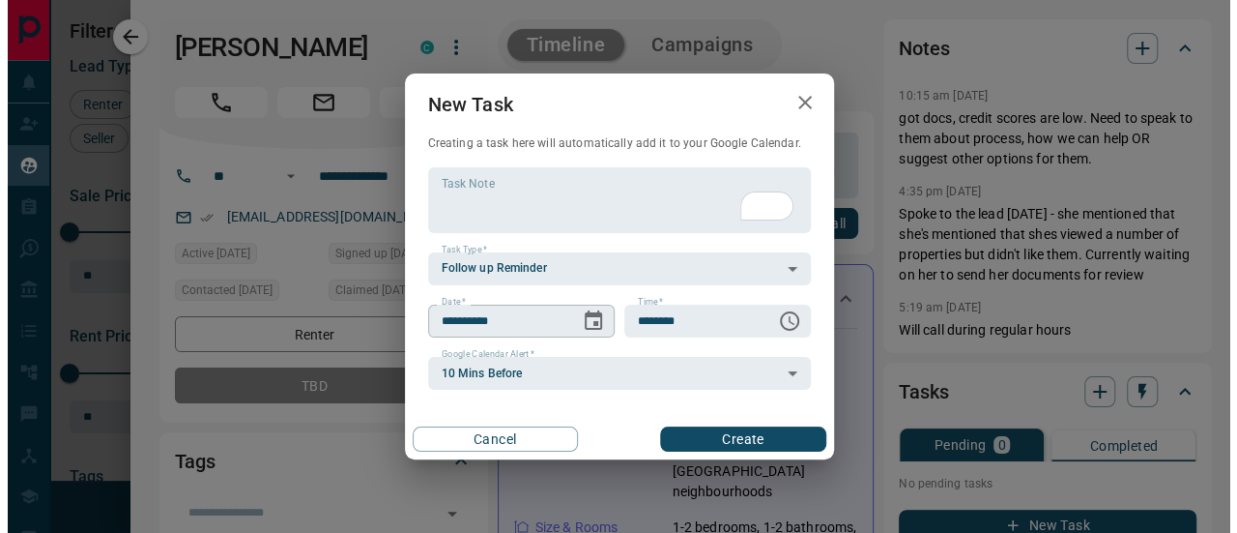
scroll to position [346, 857]
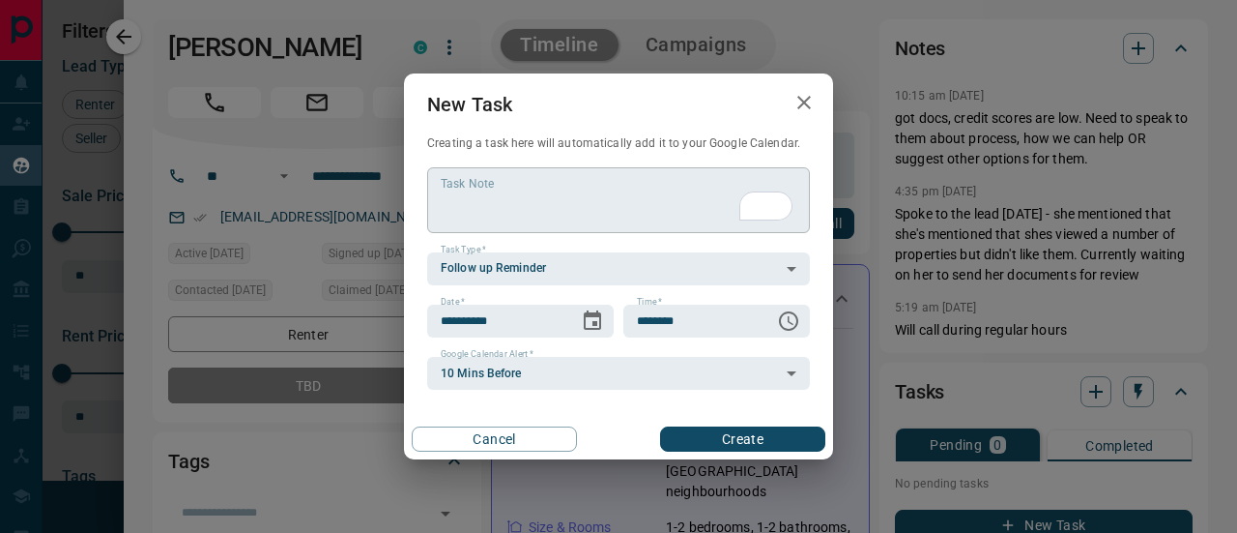
click at [505, 188] on textarea "Task Note" at bounding box center [619, 199] width 356 height 49
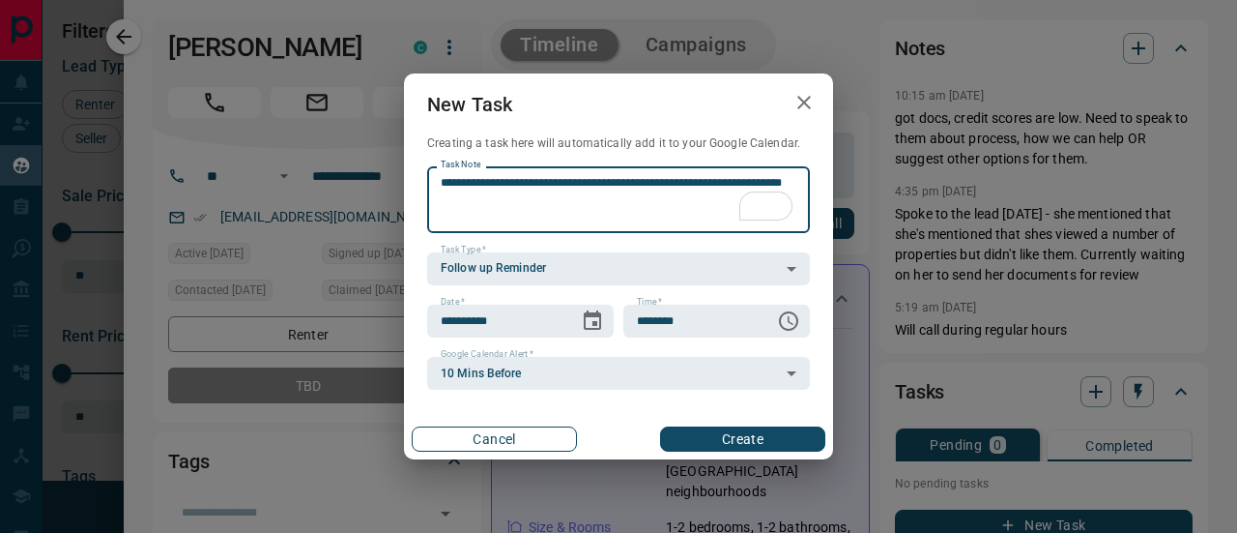
type textarea "**********"
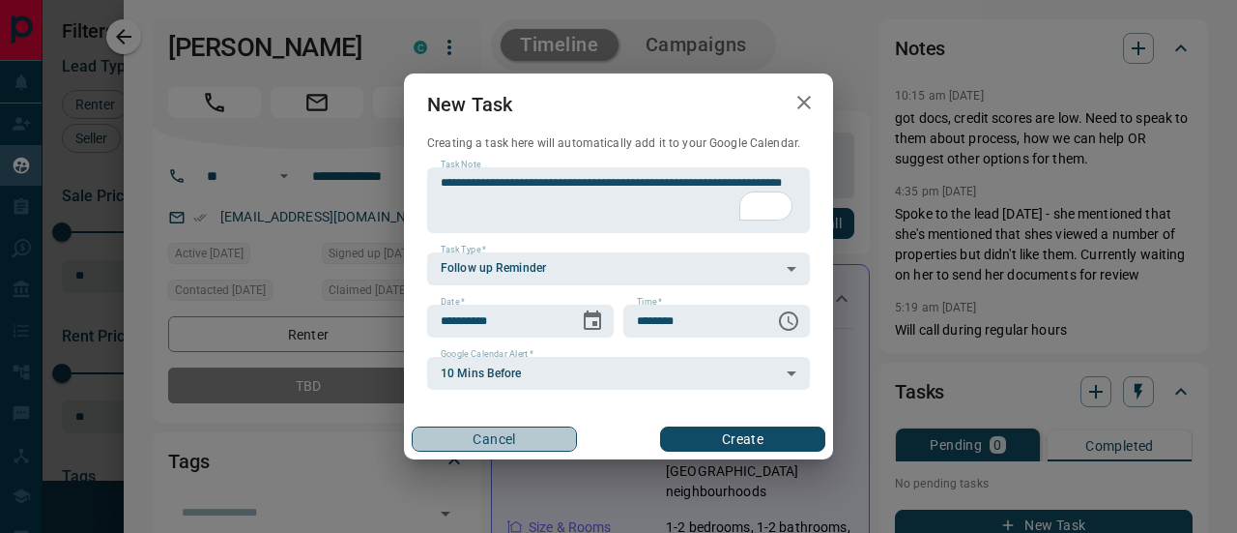
click at [501, 440] on button "Cancel" at bounding box center [494, 438] width 165 height 25
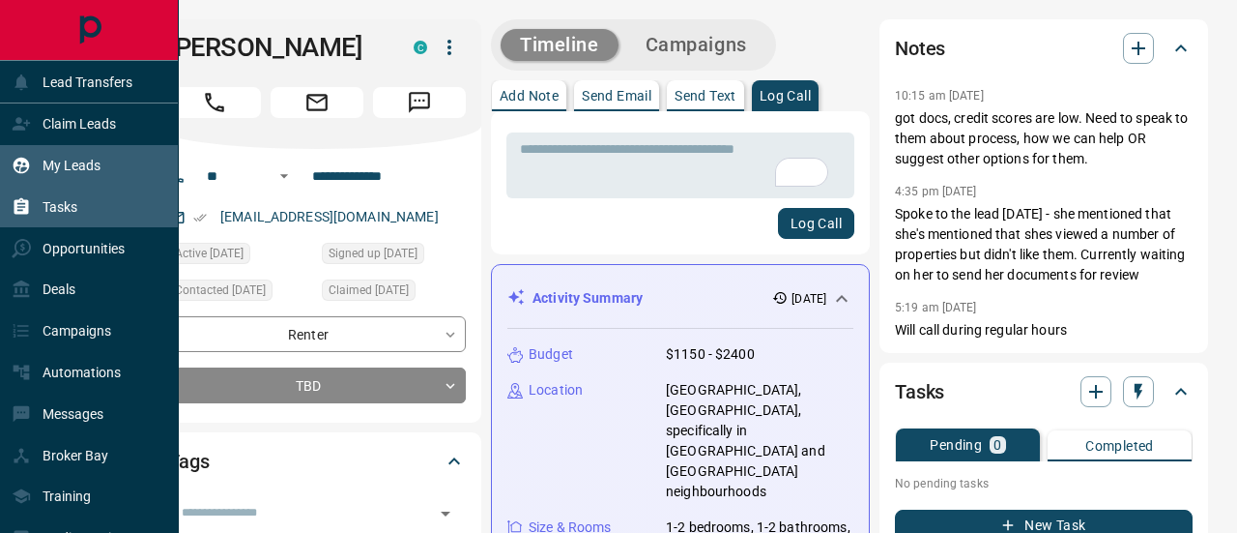
click at [87, 206] on div "Tasks" at bounding box center [89, 207] width 179 height 42
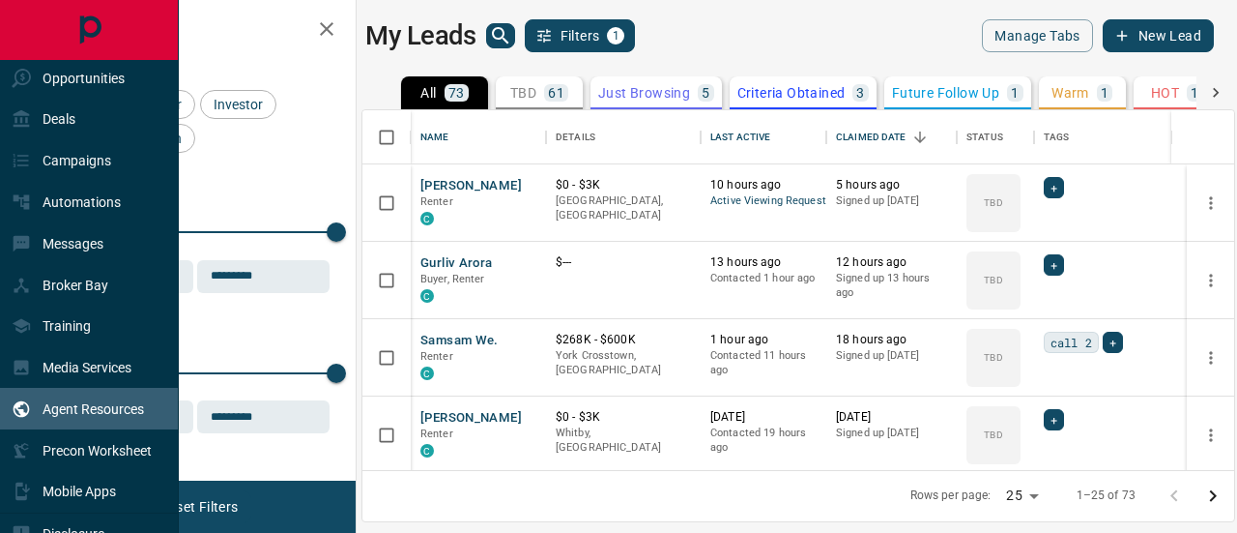
scroll to position [243, 0]
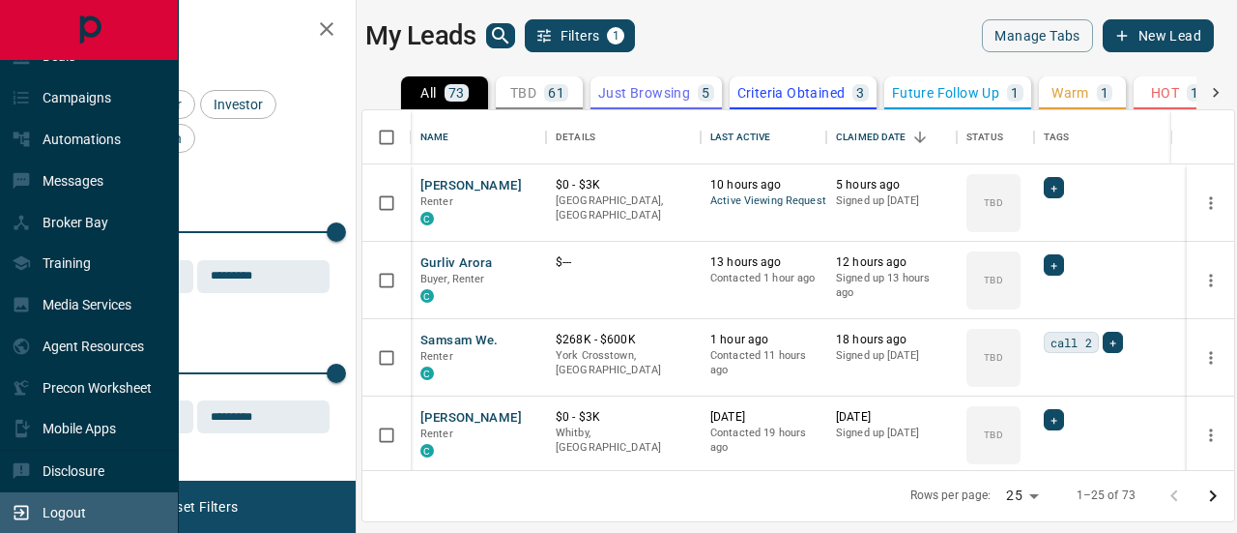
click at [84, 511] on p "Logout" at bounding box center [64, 512] width 43 height 15
